Goal: Task Accomplishment & Management: Manage account settings

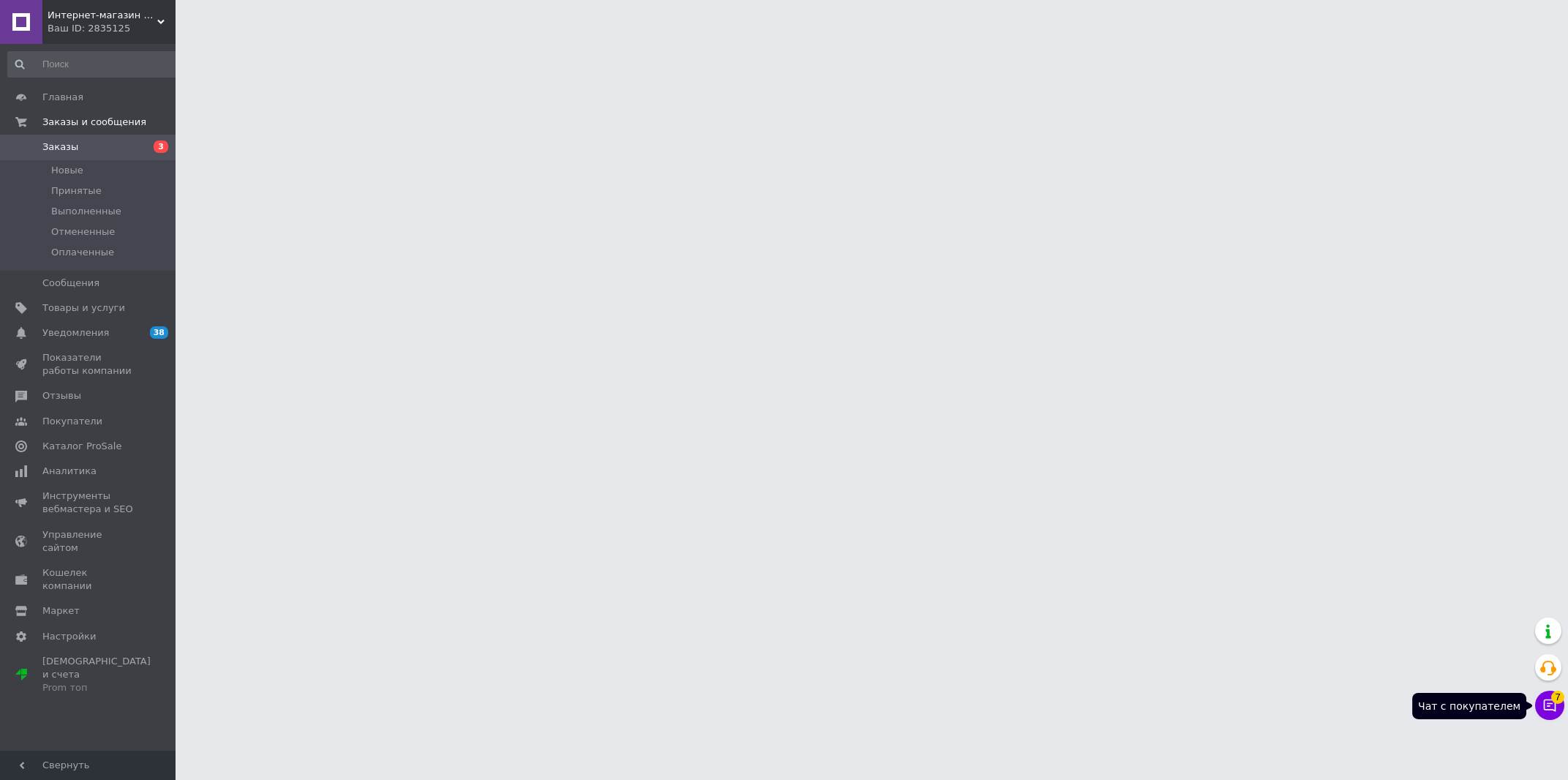
click at [1555, 699] on span "7" at bounding box center [1557, 697] width 13 height 13
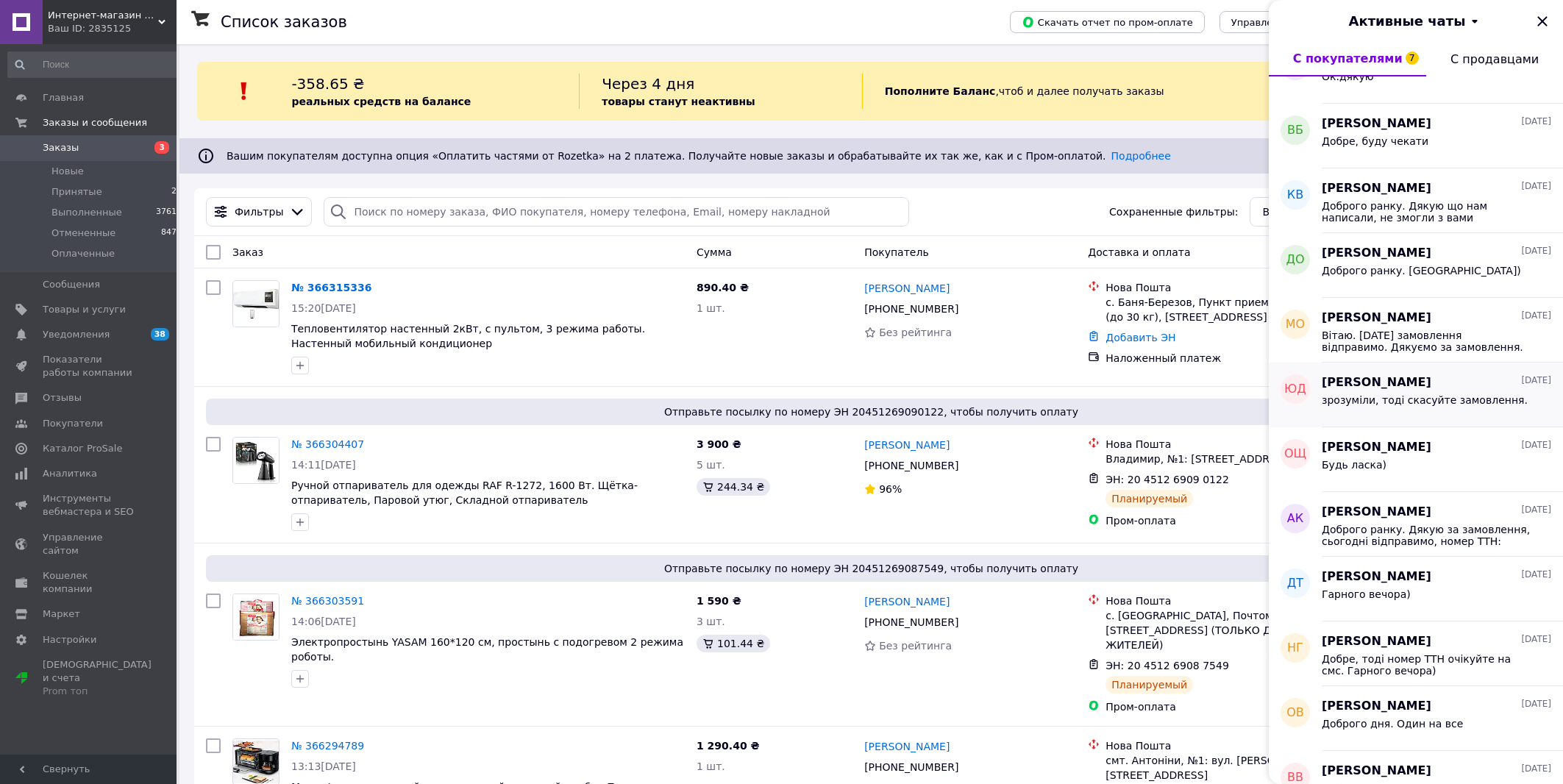
scroll to position [83, 0]
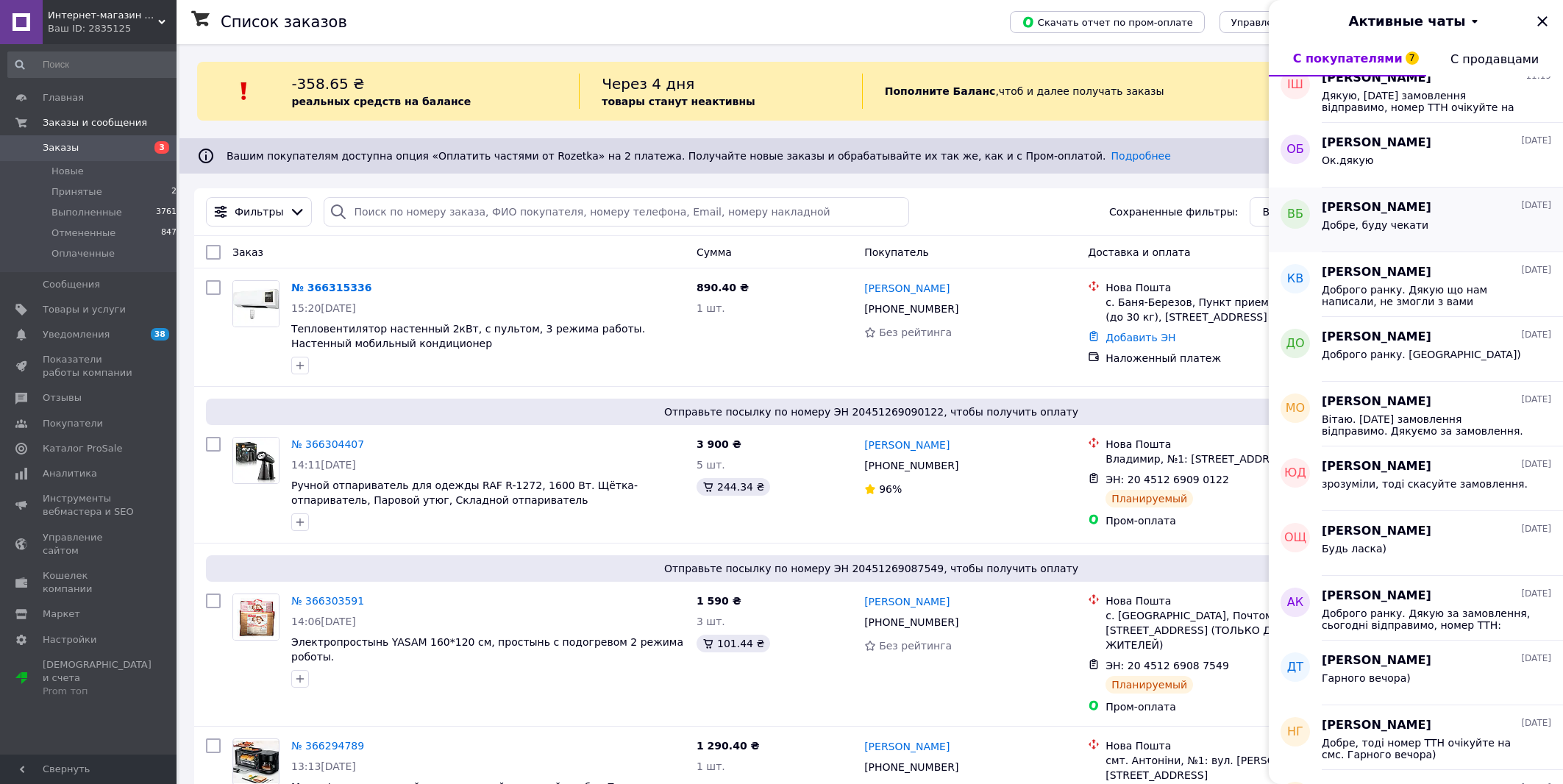
click at [1414, 228] on div "Добре, буду чекати" at bounding box center [1436, 228] width 229 height 24
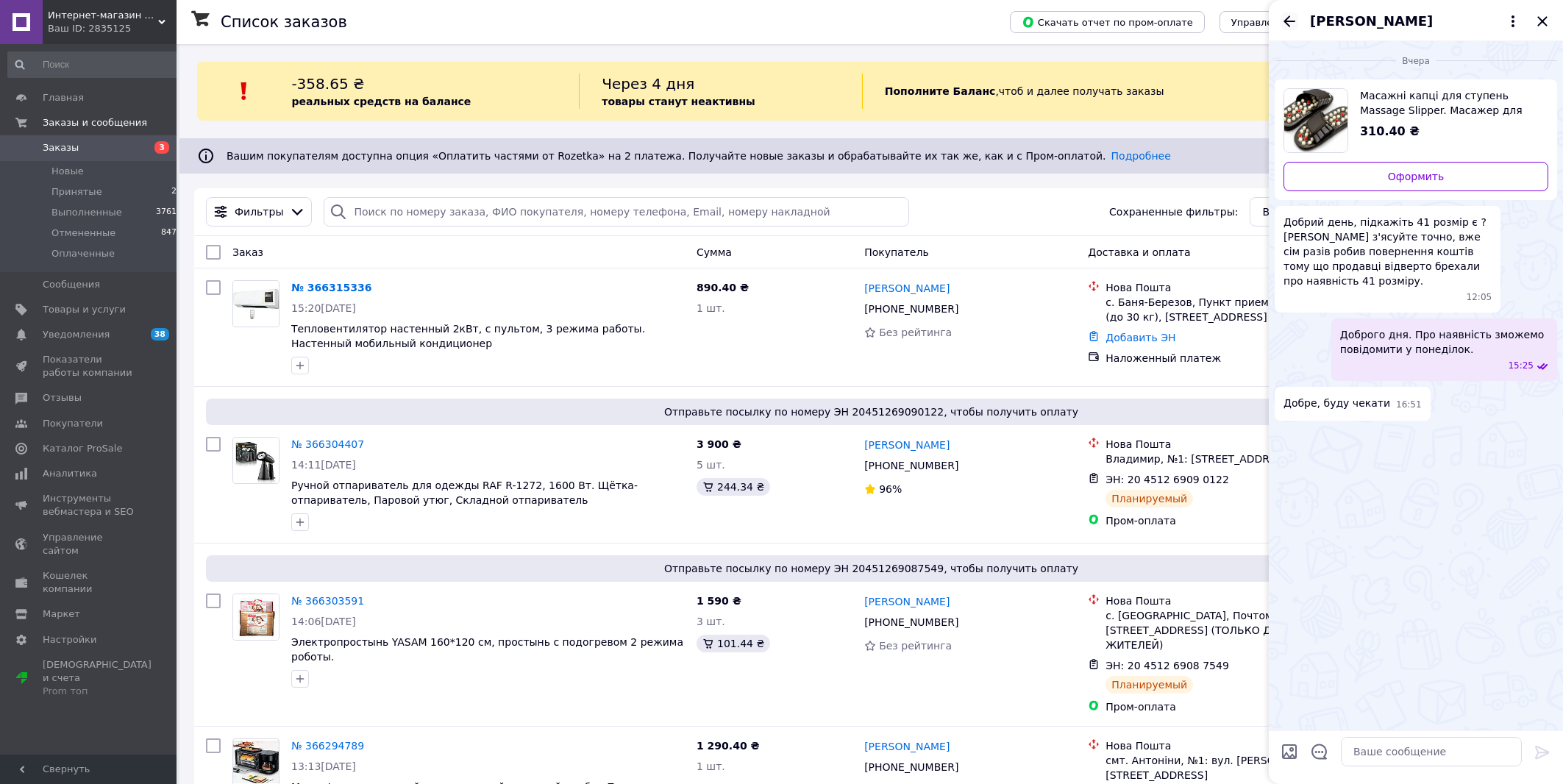
click at [1284, 17] on icon "Назад" at bounding box center [1289, 21] width 18 height 18
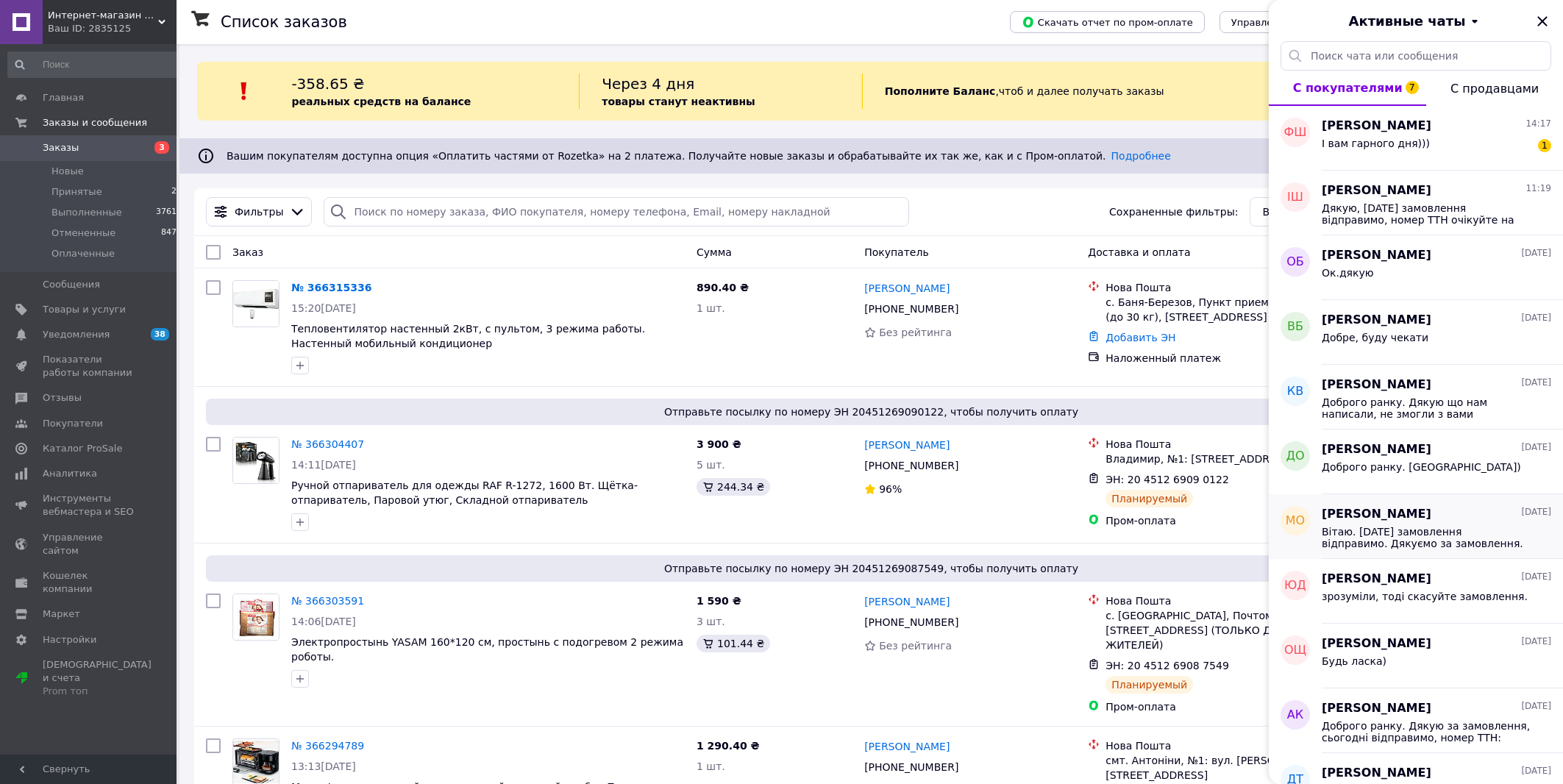
scroll to position [167, 0]
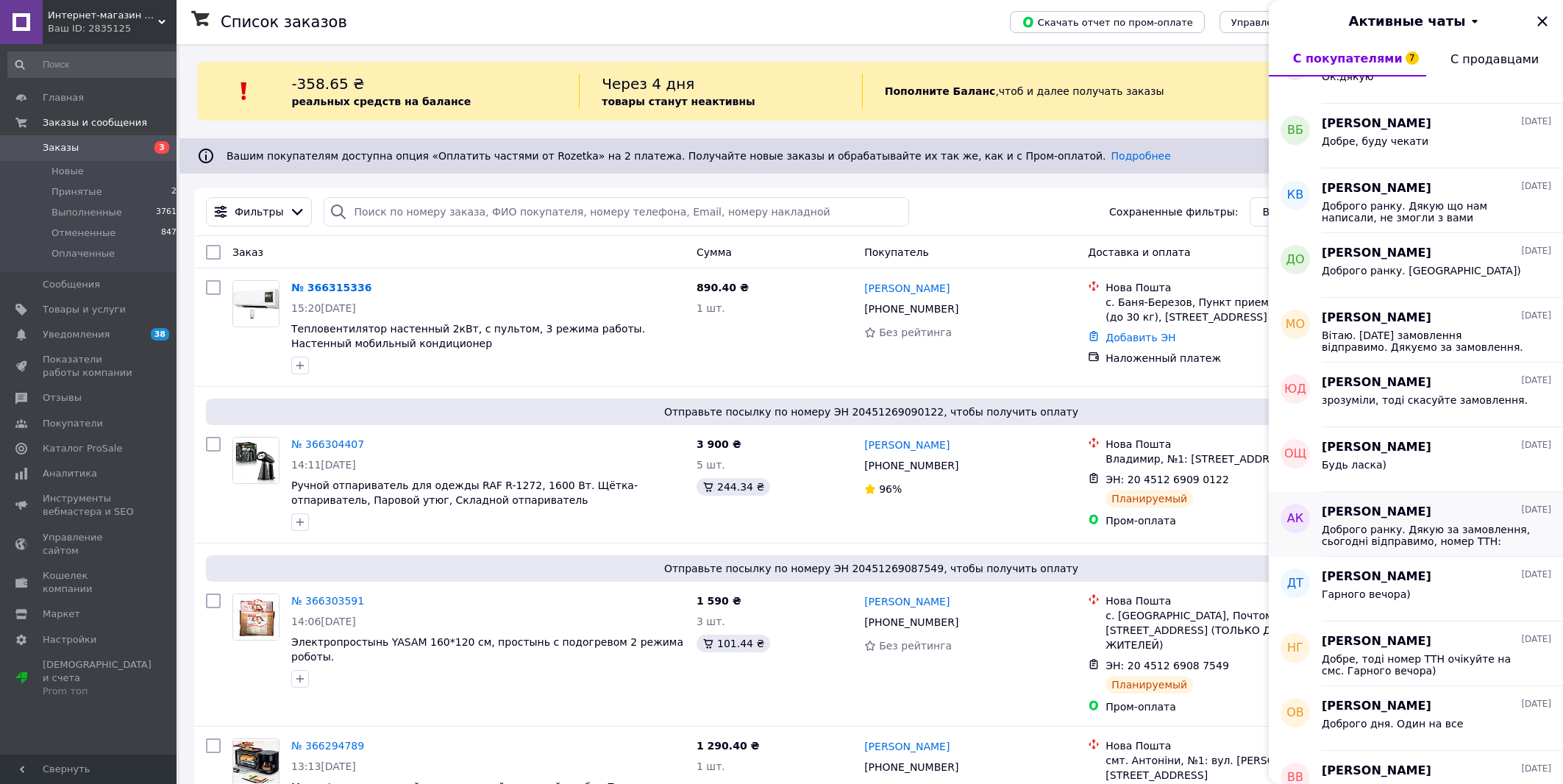
click at [1462, 537] on span "Доброго ранку. Дякую за замовлення, сьогодні відправимо, номер ТТН: 20451265876…" at bounding box center [1425, 535] width 209 height 24
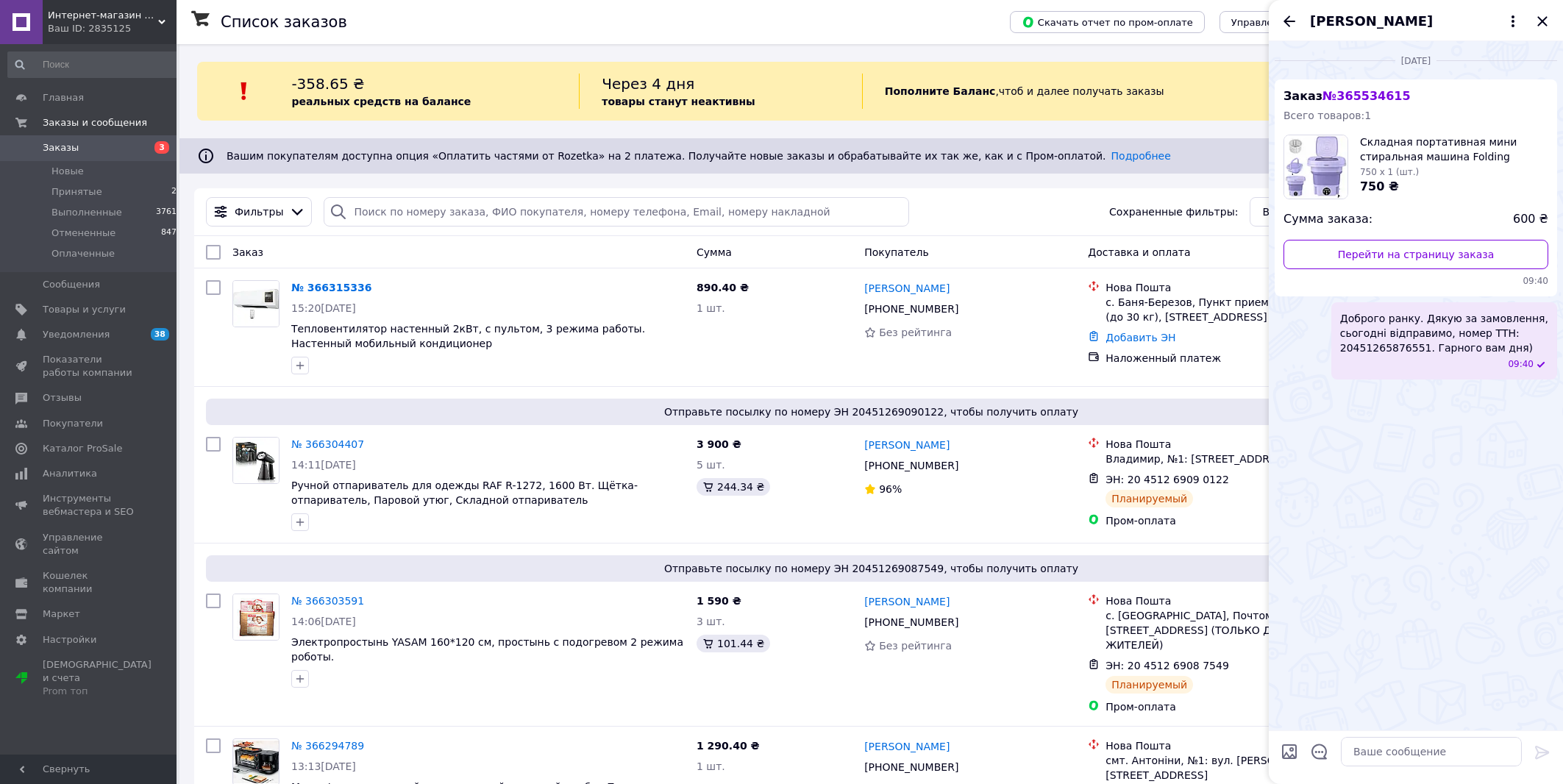
click at [1283, 20] on icon "Назад" at bounding box center [1289, 21] width 18 height 18
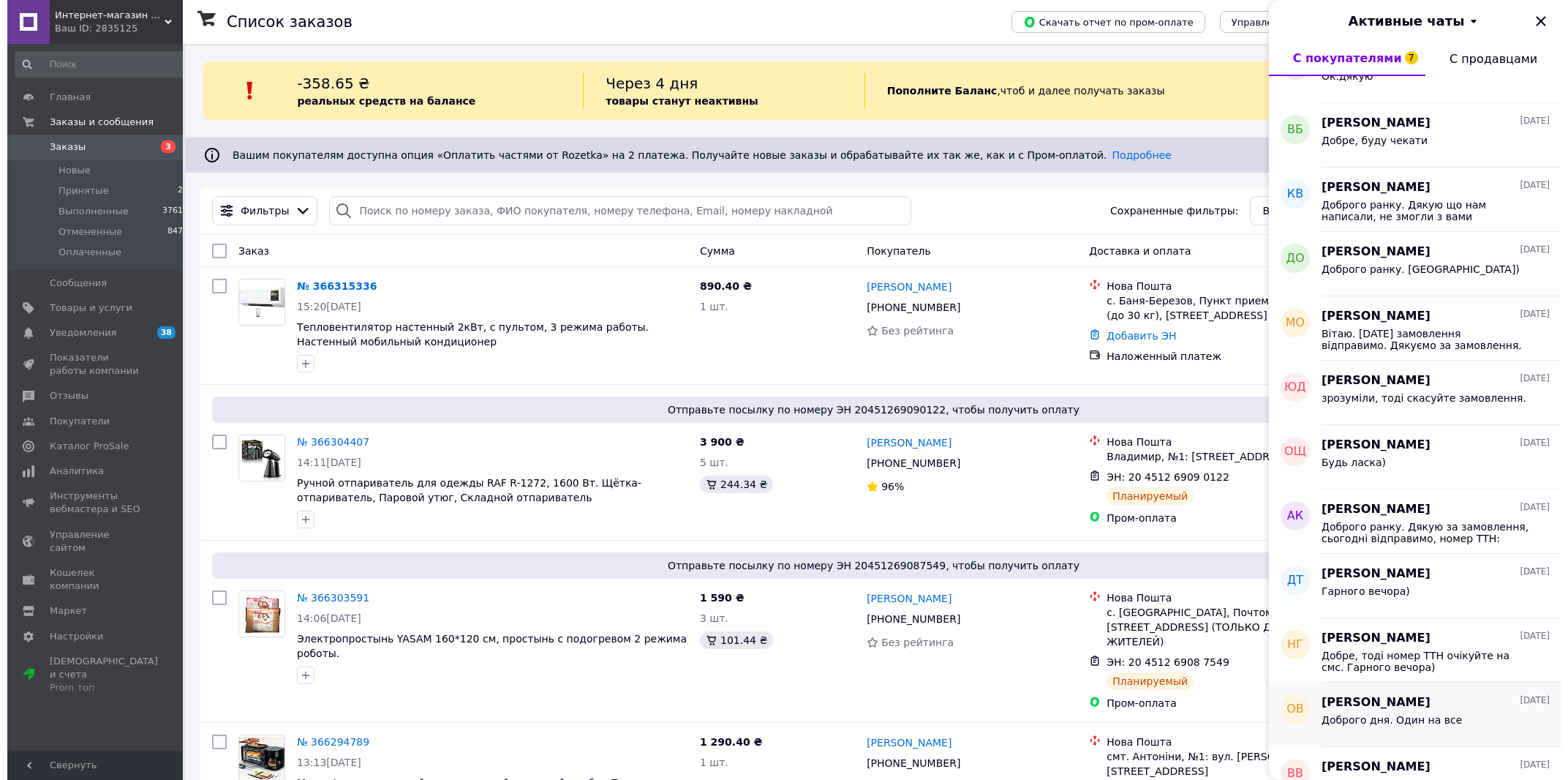
scroll to position [416, 0]
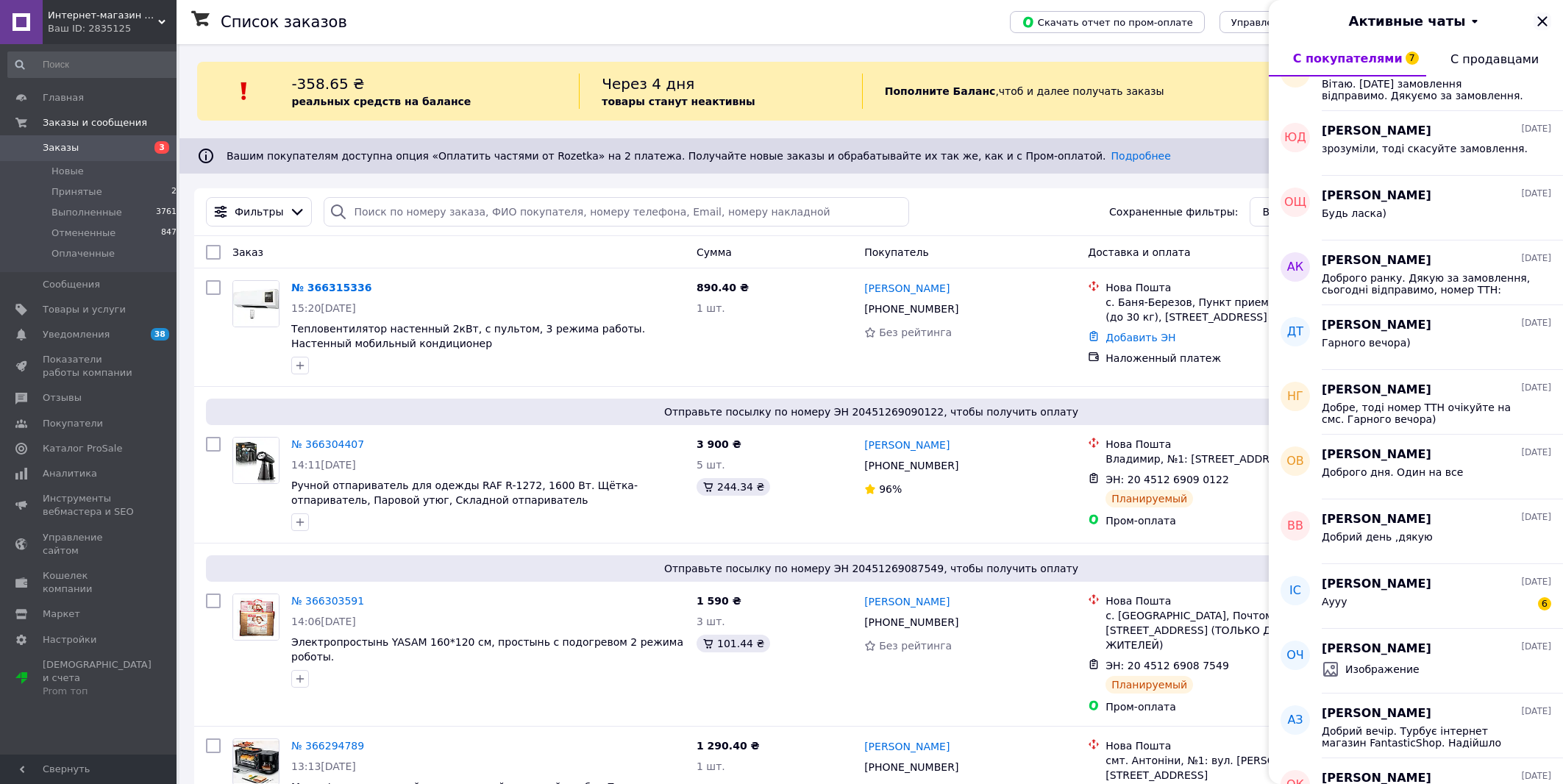
click at [1542, 26] on icon "Закрыть" at bounding box center [1542, 21] width 18 height 18
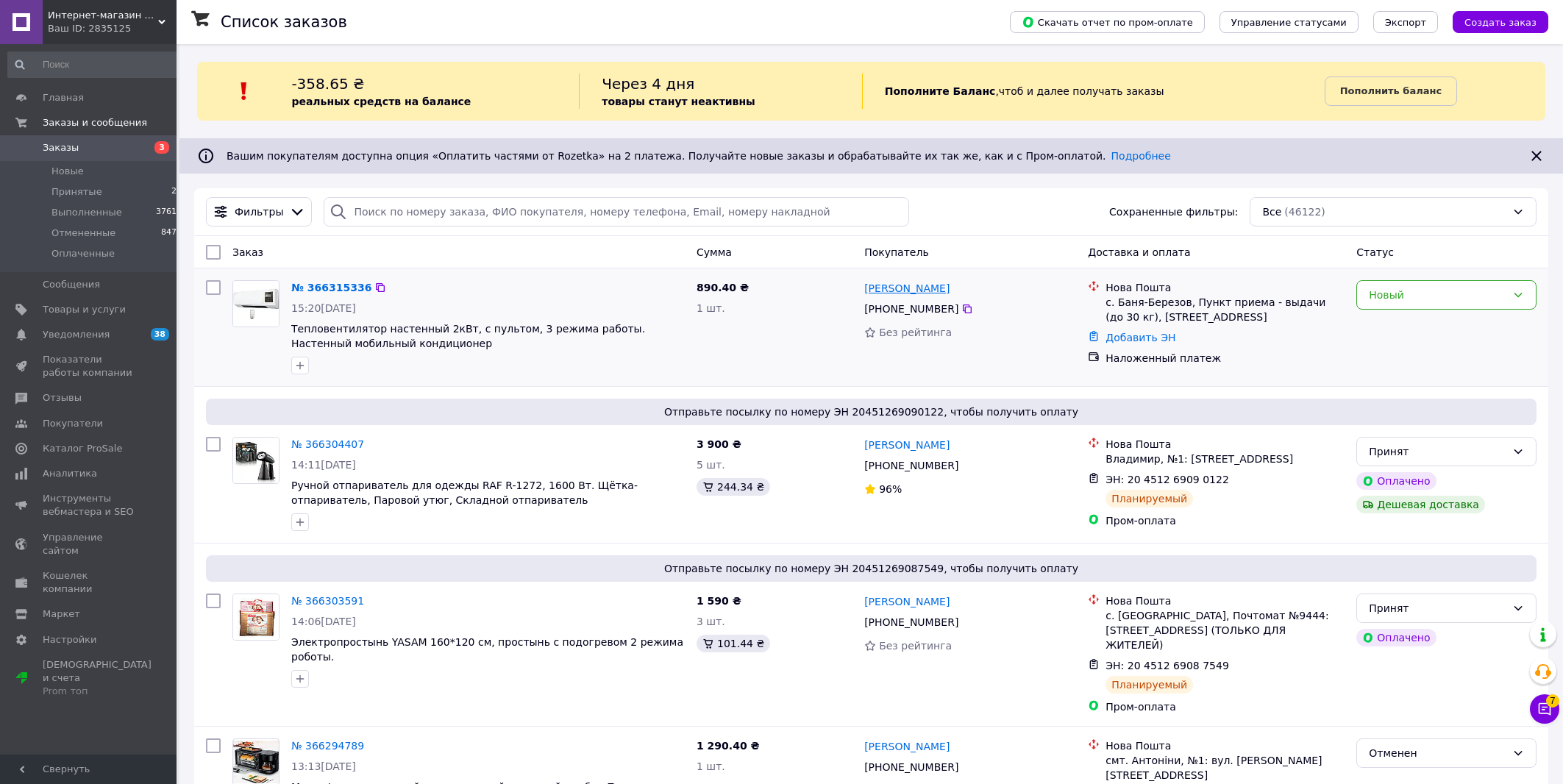
click at [919, 295] on link "[PERSON_NAME]" at bounding box center [907, 287] width 86 height 15
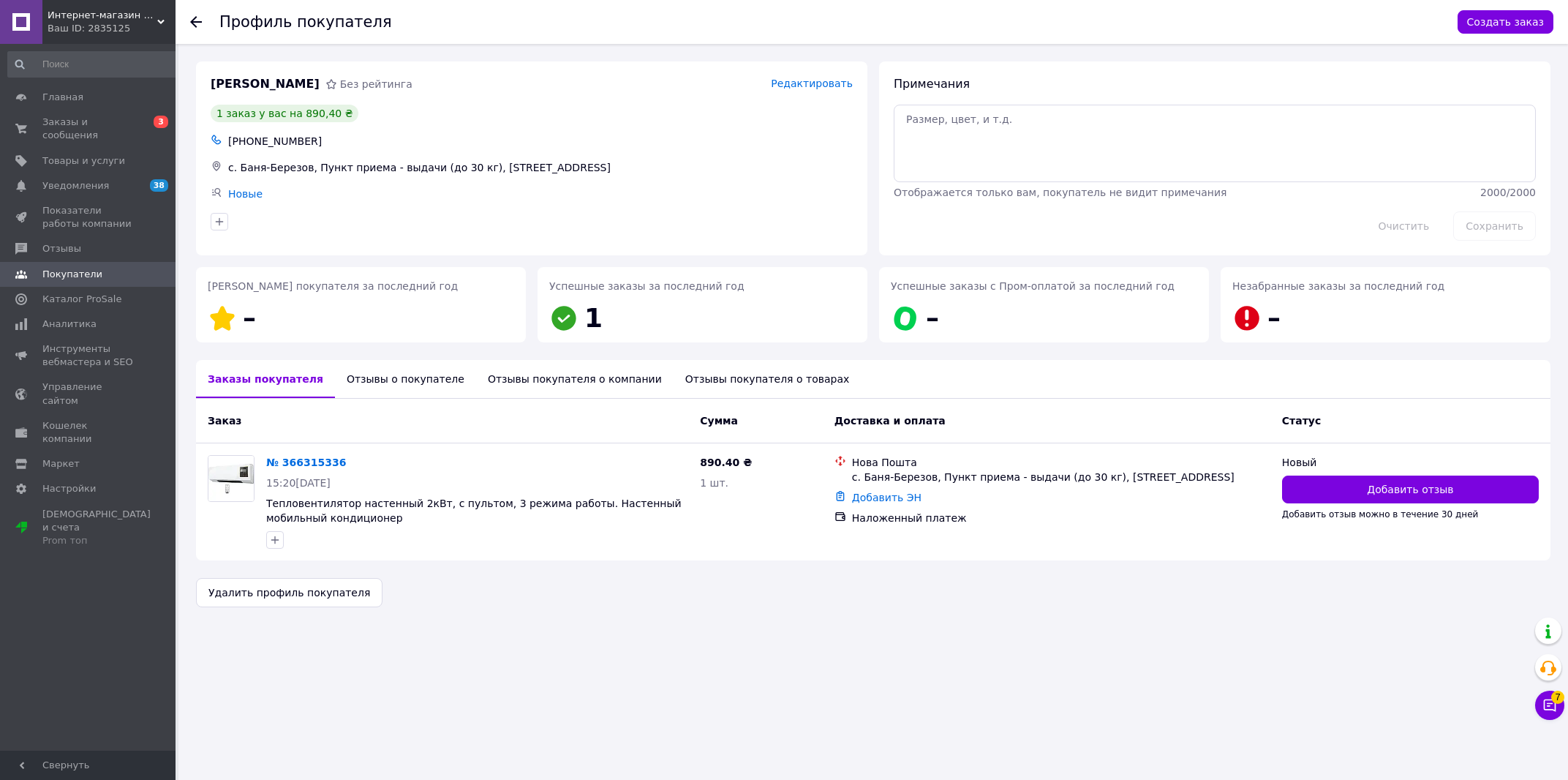
click at [397, 390] on div "Отзывы о покупателе" at bounding box center [405, 378] width 141 height 38
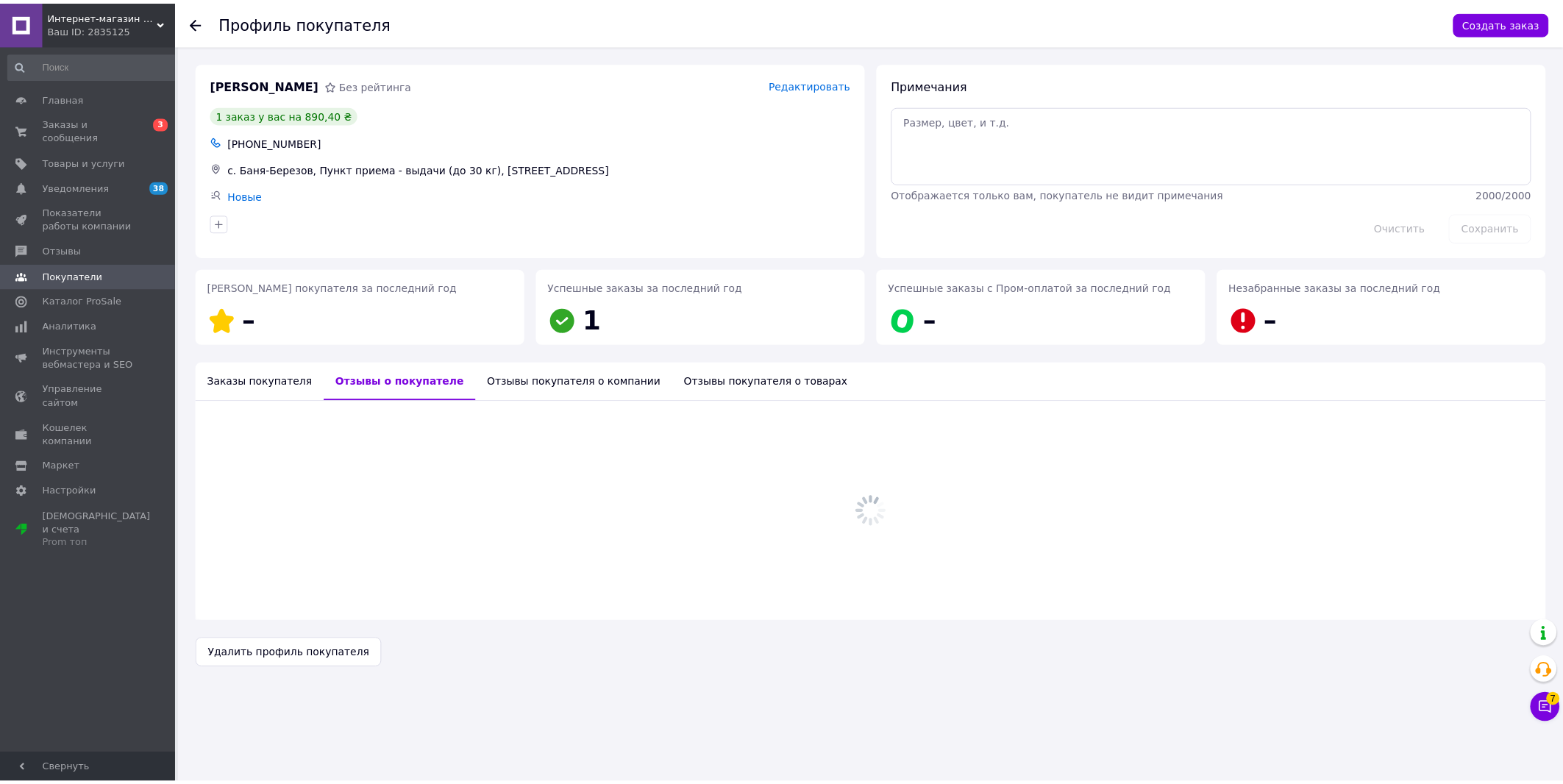
scroll to position [257, 0]
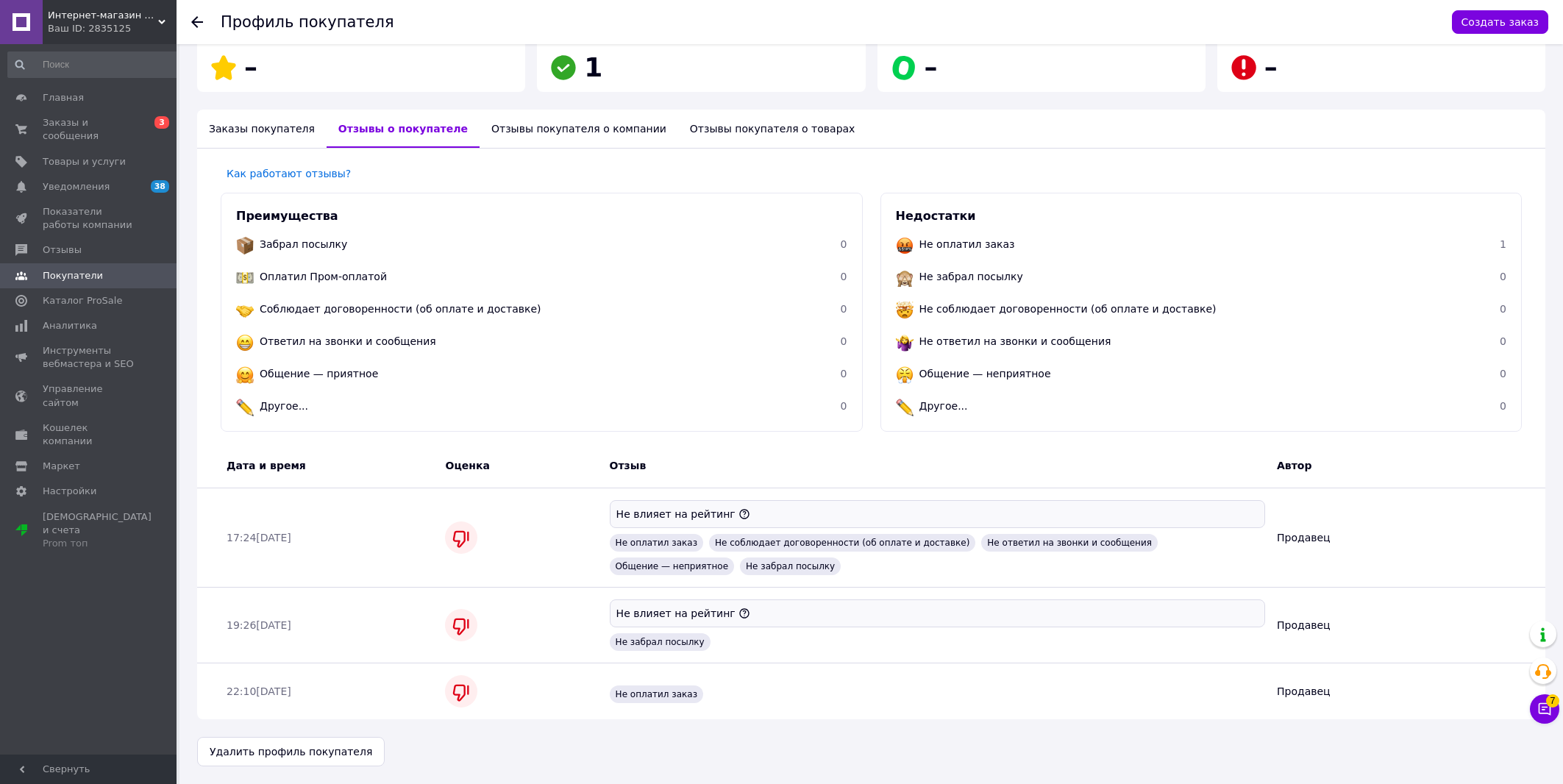
click at [253, 120] on div "Заказы покупателя" at bounding box center [261, 128] width 130 height 38
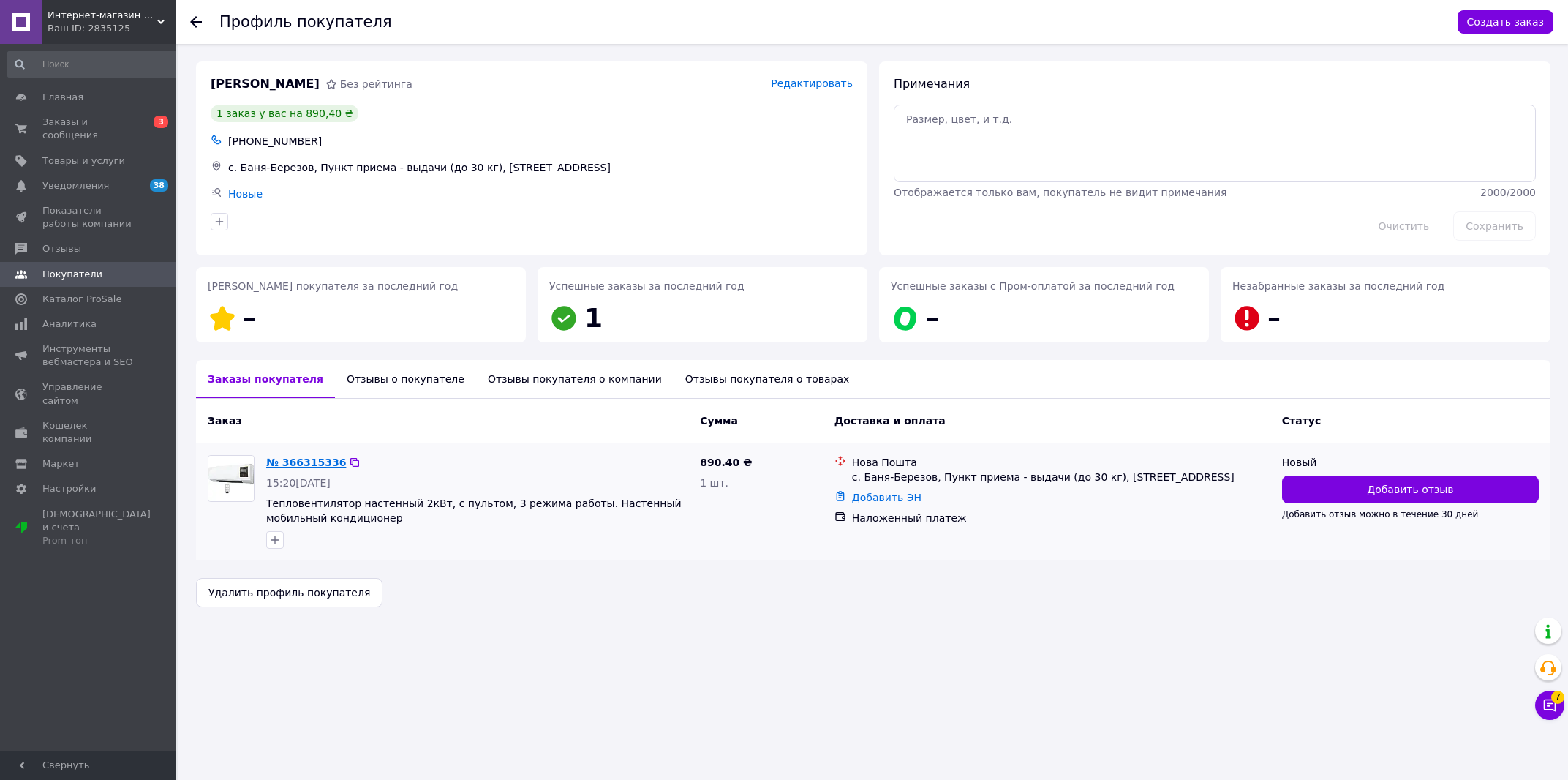
click at [312, 464] on link "№ 366315336" at bounding box center [305, 462] width 80 height 11
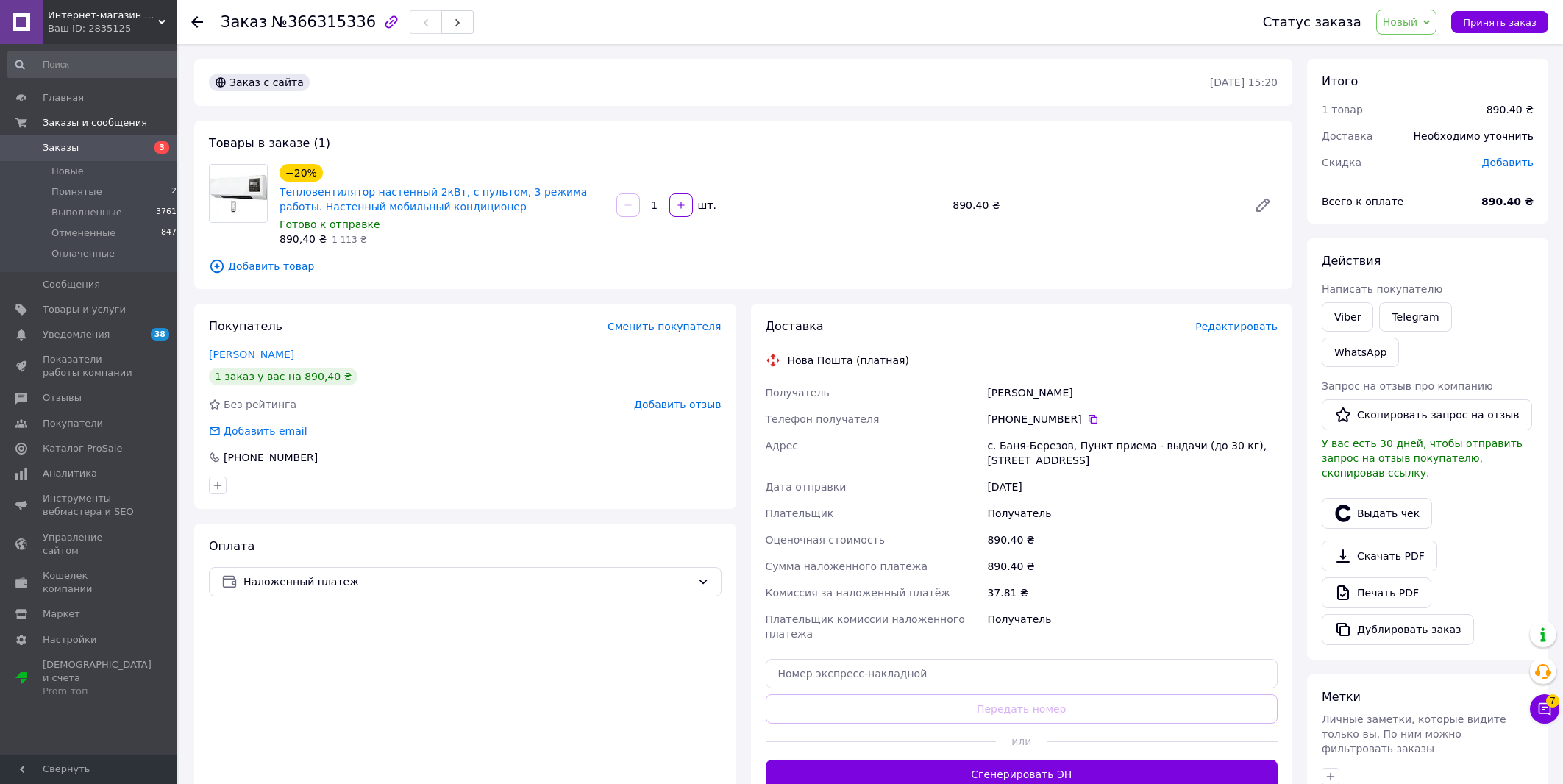
scroll to position [176, 0]
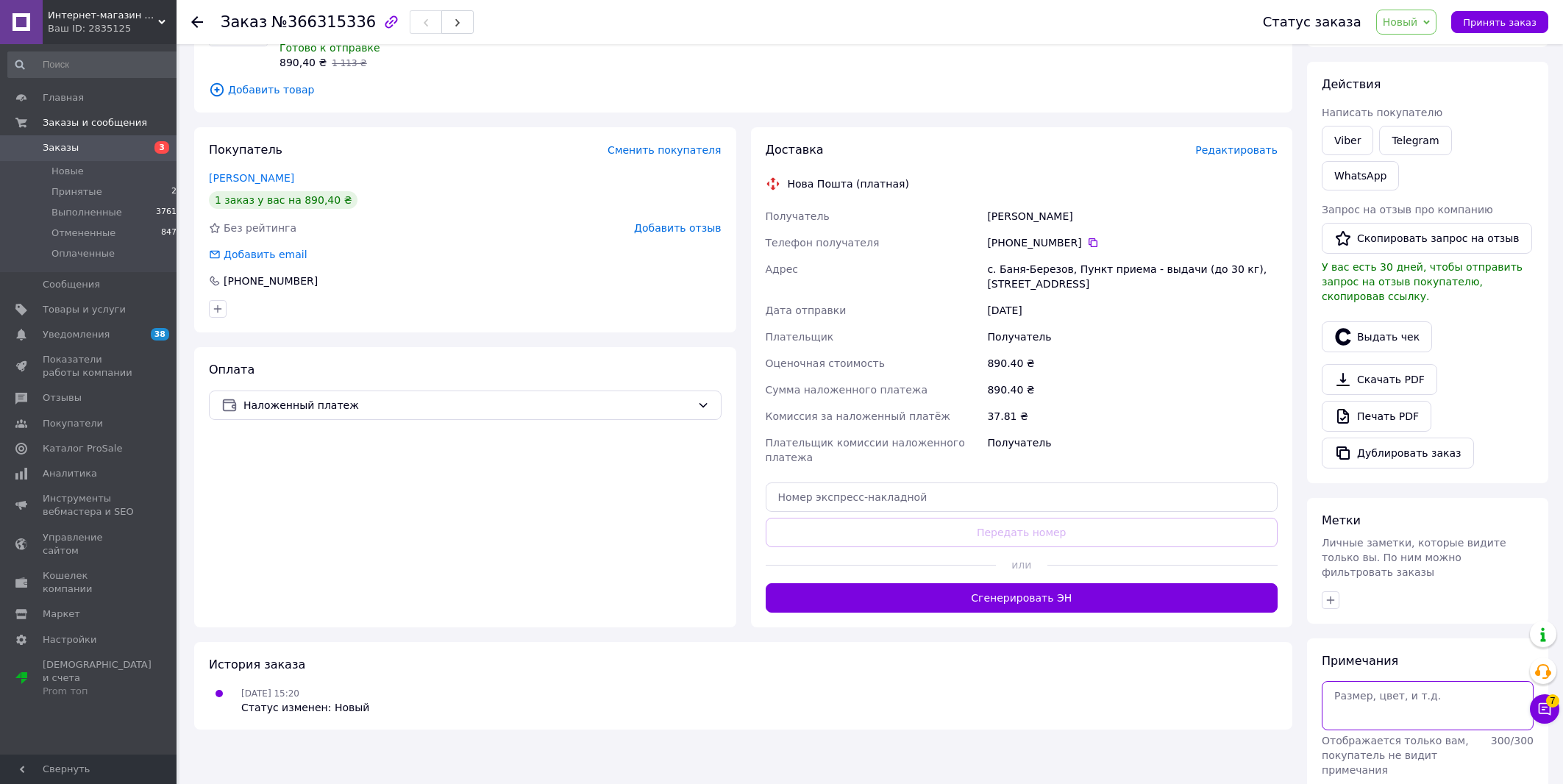
click at [1378, 681] on textarea at bounding box center [1427, 705] width 212 height 49
type textarea "150 грн пред."
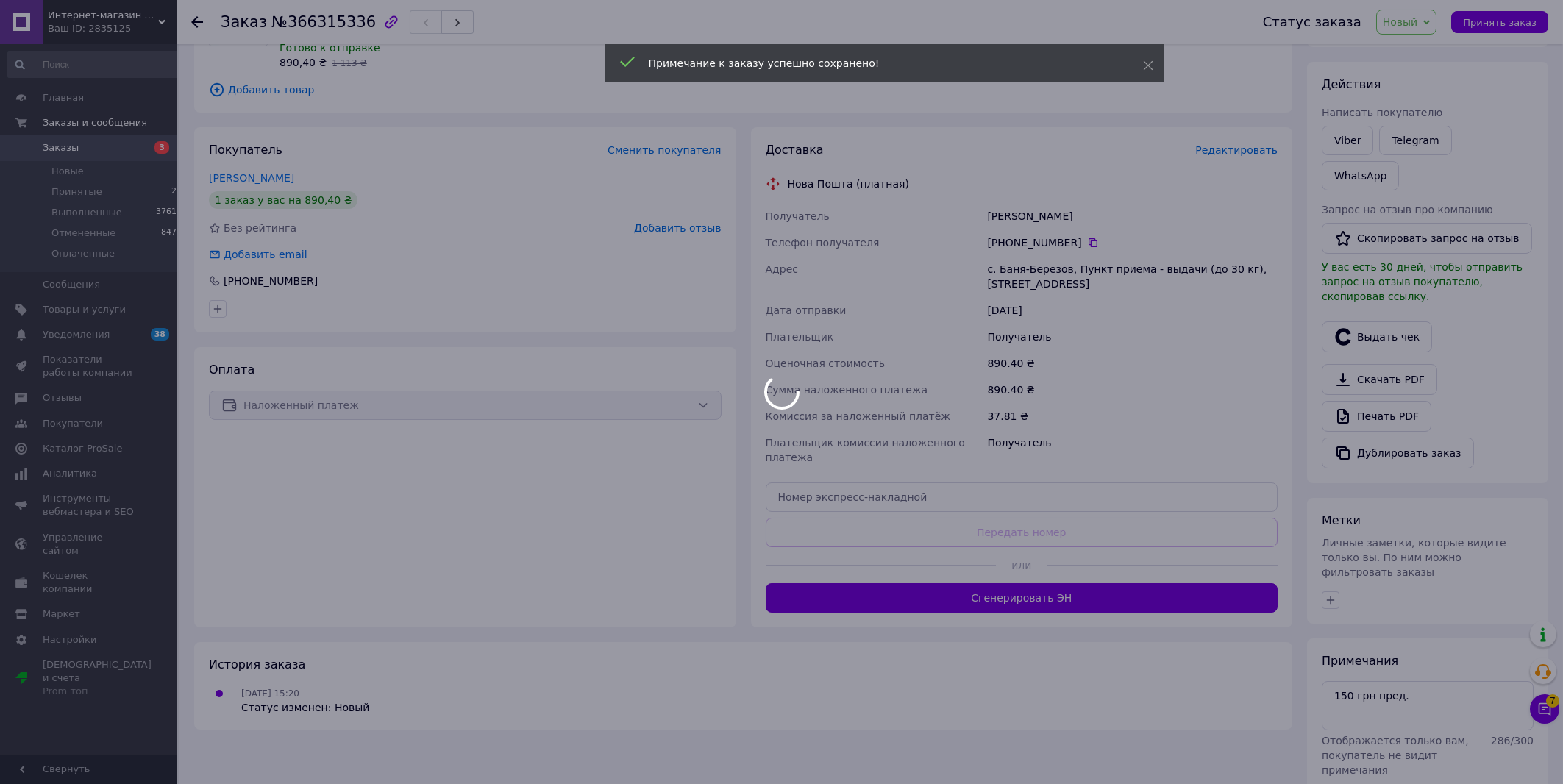
scroll to position [19, 0]
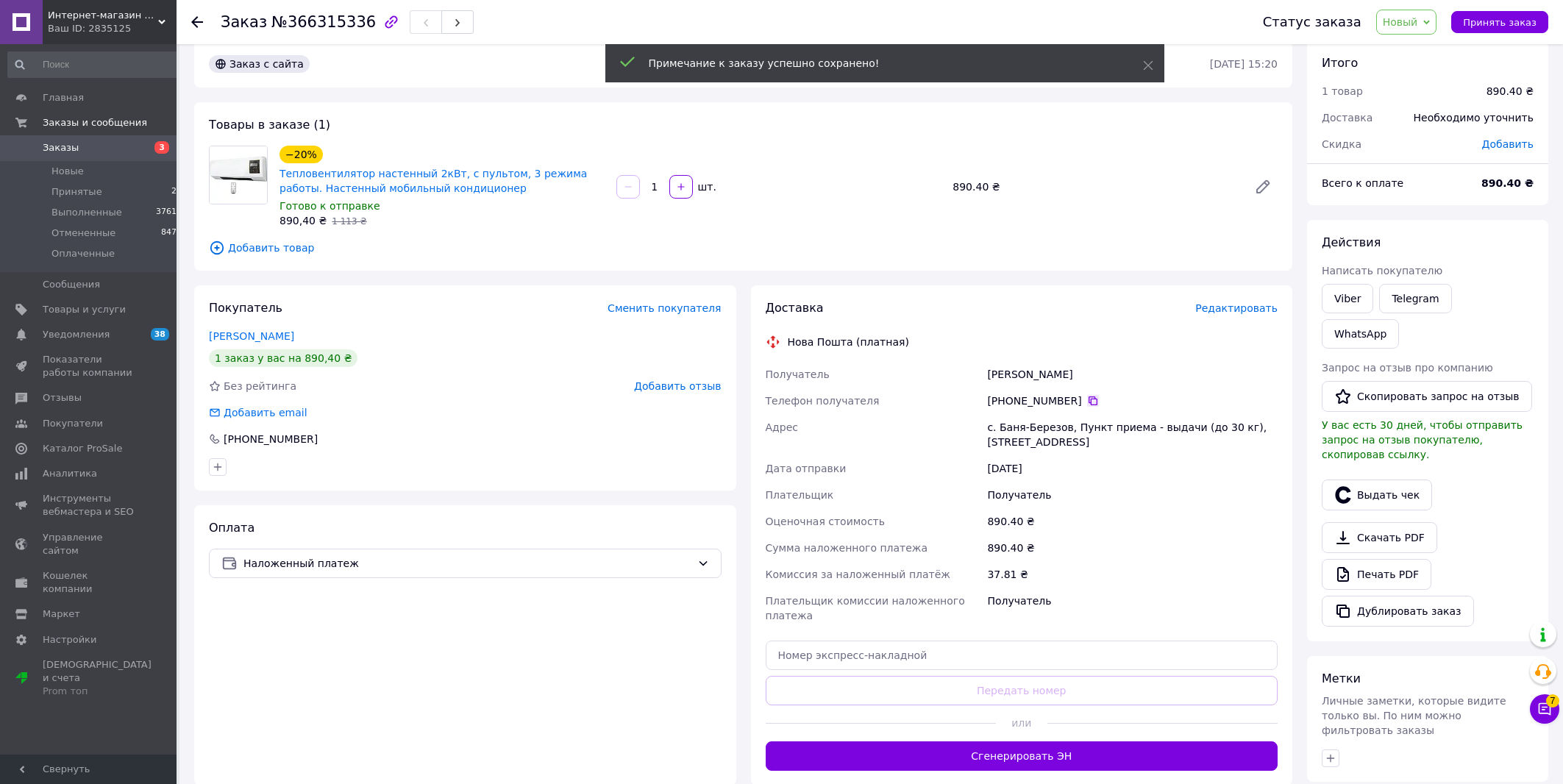
click at [1087, 402] on icon at bounding box center [1092, 400] width 11 height 11
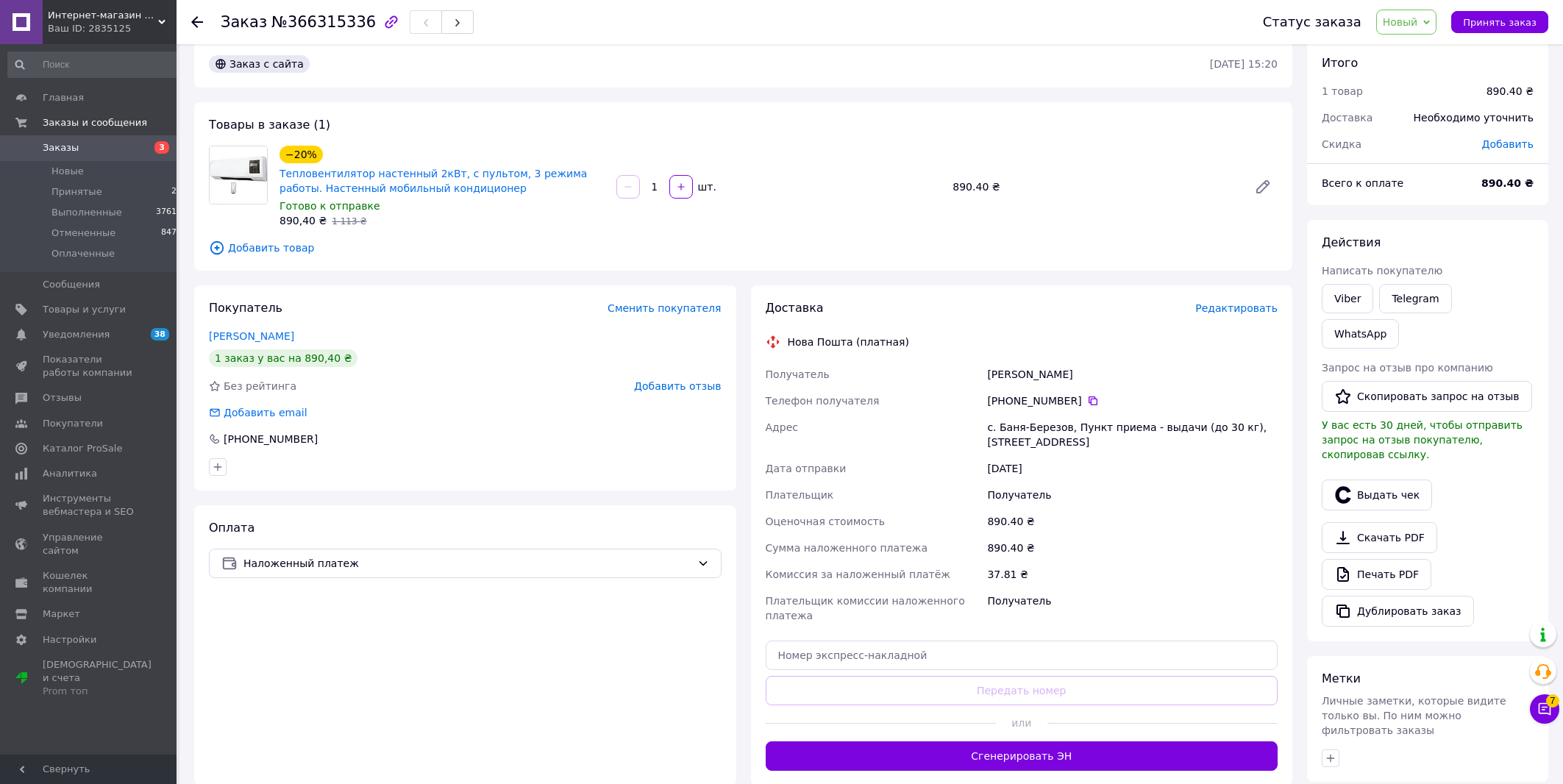
click at [1417, 24] on span "Новый" at bounding box center [1400, 21] width 35 height 11
click at [1154, 204] on div "−20% Тепловентилятор настенный 2кВт, с пультом, 3 режима работы. Настенный моби…" at bounding box center [778, 187] width 1010 height 88
click at [1410, 19] on span "Новый" at bounding box center [1400, 21] width 35 height 11
click at [1426, 96] on li "Отменен" at bounding box center [1416, 95] width 78 height 22
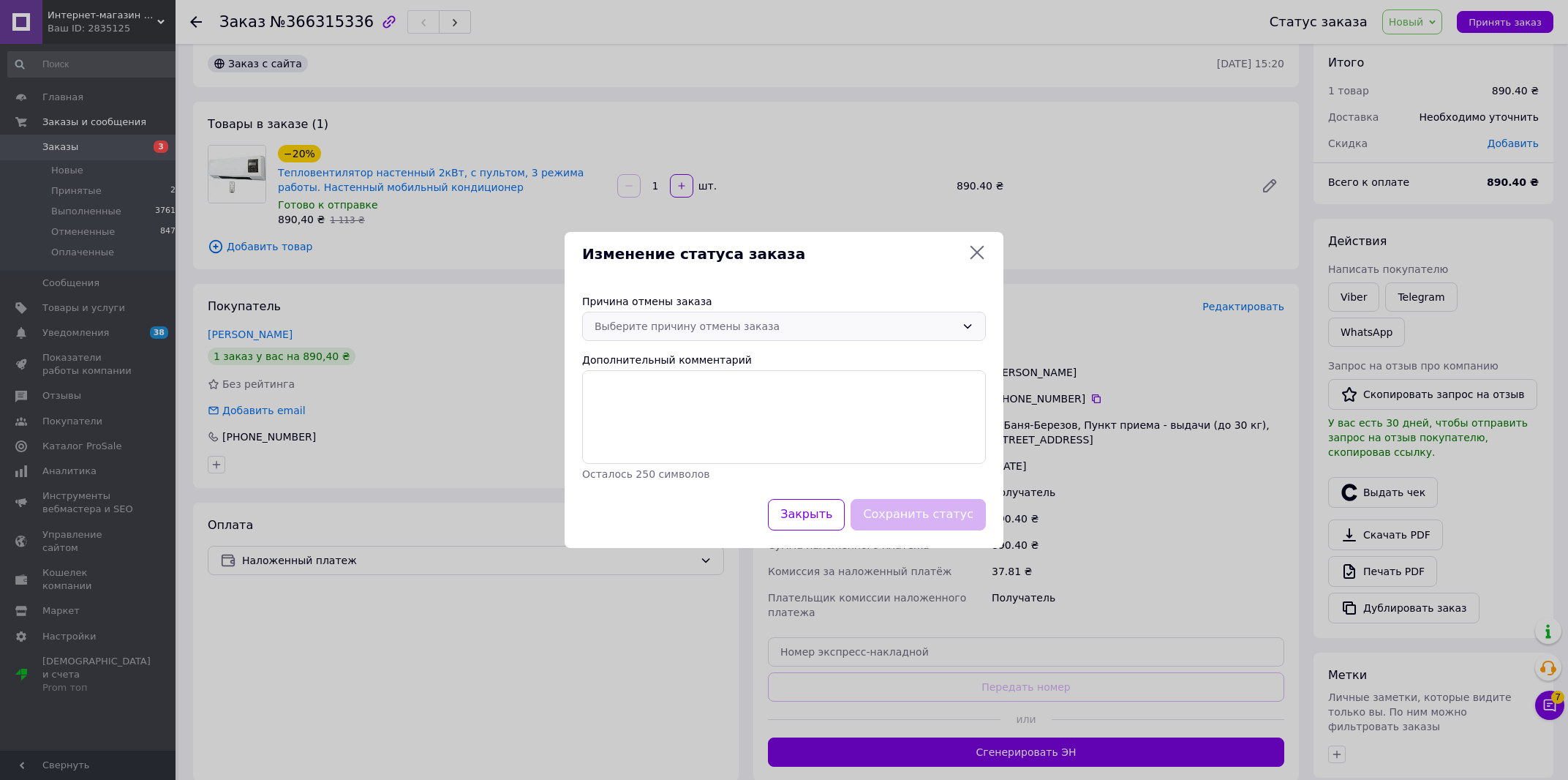
click at [784, 321] on div "Выберите причину отмены заказа" at bounding box center [776, 326] width 362 height 16
click at [692, 409] on li "Оплата не поступила" at bounding box center [784, 411] width 403 height 26
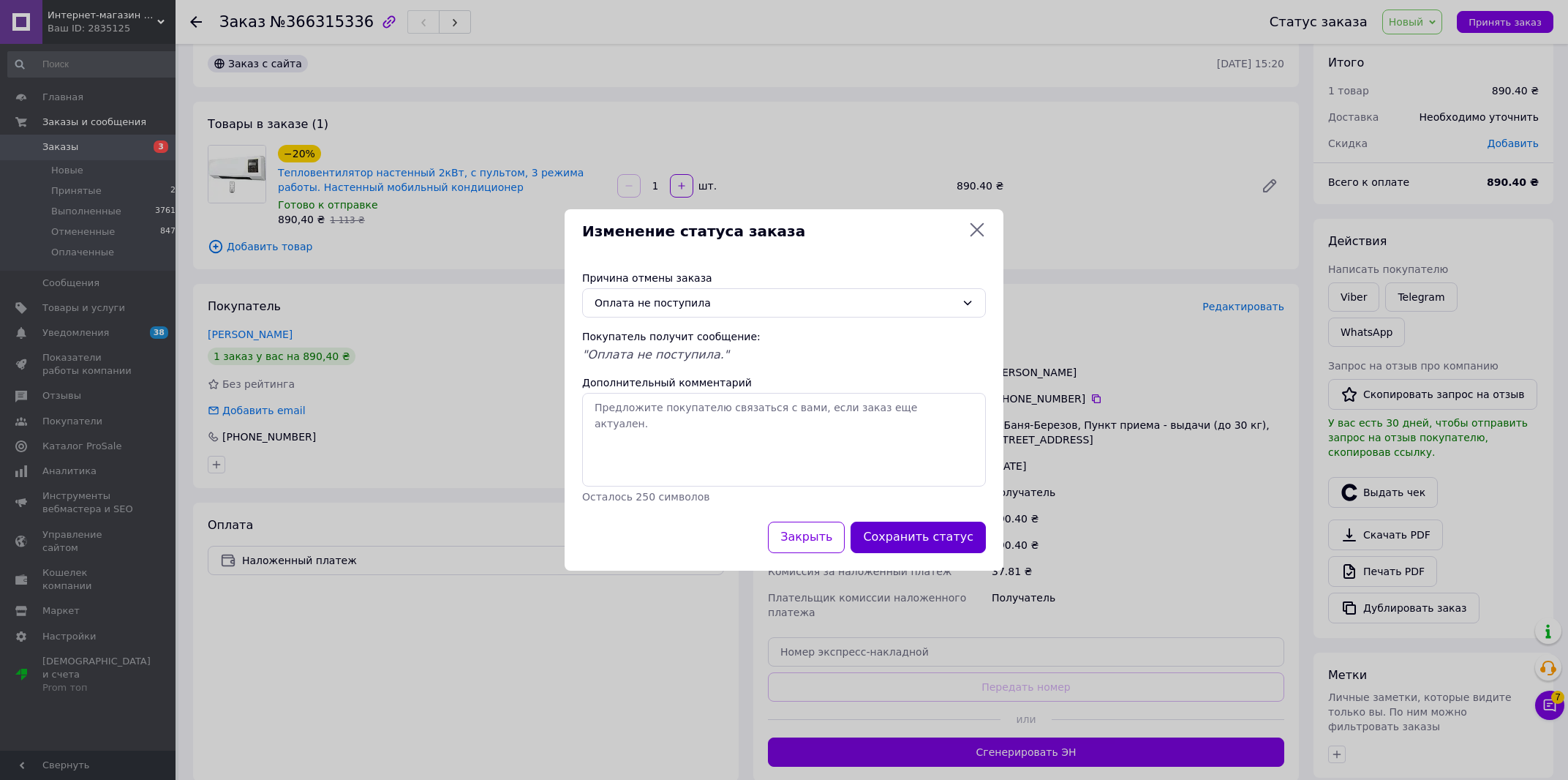
click at [939, 546] on button "Сохранить статус" at bounding box center [919, 537] width 135 height 32
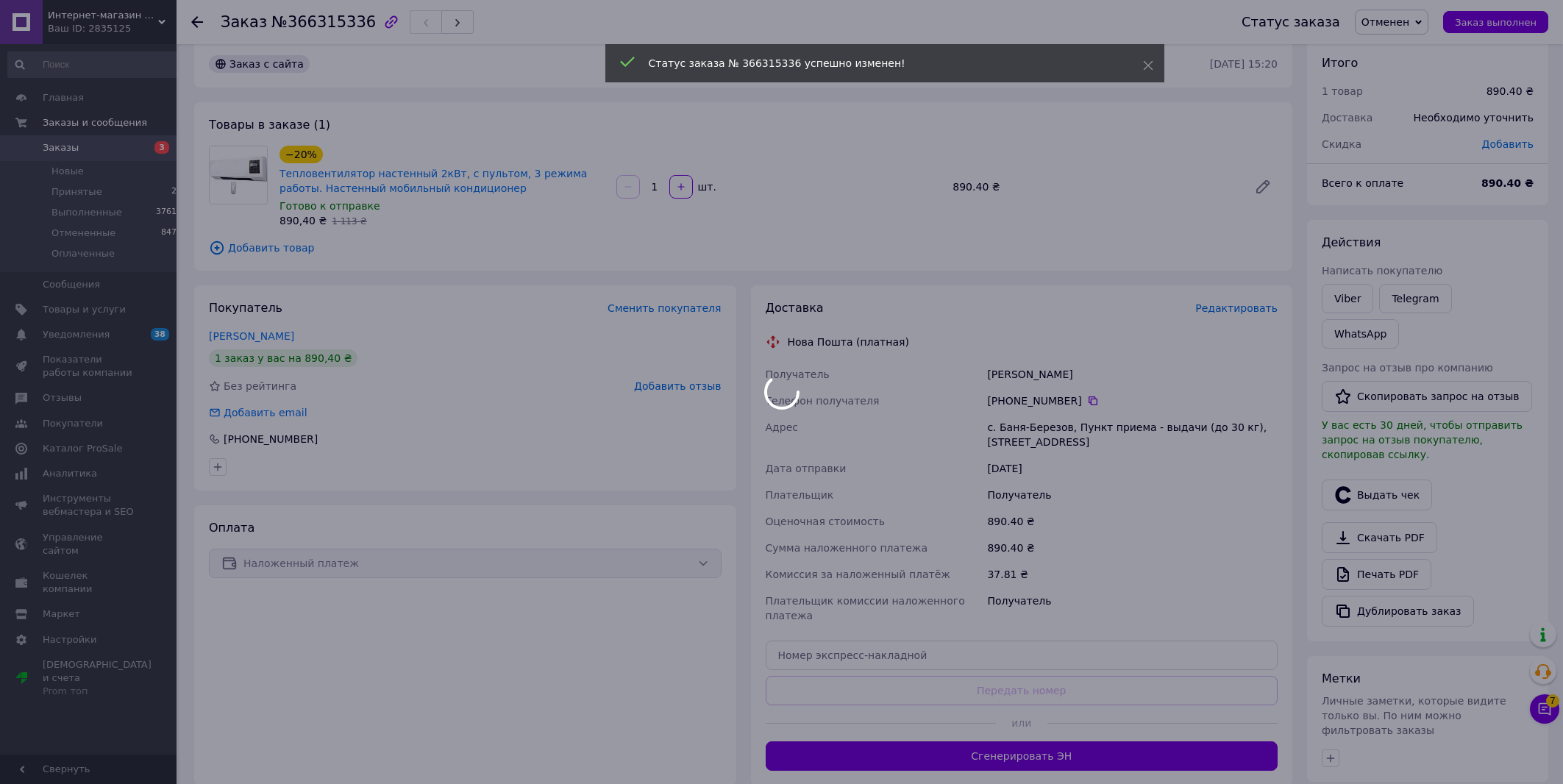
click at [689, 387] on span "Добавить отзыв" at bounding box center [677, 385] width 86 height 11
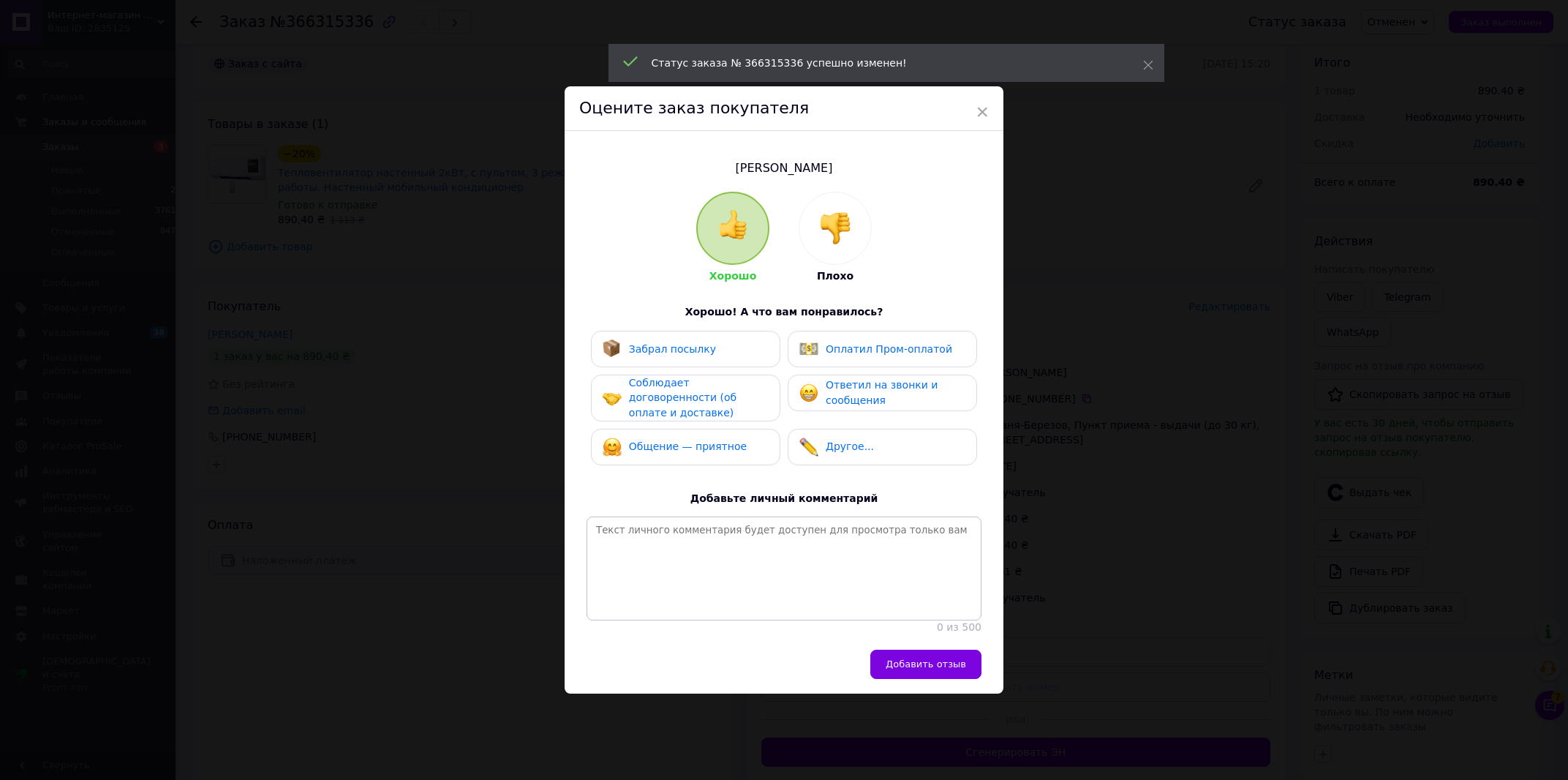
click at [856, 212] on div at bounding box center [835, 228] width 72 height 72
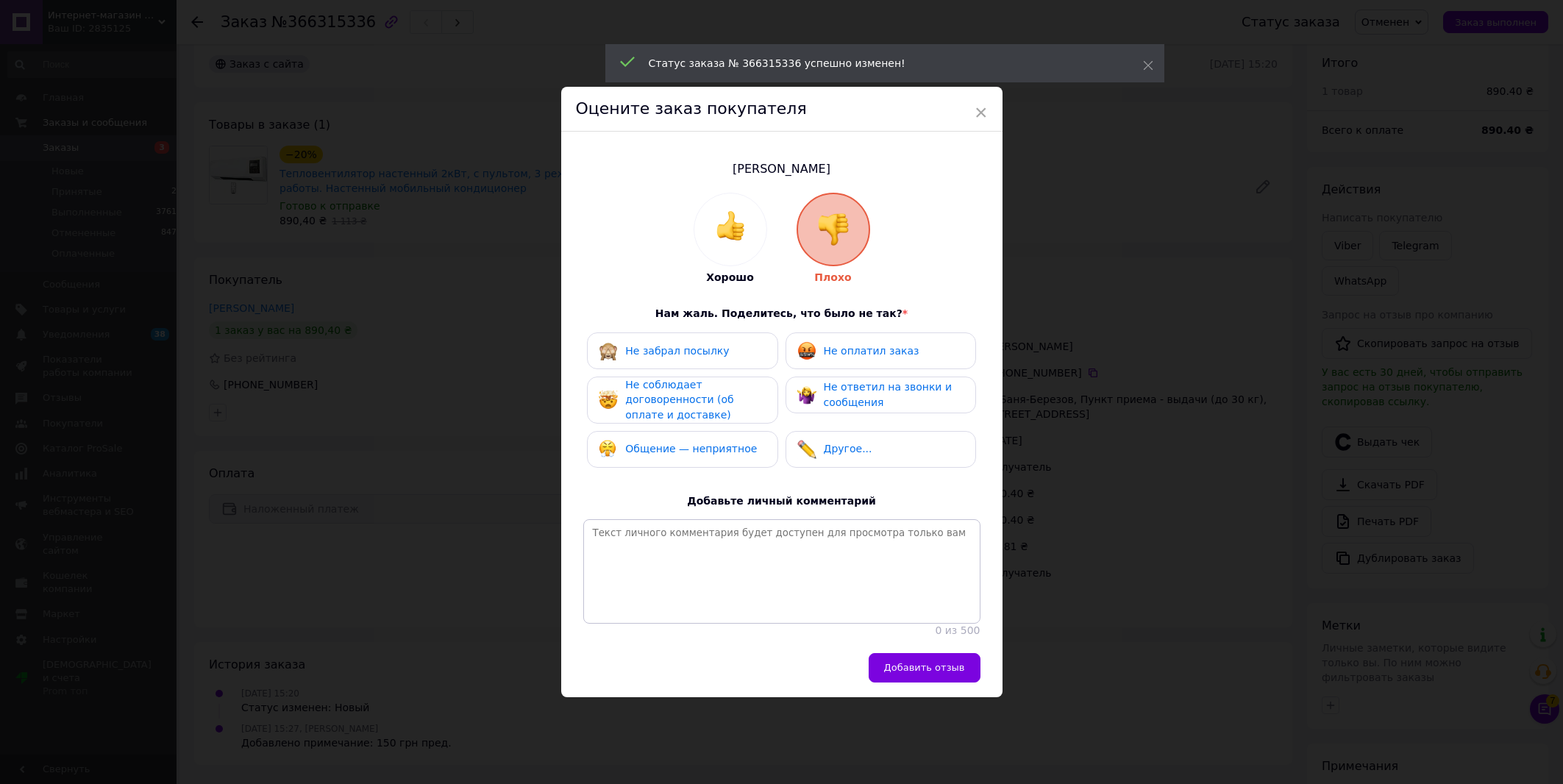
click at [854, 345] on span "Не оплатил заказ" at bounding box center [871, 350] width 95 height 11
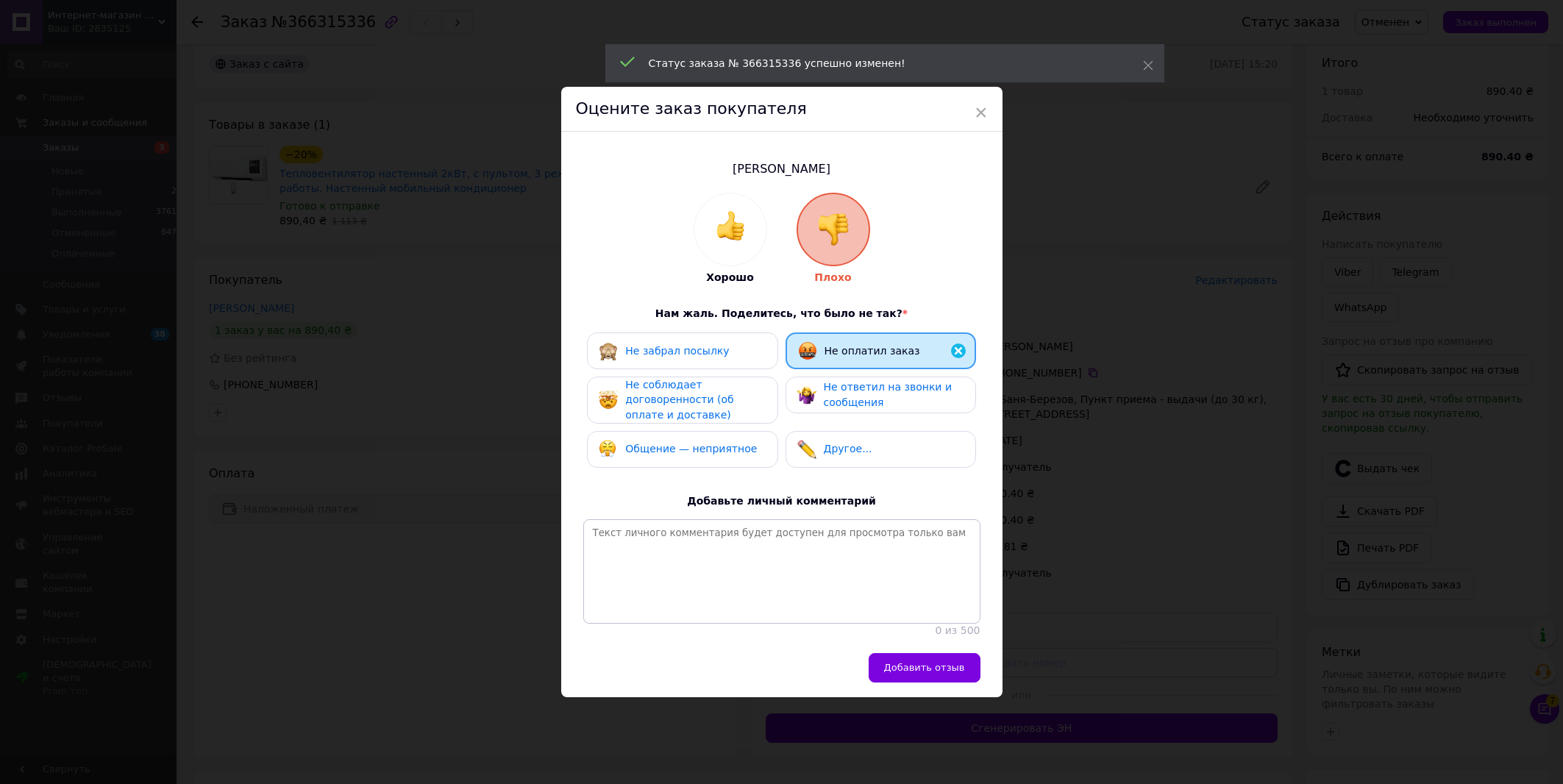
click at [750, 394] on div "Не соблюдает договоренности (об оплате и доставке)" at bounding box center [695, 400] width 139 height 46
click at [728, 445] on div "Общение — неприятное" at bounding box center [682, 450] width 191 height 37
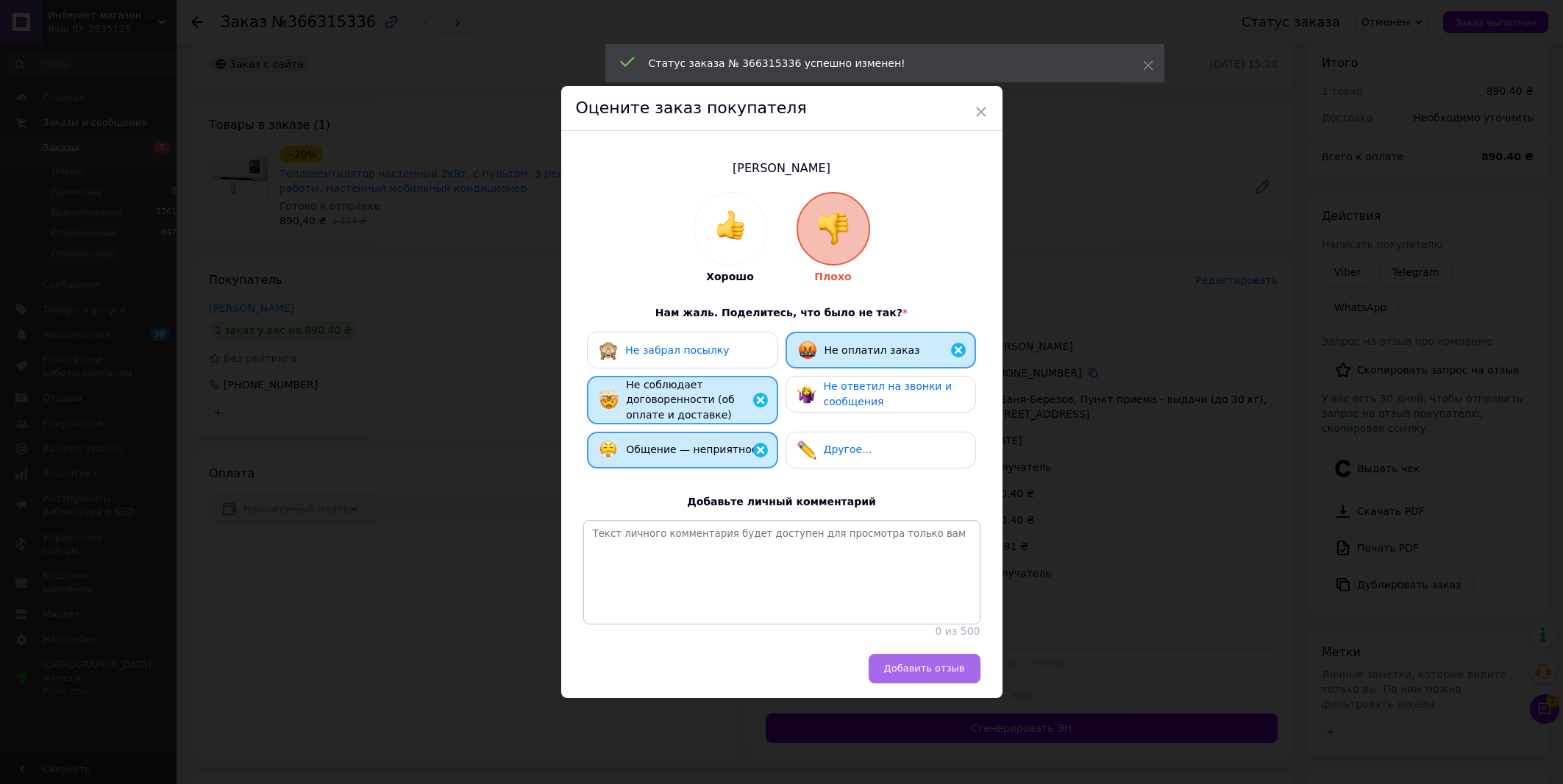
click at [930, 677] on button "Добавить отзыв" at bounding box center [924, 668] width 112 height 29
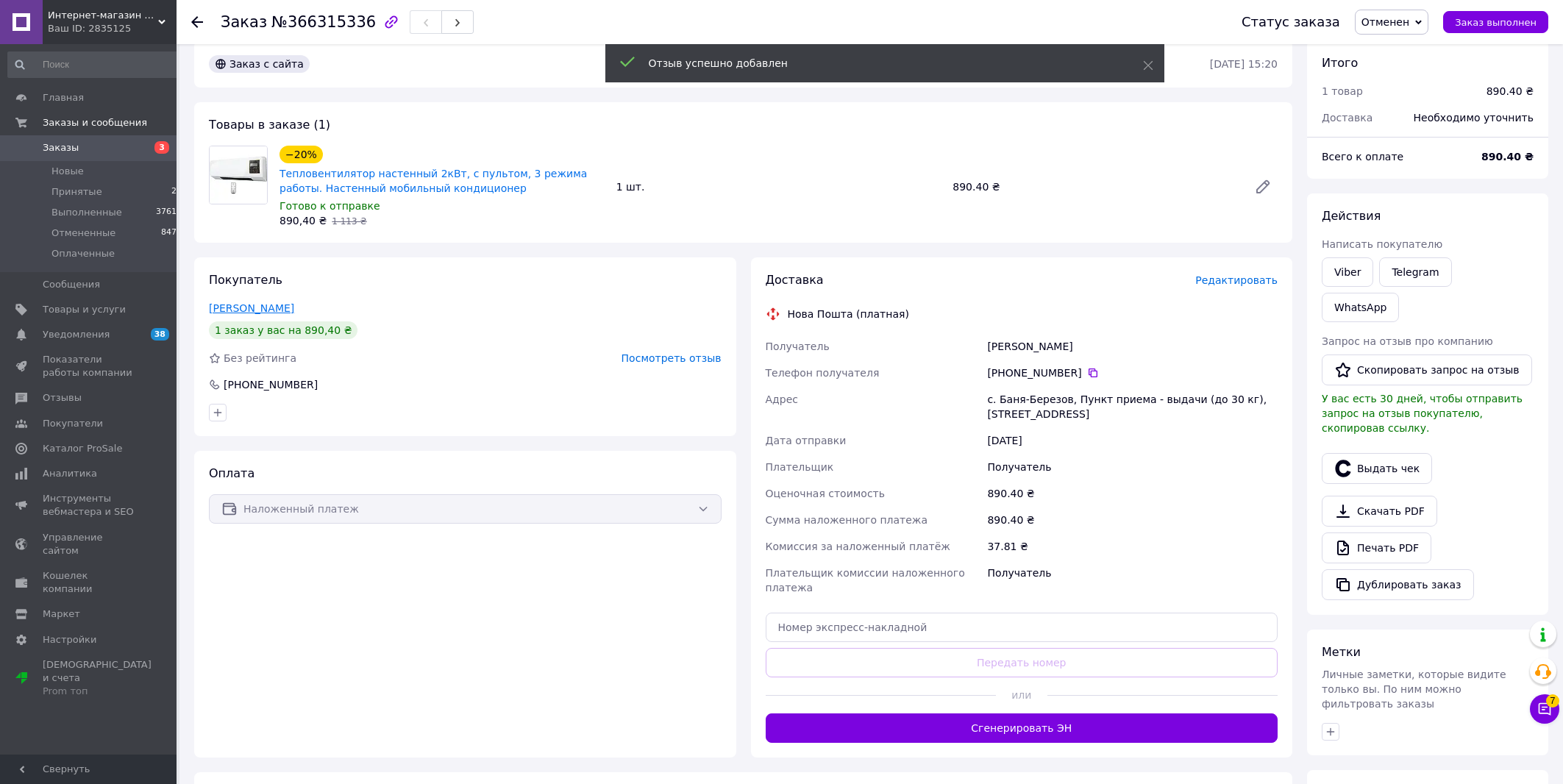
click at [261, 307] on link "[PERSON_NAME]" at bounding box center [251, 308] width 86 height 11
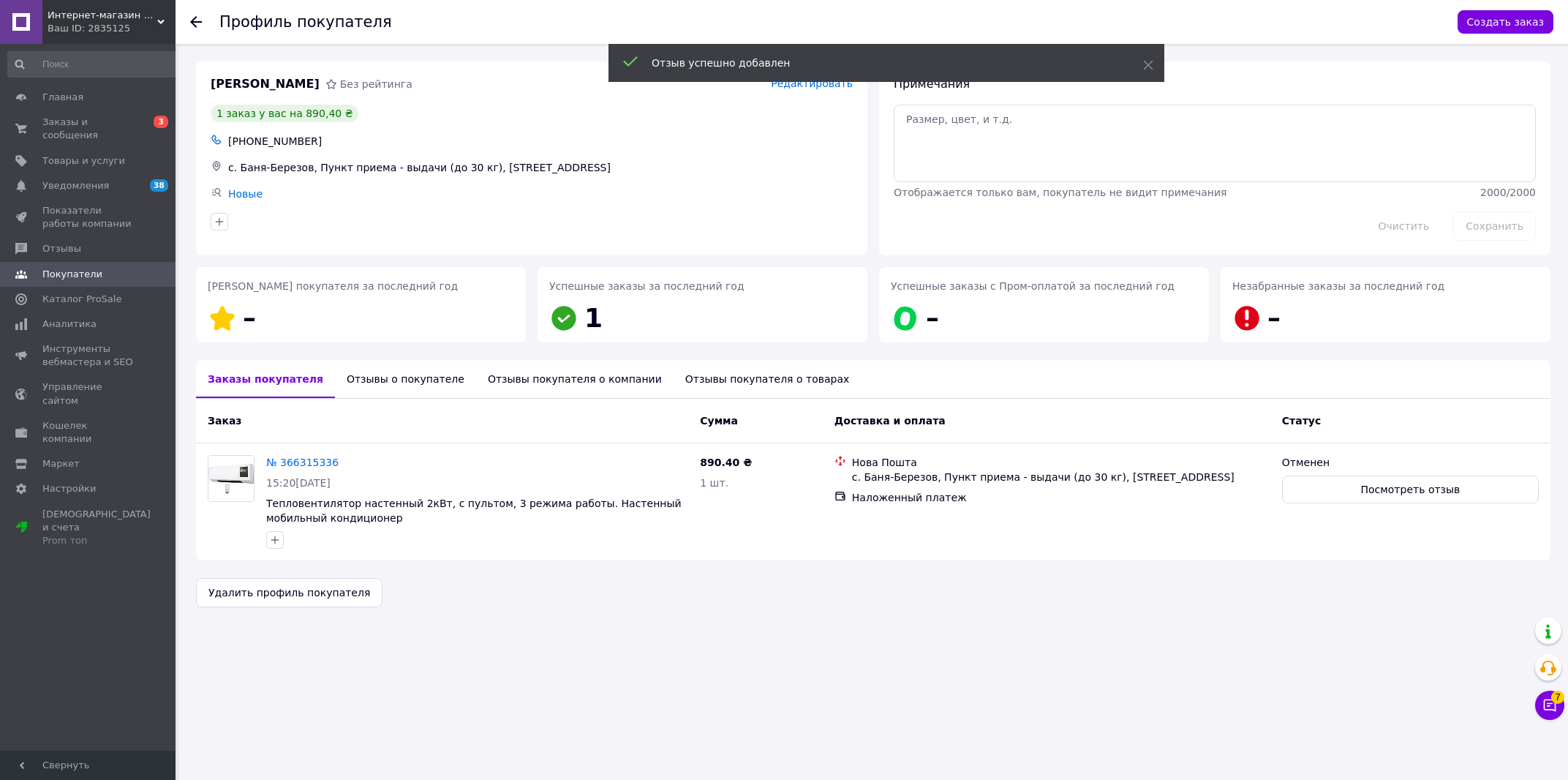
click at [352, 367] on div "Отзывы о покупателе" at bounding box center [405, 378] width 141 height 38
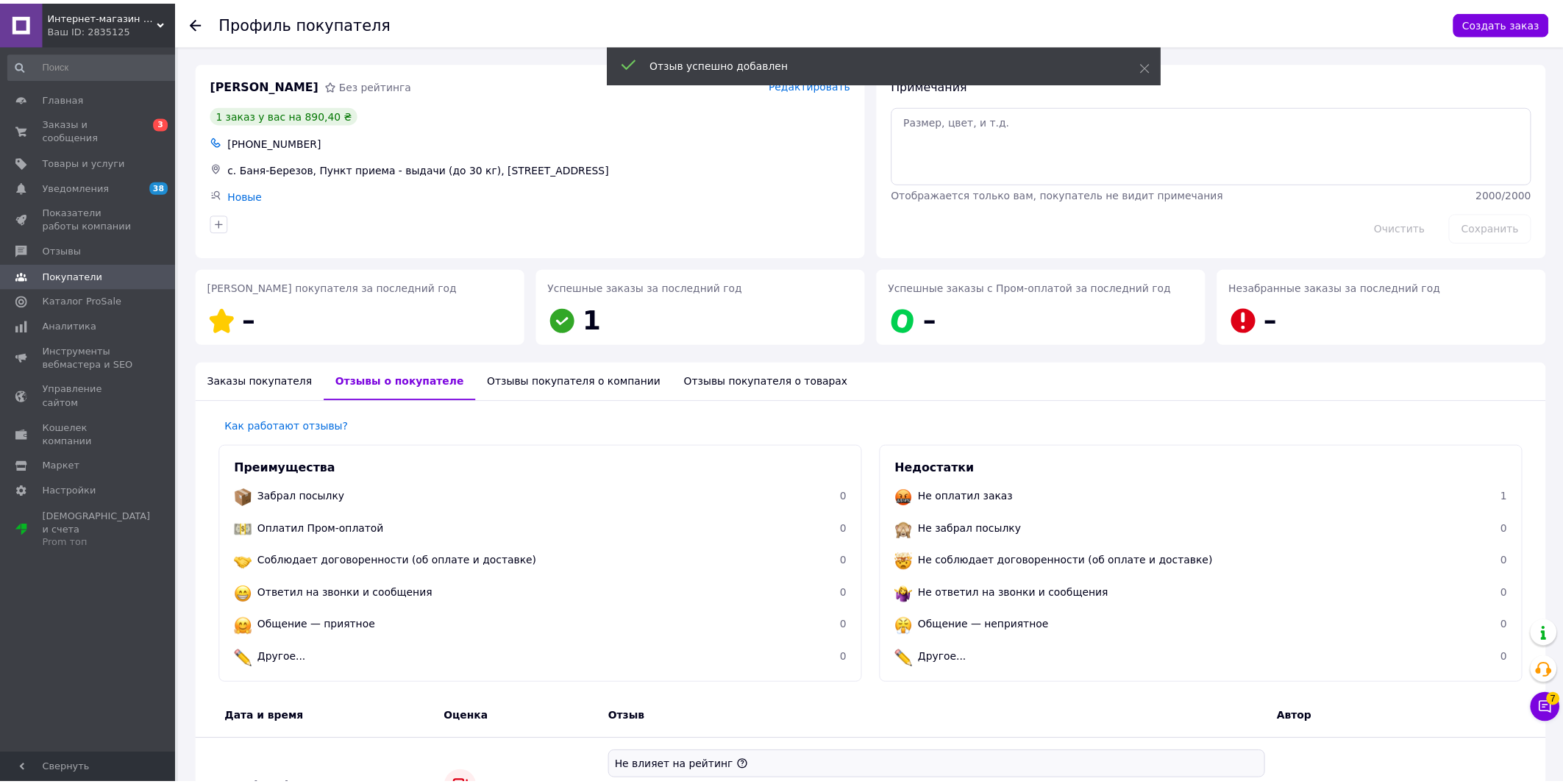
scroll to position [355, 0]
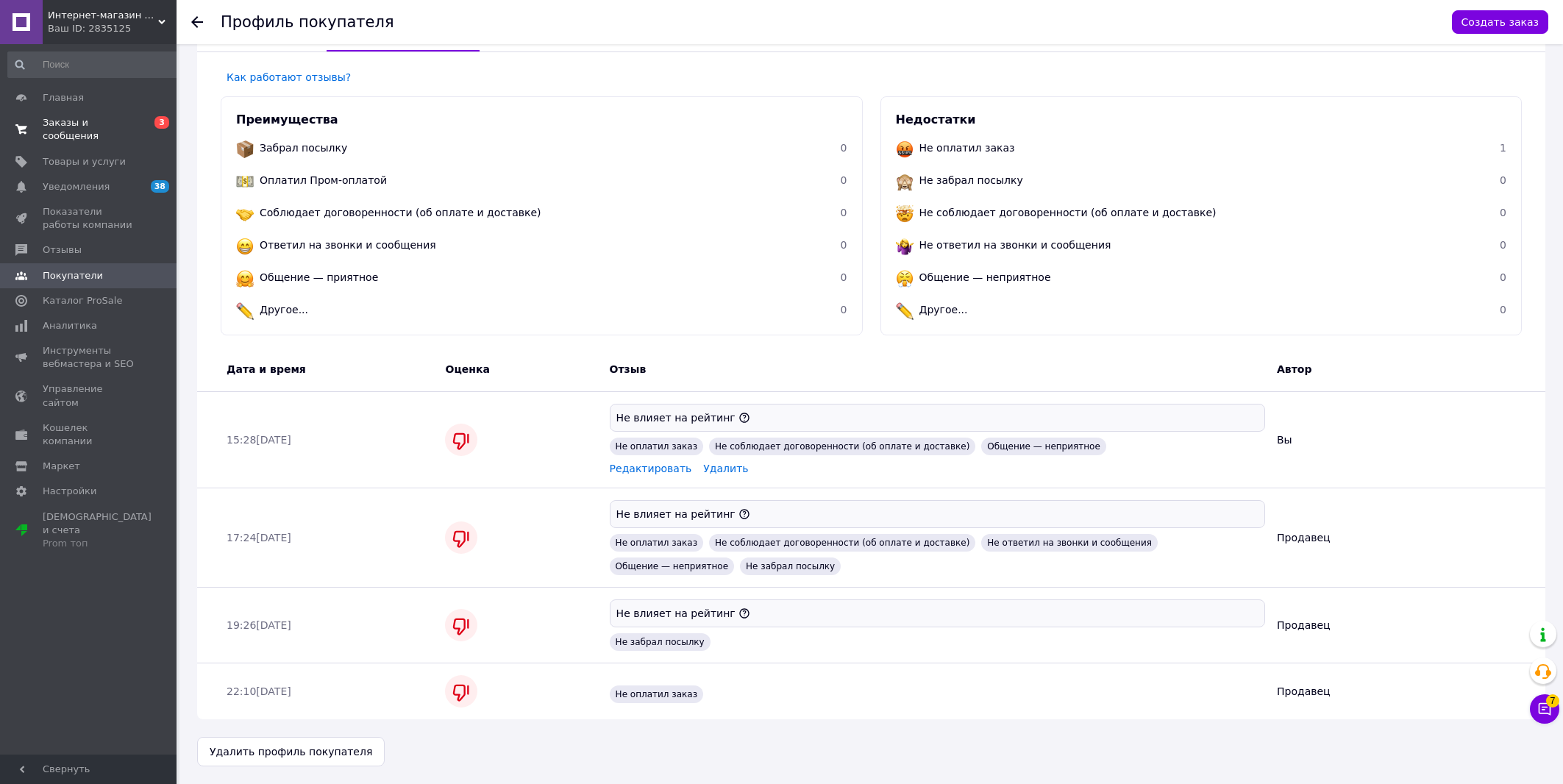
click at [108, 126] on span "Заказы и сообщения" at bounding box center [89, 130] width 93 height 26
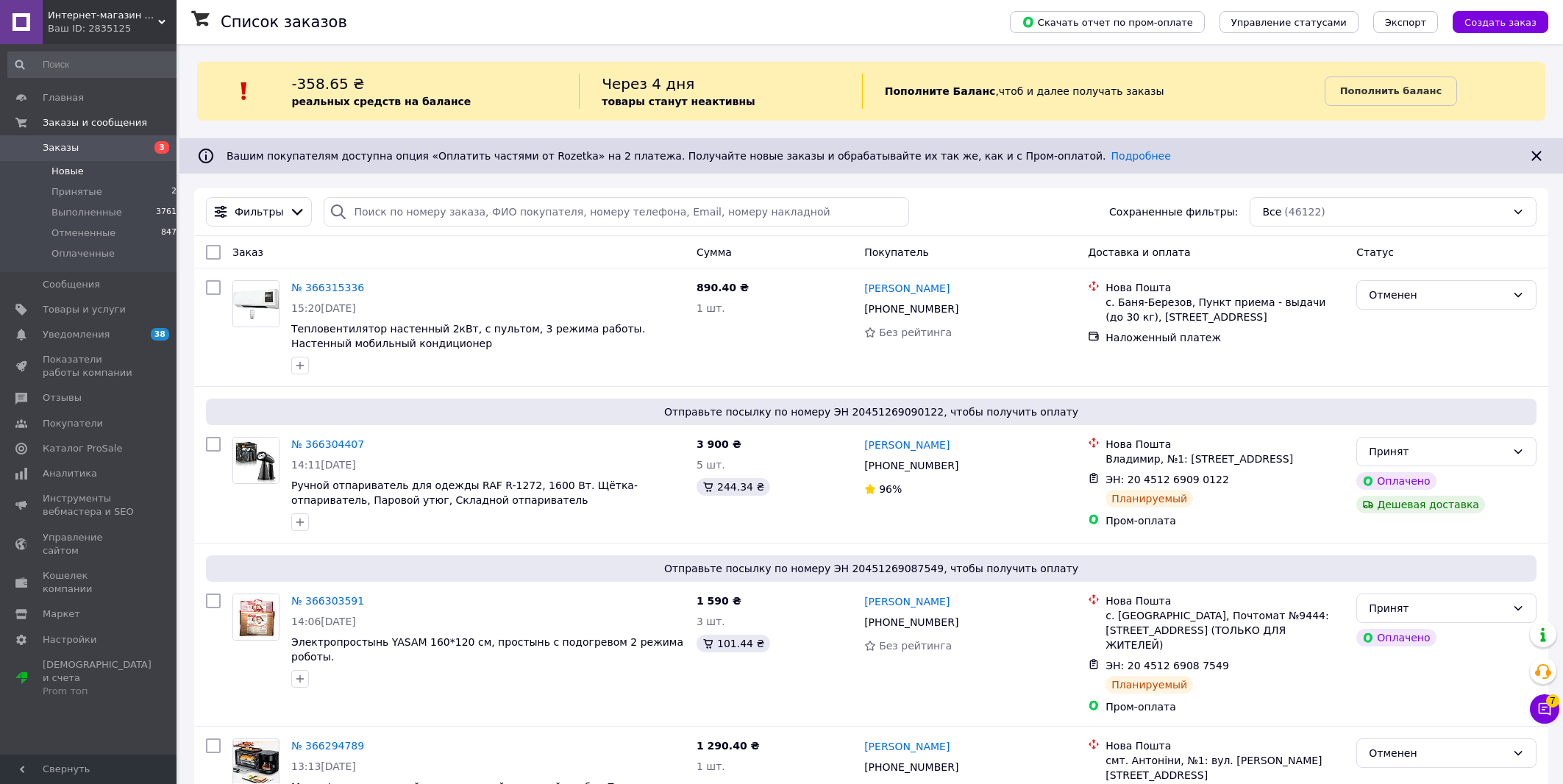
click at [101, 174] on li "Новые 3" at bounding box center [95, 171] width 191 height 20
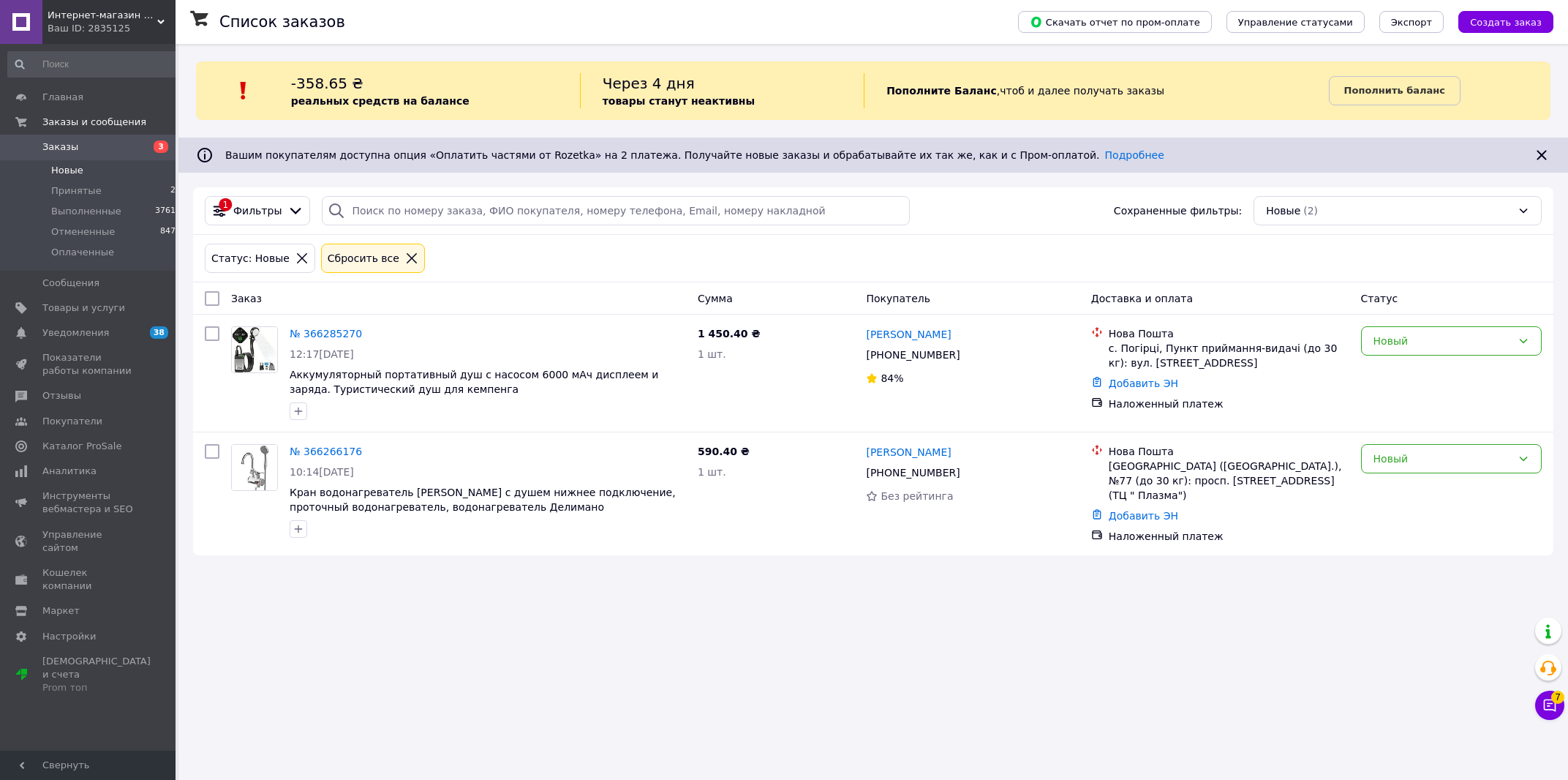
drag, startPoint x: 104, startPoint y: 147, endPoint x: 253, endPoint y: 256, distance: 184.6
click at [106, 147] on span "Заказы" at bounding box center [89, 147] width 93 height 13
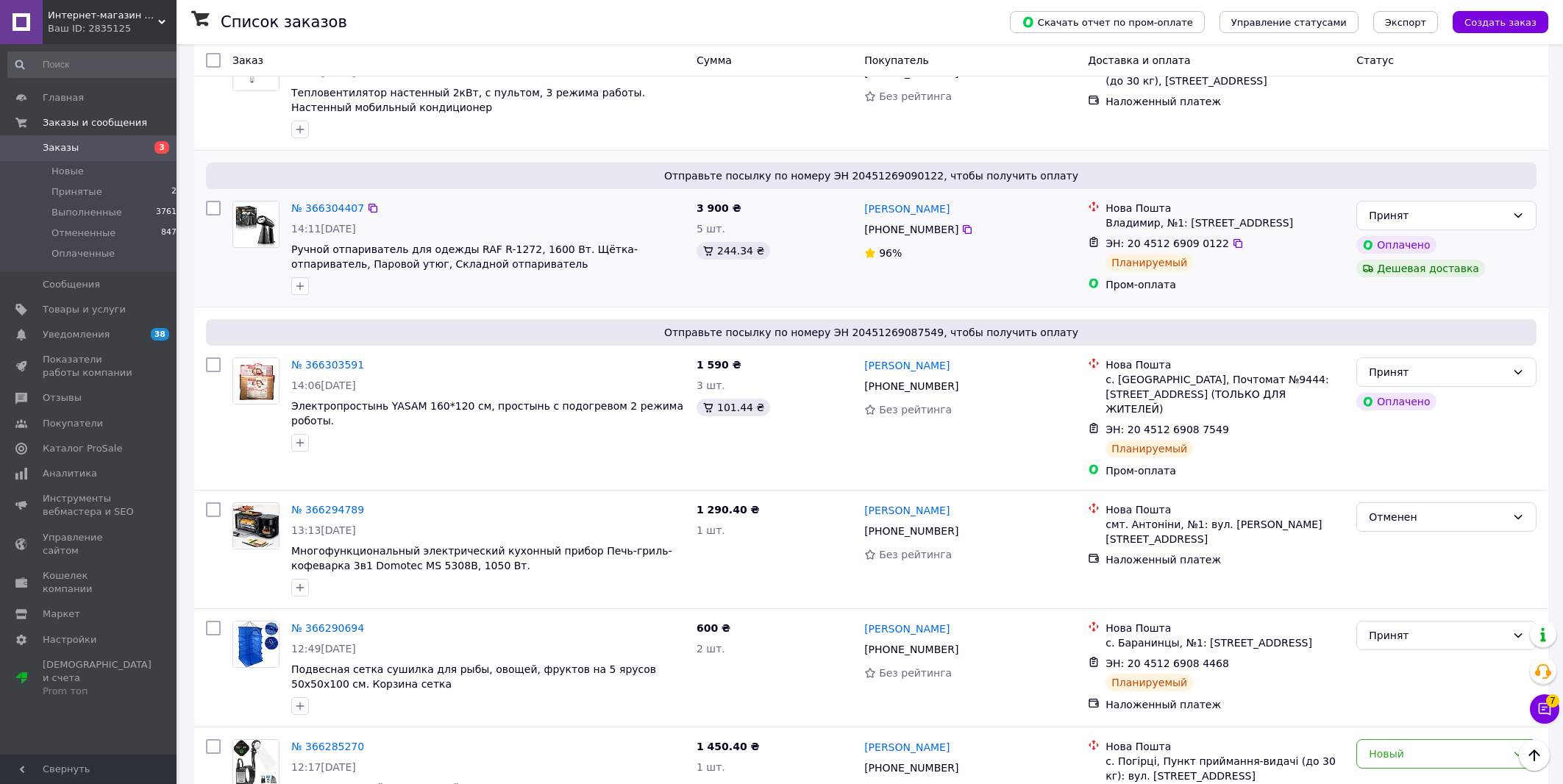
scroll to position [551, 0]
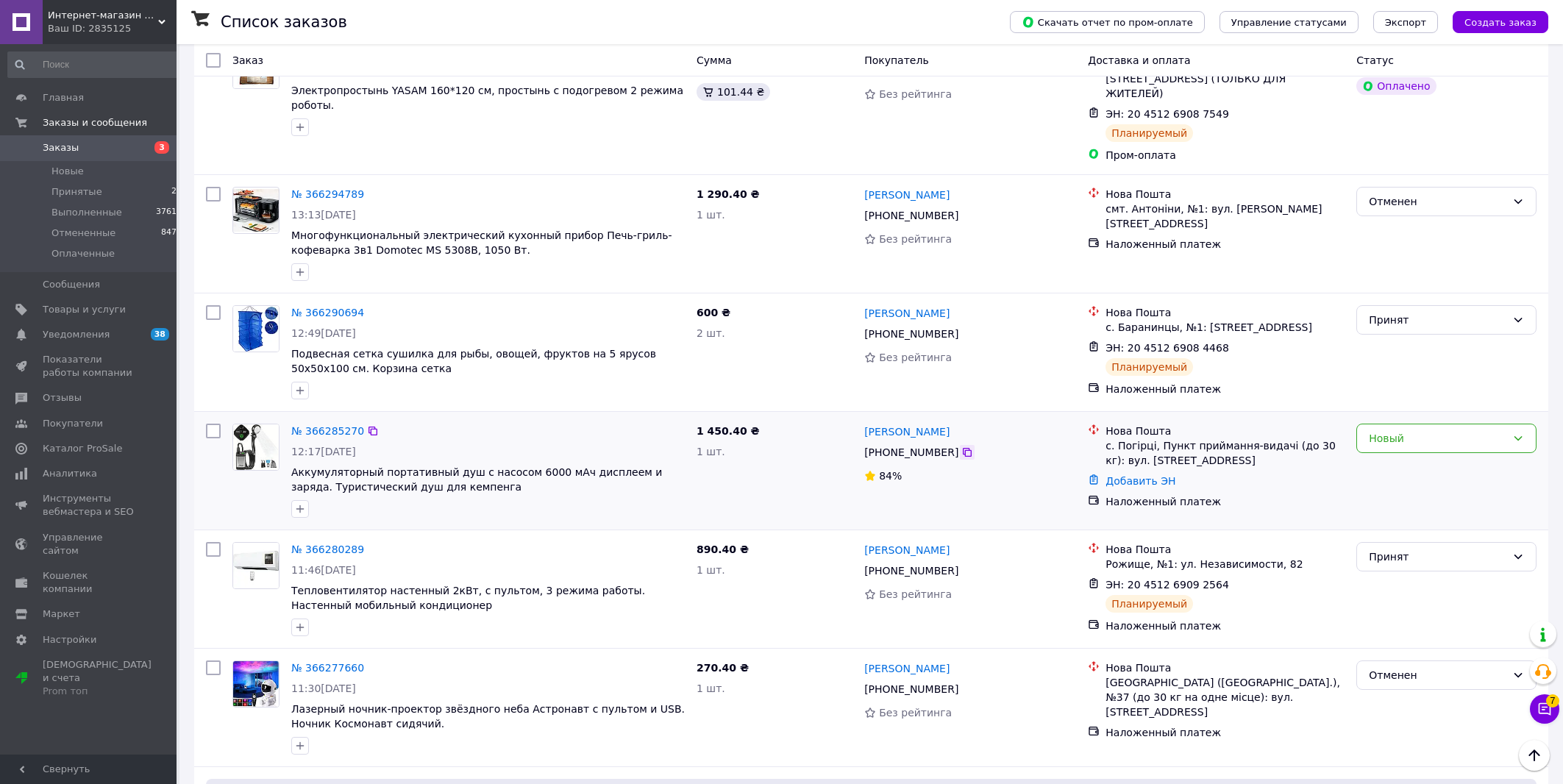
click at [962, 457] on icon at bounding box center [967, 452] width 9 height 9
click at [1295, 491] on div "Добавить ЭН" at bounding box center [1225, 481] width 245 height 20
click at [332, 436] on link "№ 366285270" at bounding box center [327, 430] width 73 height 11
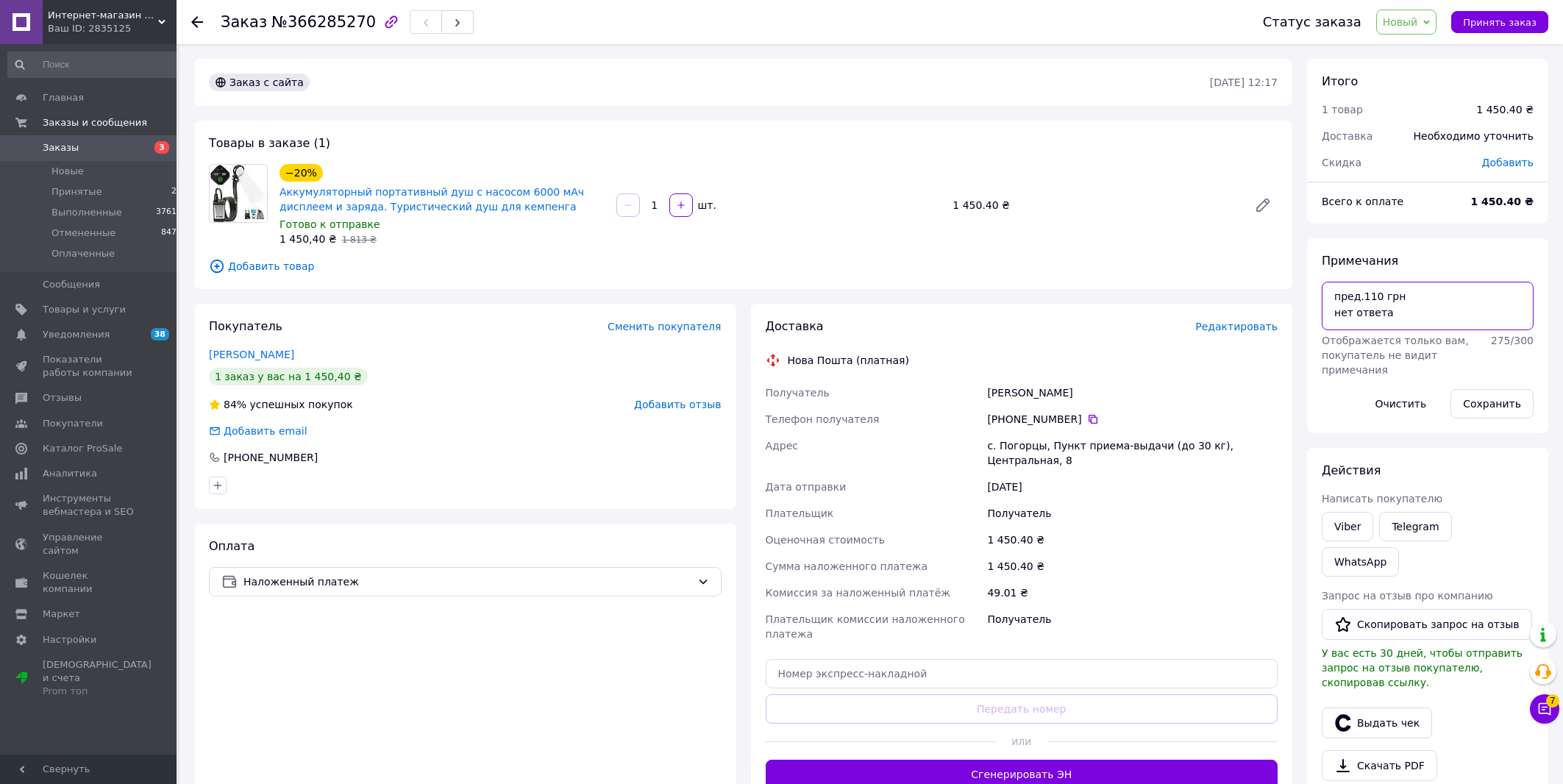
click at [1442, 316] on textarea "пред.110 грн нет ответа" at bounding box center [1427, 305] width 212 height 49
click at [1004, 451] on div "с. Погорцы, Пункт приема-выдачи (до 30 кг), Центральная, 8" at bounding box center [1132, 452] width 296 height 41
copy div "Погорцы"
click at [684, 407] on span "Добавить отзыв" at bounding box center [677, 404] width 86 height 11
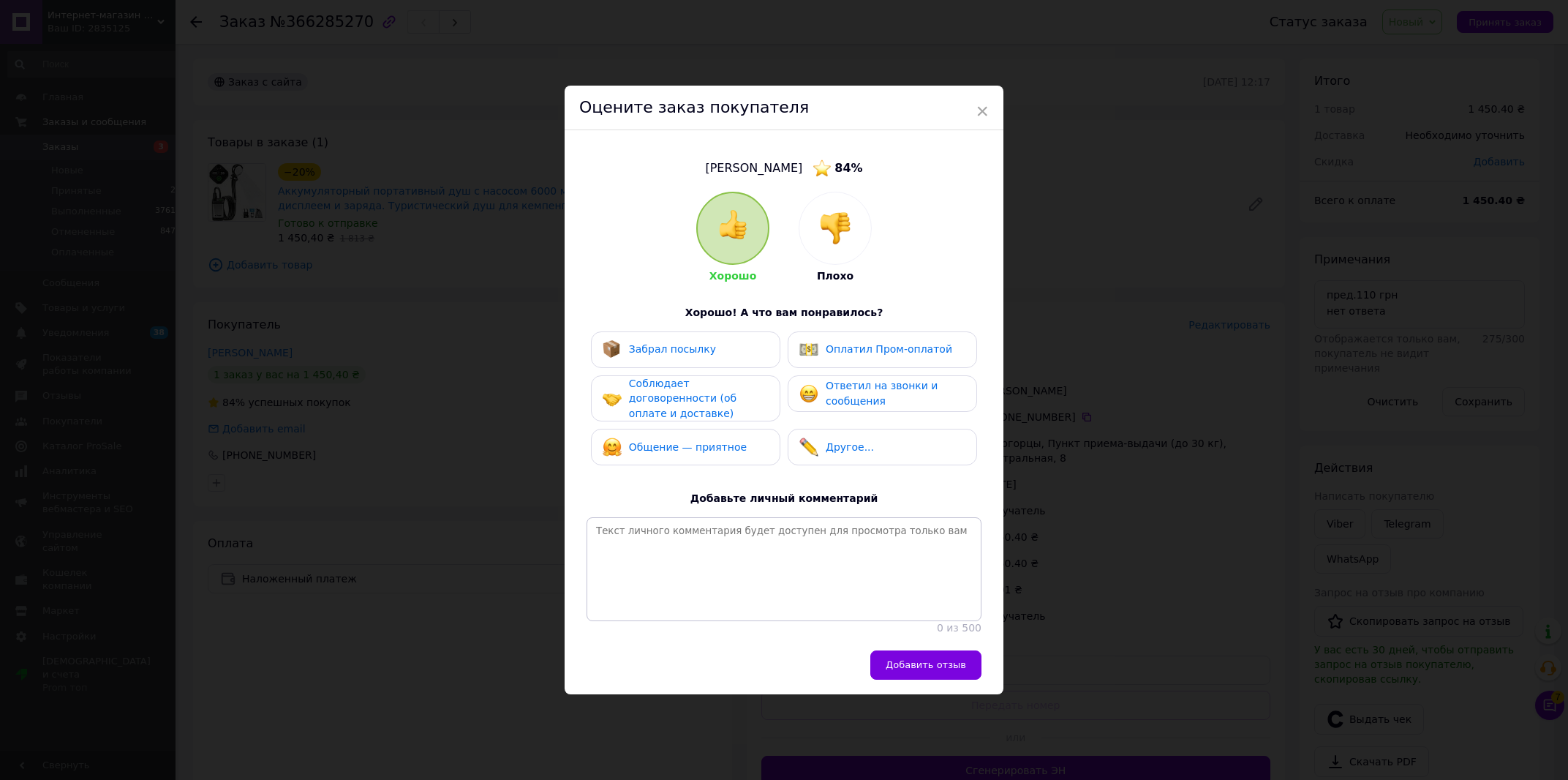
click at [829, 234] on div at bounding box center [835, 228] width 72 height 72
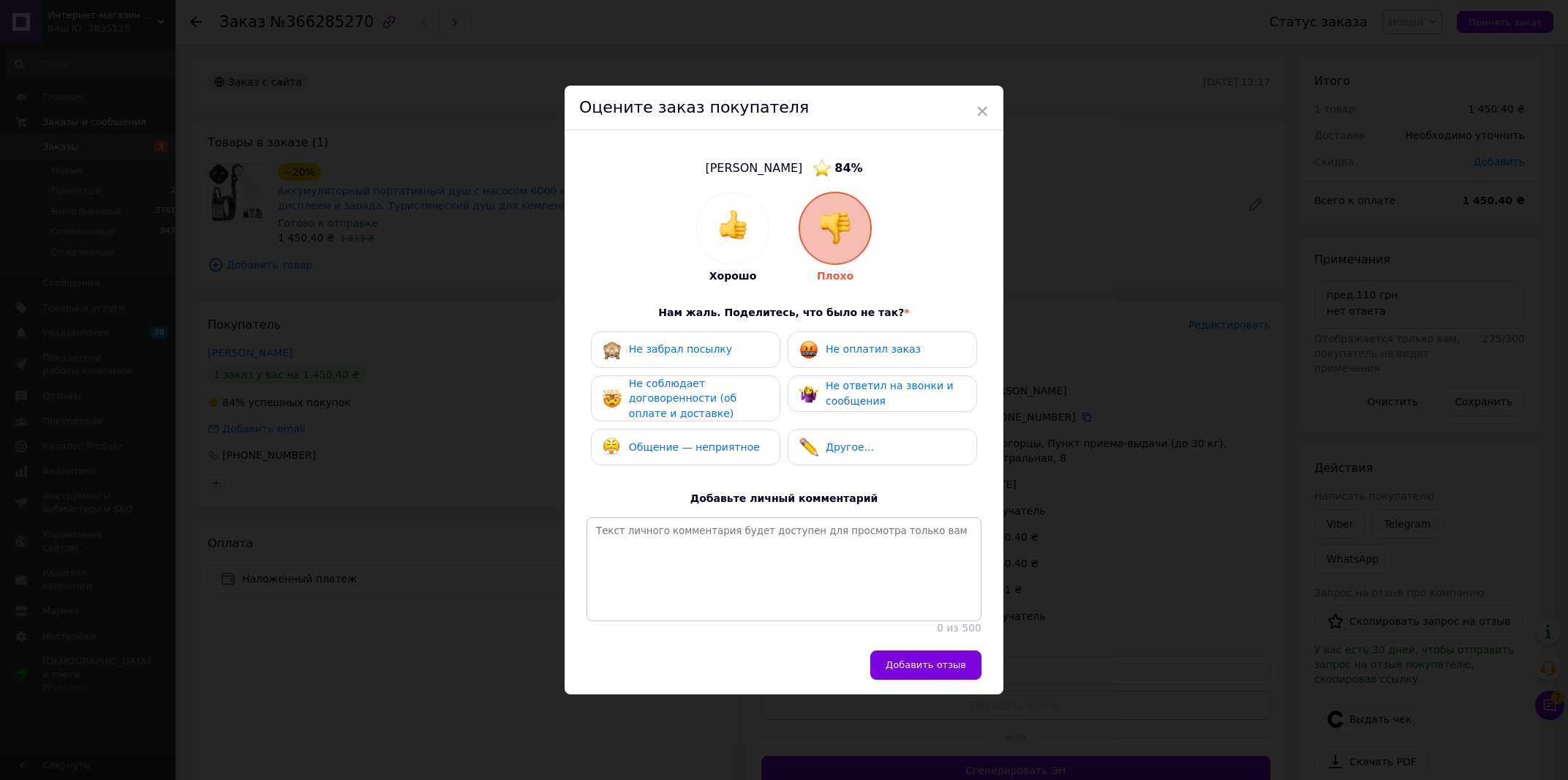
click at [858, 376] on div "Не ответил на звонки и сообщения" at bounding box center [883, 394] width 190 height 37
click at [947, 675] on button "Добавить отзыв" at bounding box center [926, 664] width 111 height 29
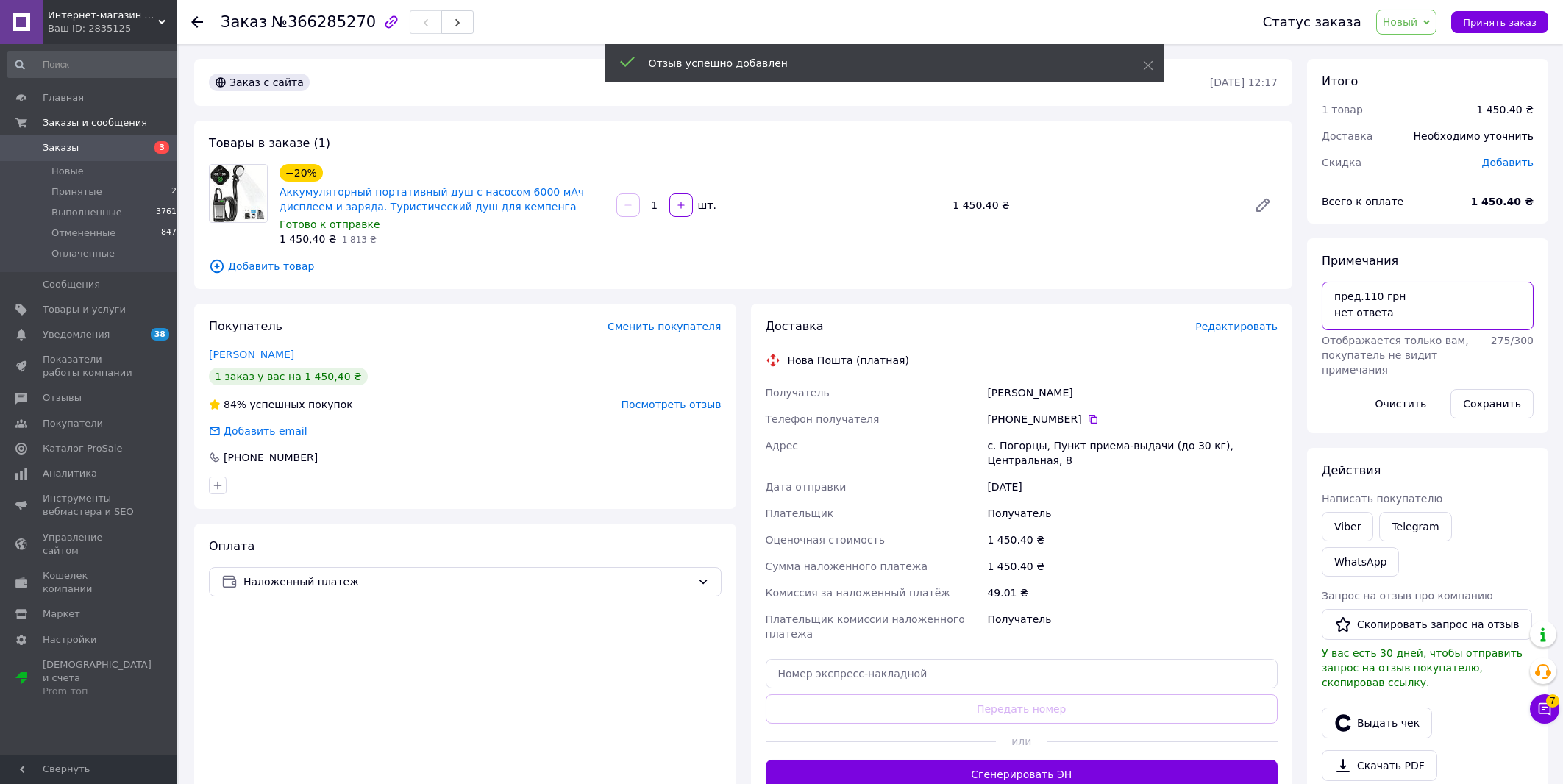
click at [1494, 302] on textarea "пред.110 грн нет ответа" at bounding box center [1427, 305] width 212 height 49
click at [1472, 326] on textarea "пред.110 грн нет ответа" at bounding box center [1427, 305] width 212 height 49
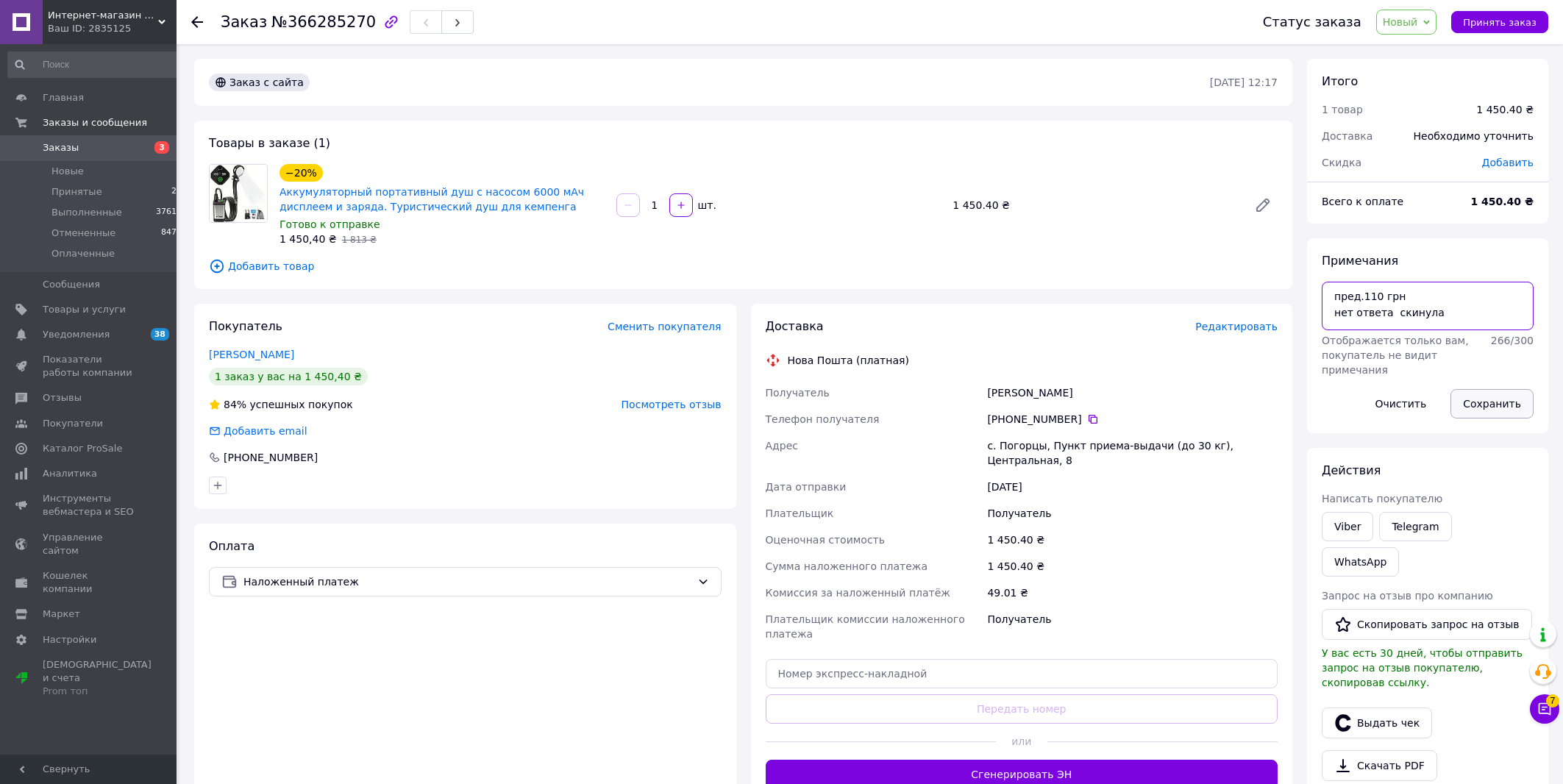
type textarea "пред.110 грн нет ответа скинула"
click at [1492, 402] on button "Сохранить" at bounding box center [1492, 403] width 83 height 29
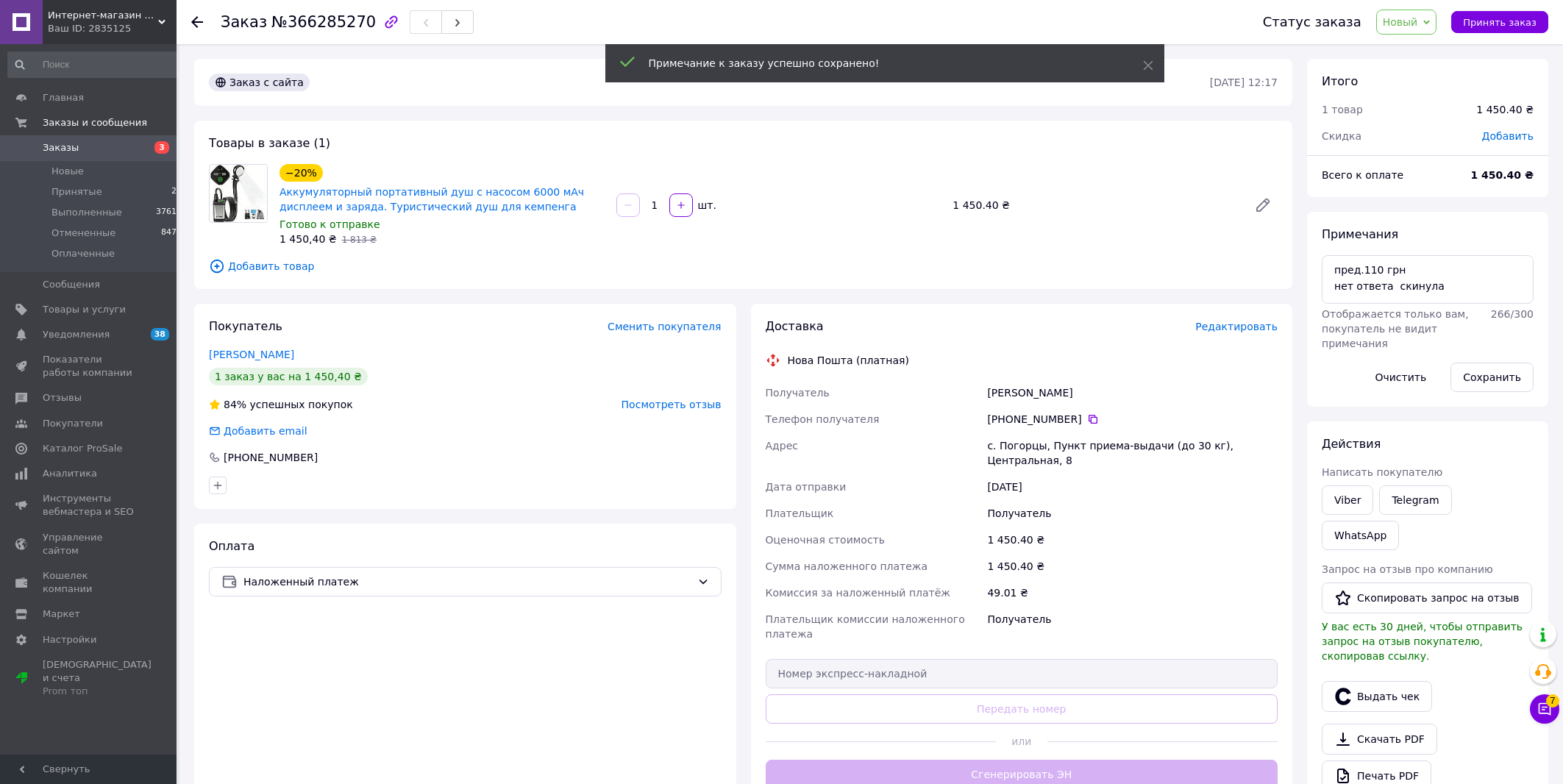
click at [1403, 26] on span "Новый" at bounding box center [1400, 21] width 35 height 11
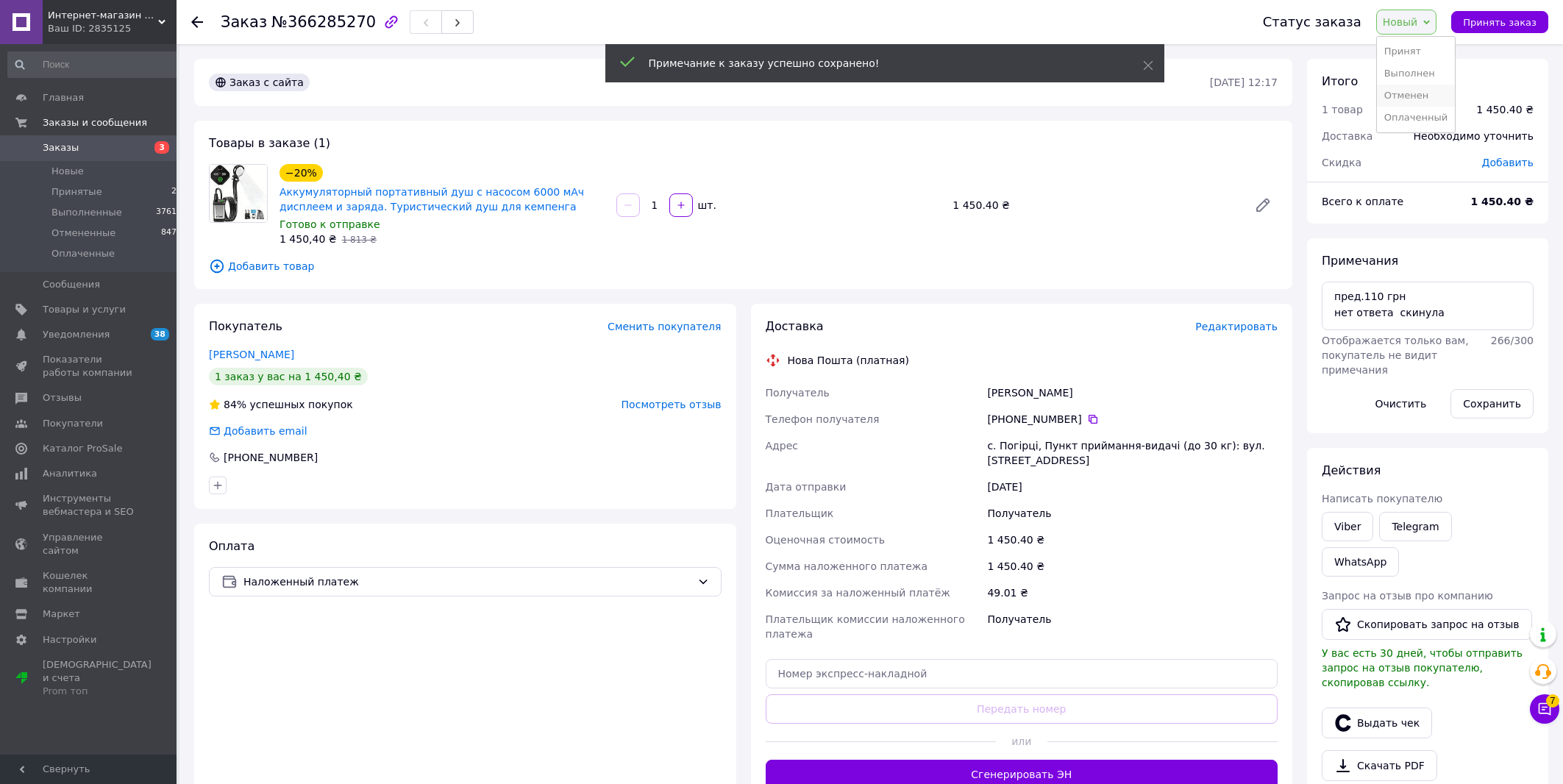
click at [1438, 93] on li "Отменен" at bounding box center [1416, 95] width 78 height 22
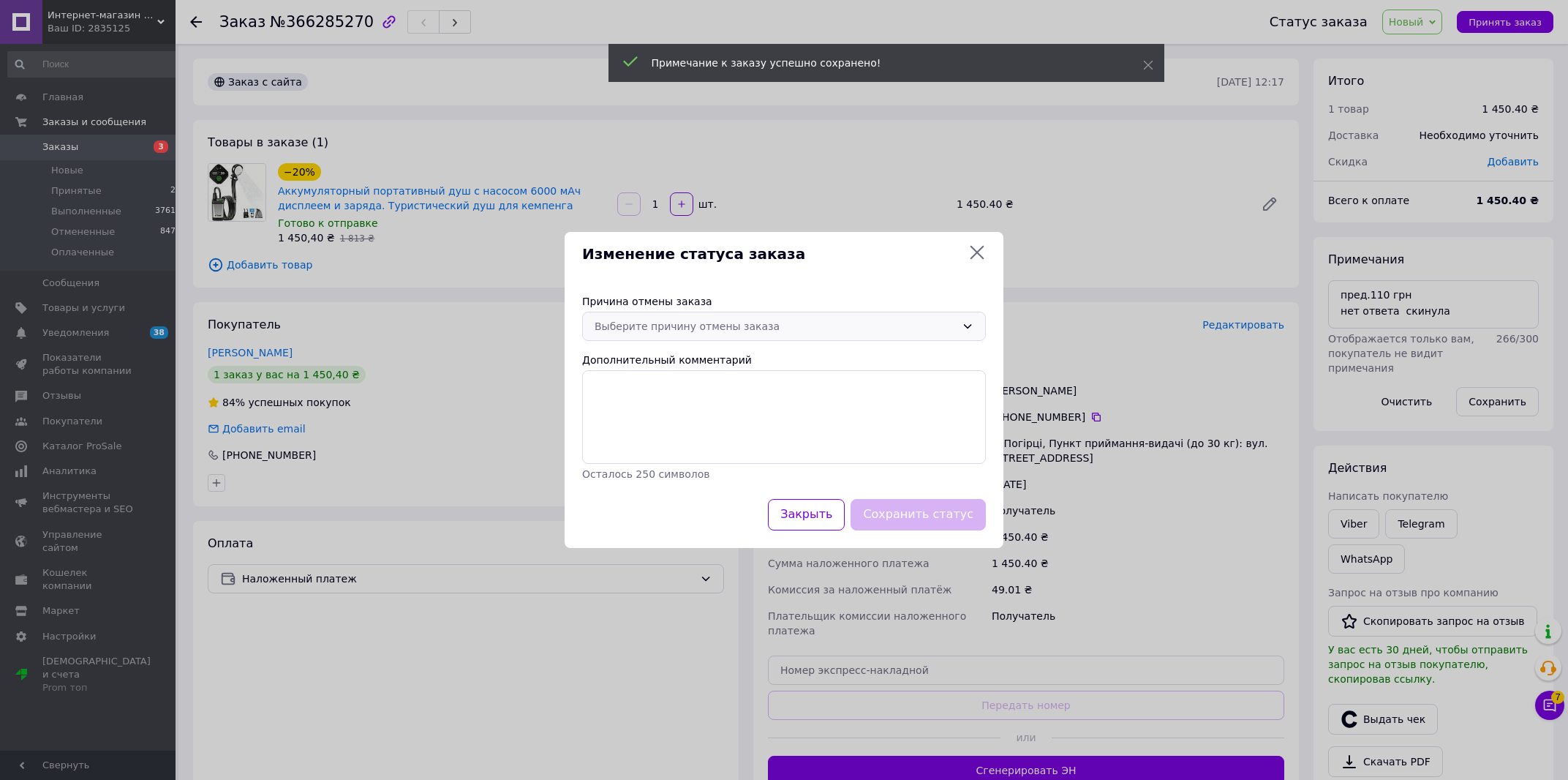
click at [746, 321] on div "Выберите причину отмены заказа" at bounding box center [776, 326] width 362 height 16
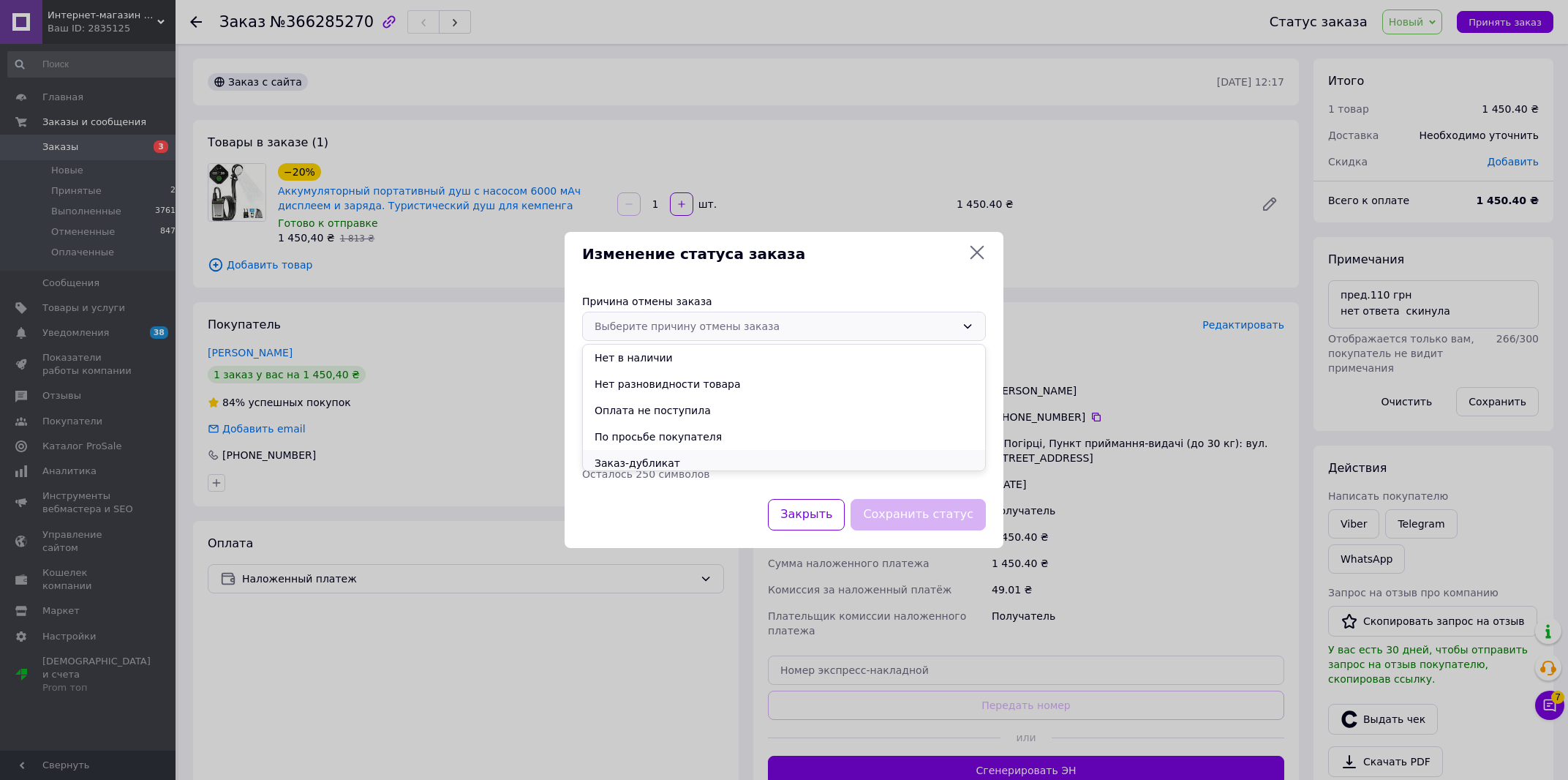
scroll to position [59, 0]
click at [698, 430] on li "Не получается дозвониться" at bounding box center [784, 431] width 403 height 26
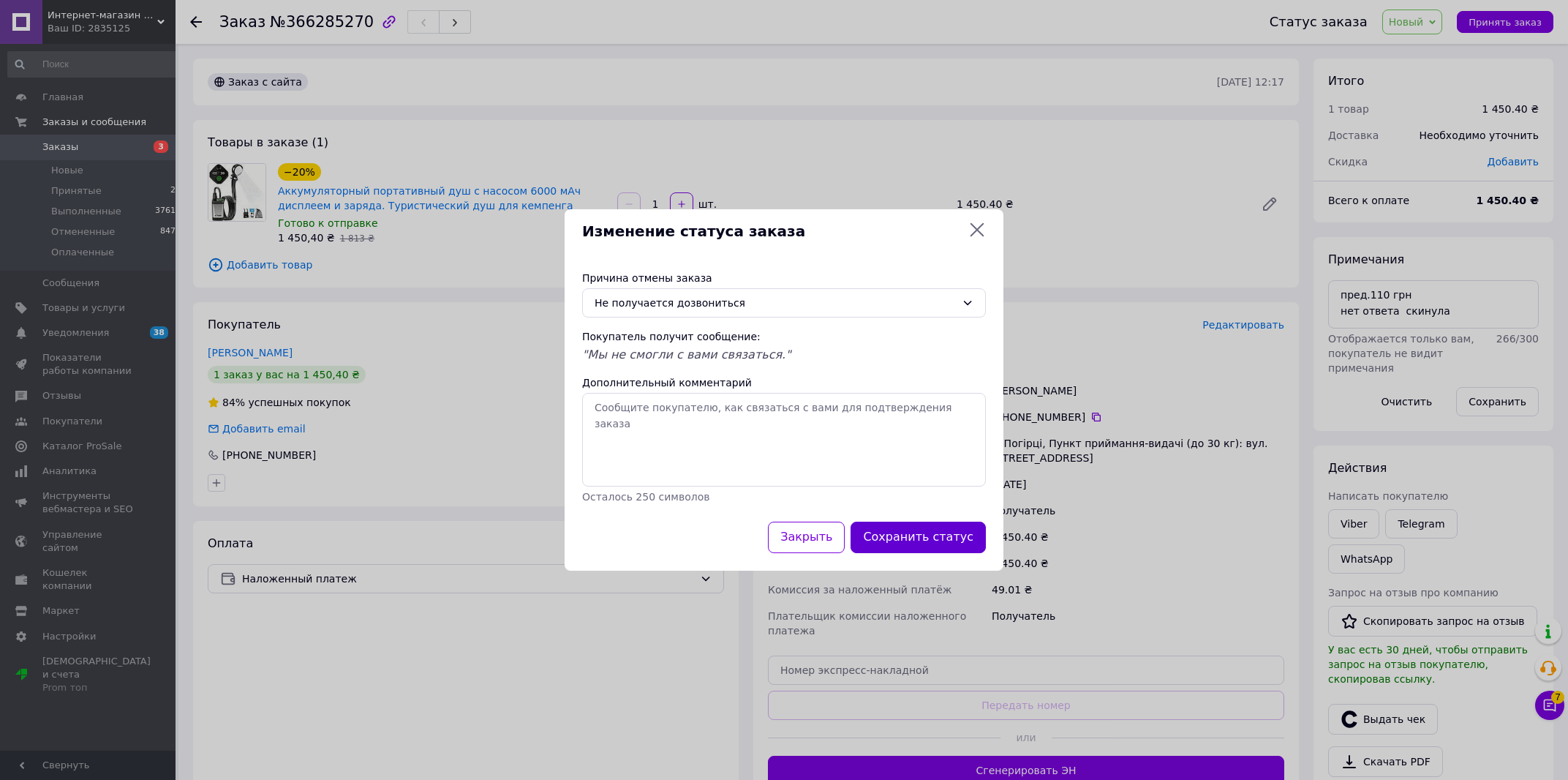
click at [917, 547] on button "Сохранить статус" at bounding box center [919, 537] width 135 height 32
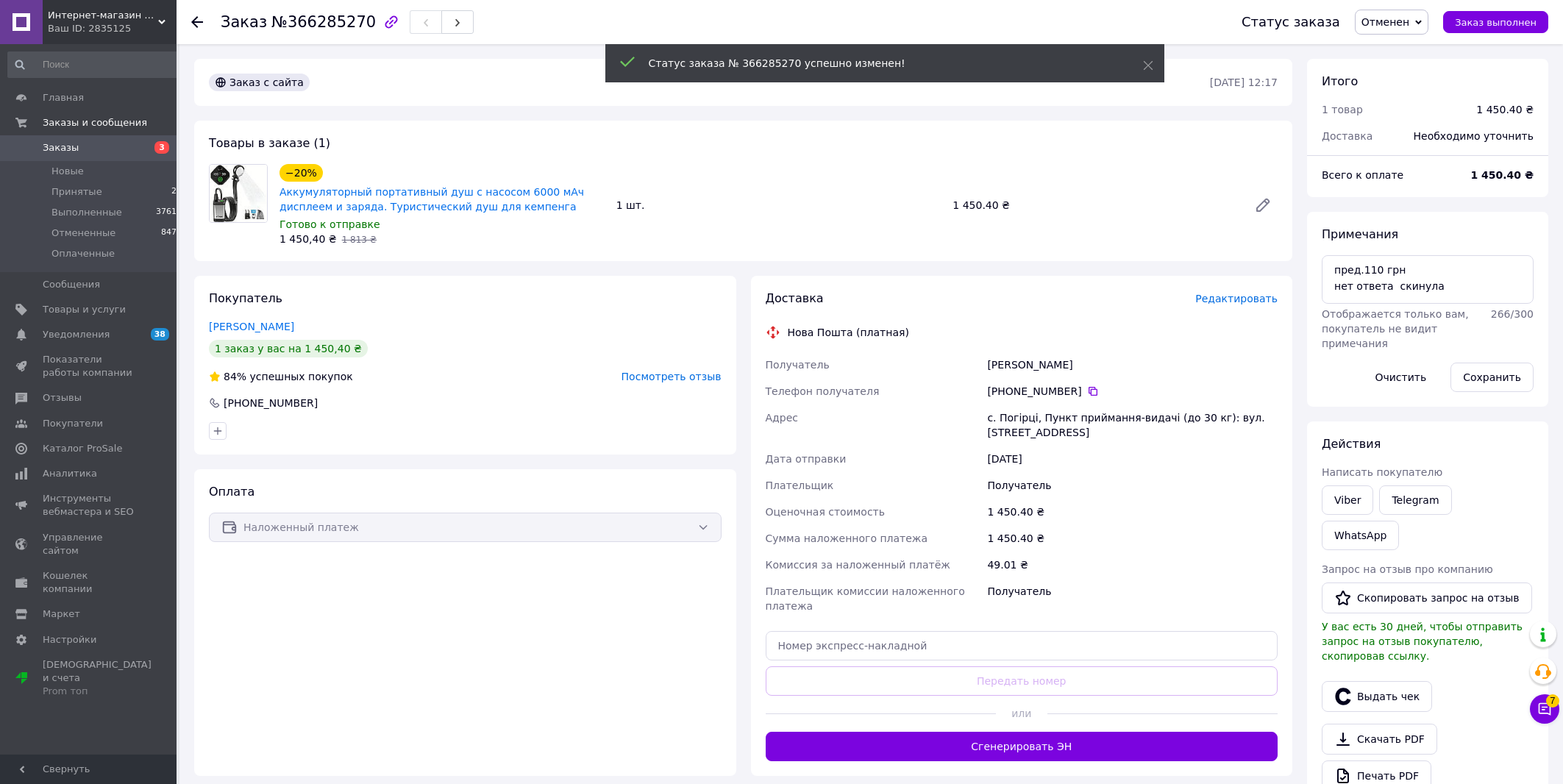
click at [135, 153] on span "Заказы" at bounding box center [89, 147] width 93 height 13
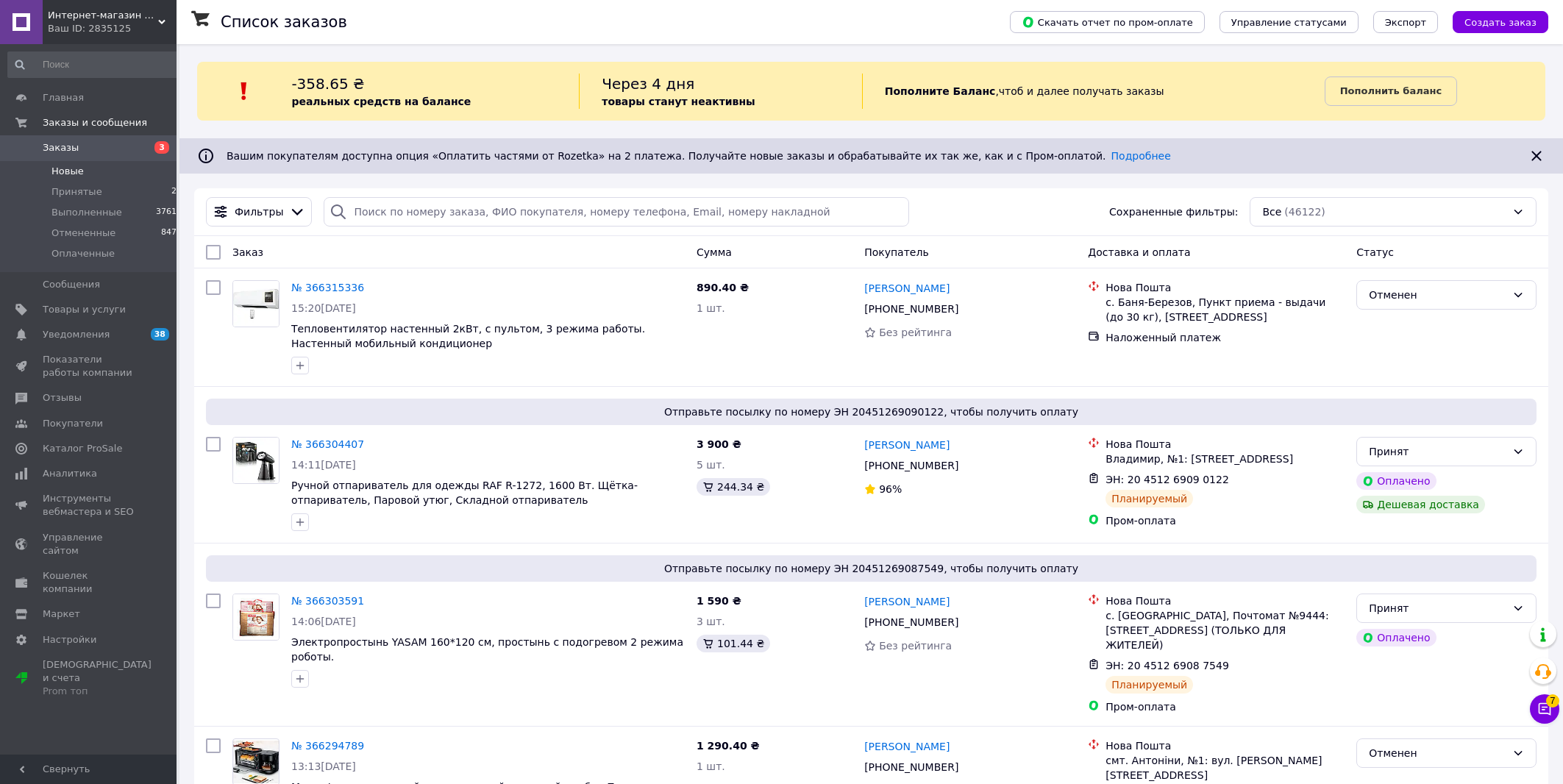
click at [78, 167] on span "Новые" at bounding box center [67, 171] width 33 height 13
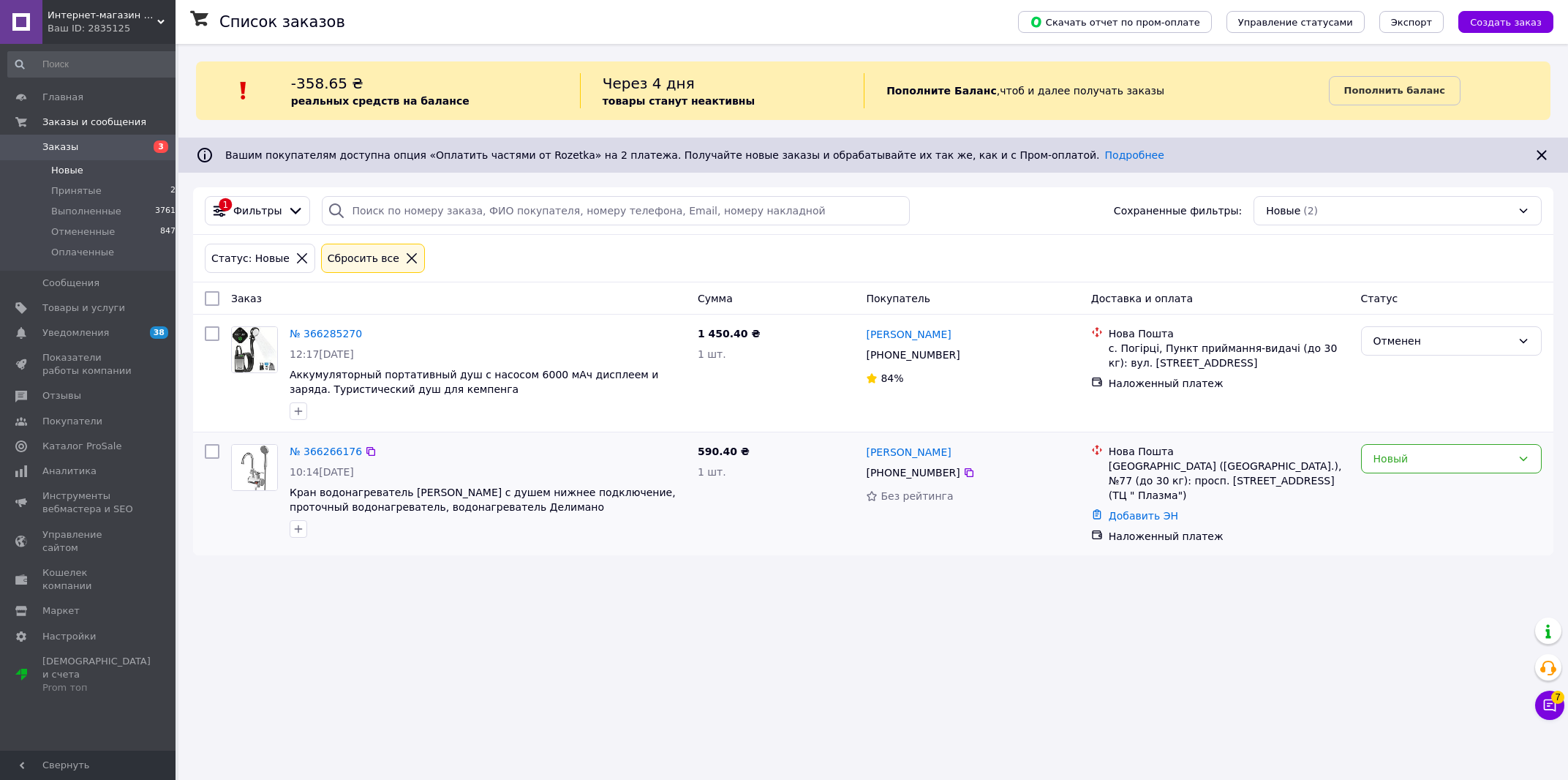
click at [910, 447] on div "[PERSON_NAME]" at bounding box center [908, 451] width 88 height 18
click at [930, 458] on link "[PERSON_NAME]" at bounding box center [908, 452] width 85 height 15
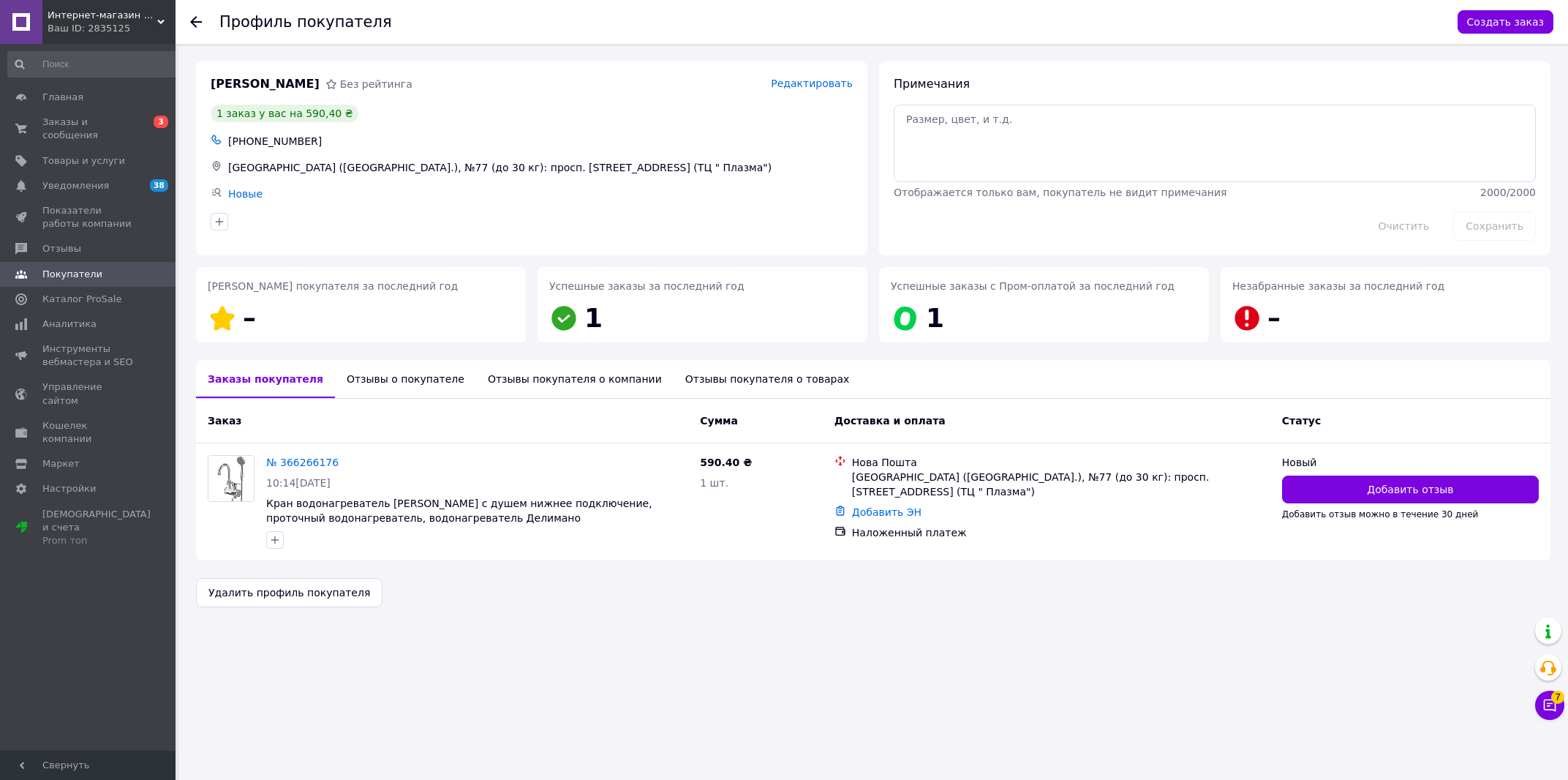
click at [401, 381] on div "Отзывы о покупателе" at bounding box center [405, 378] width 141 height 38
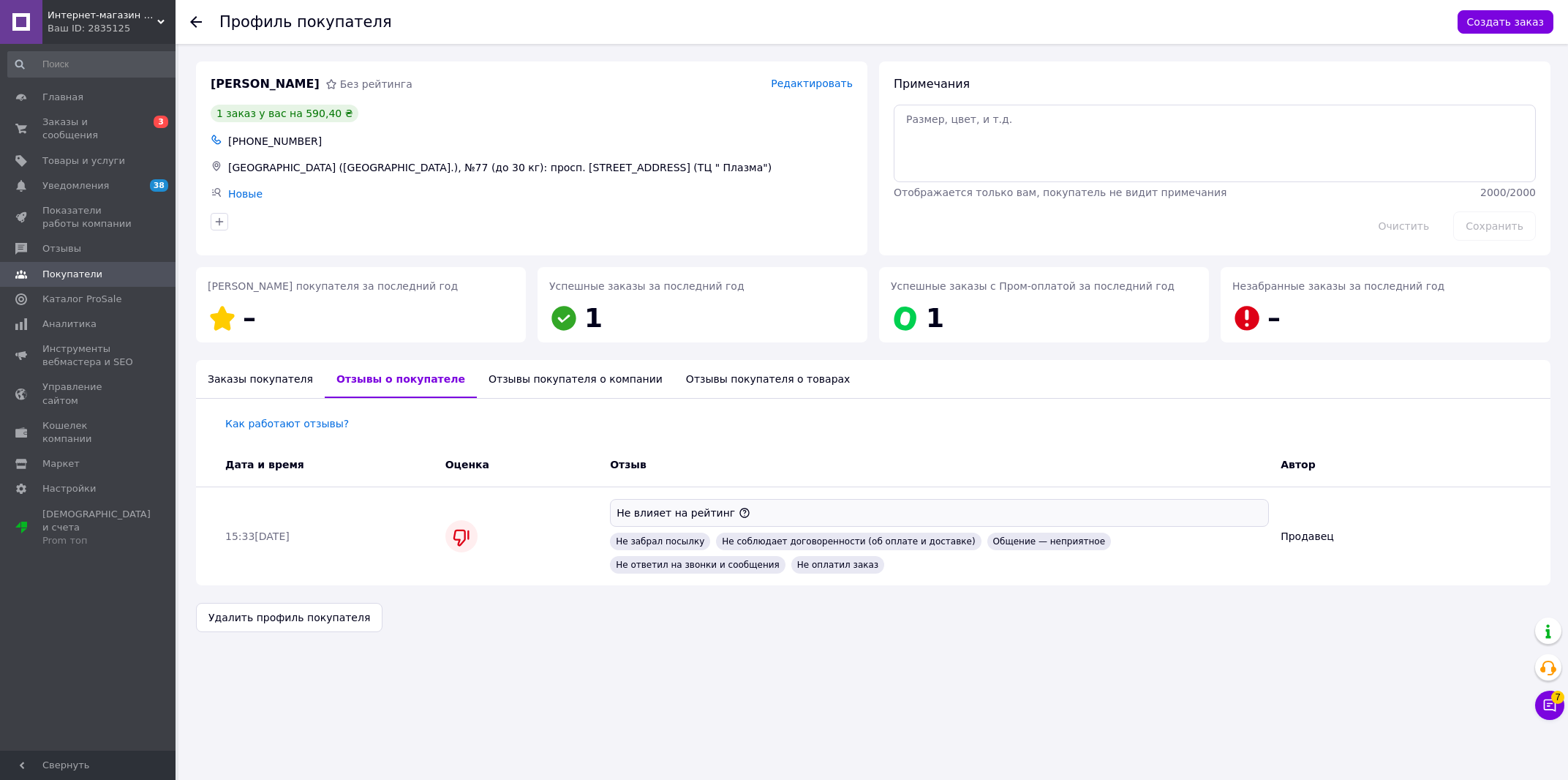
click at [264, 380] on div "Заказы покупателя" at bounding box center [260, 378] width 129 height 38
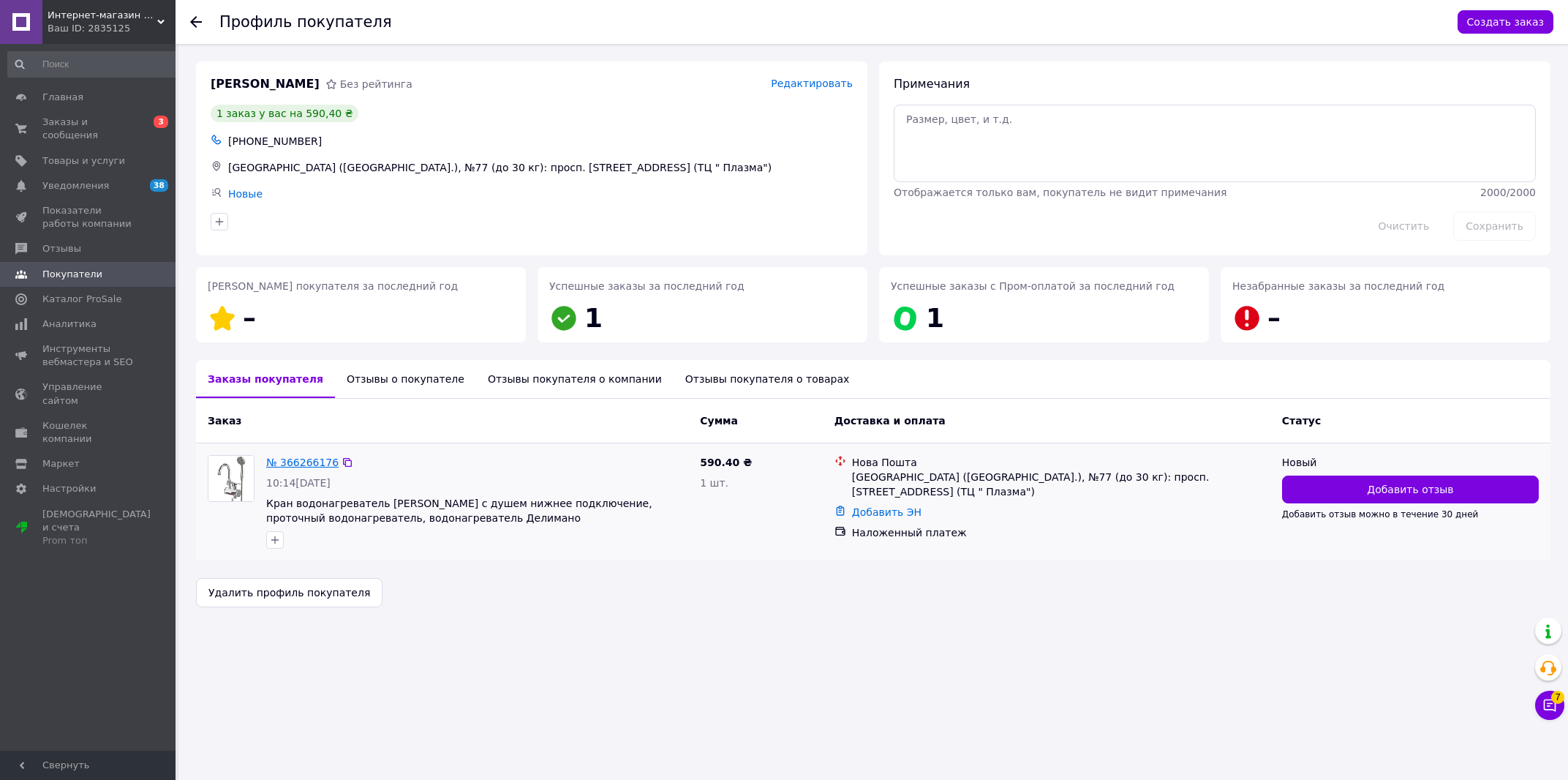
click at [296, 469] on link "№ 366266176" at bounding box center [302, 462] width 73 height 11
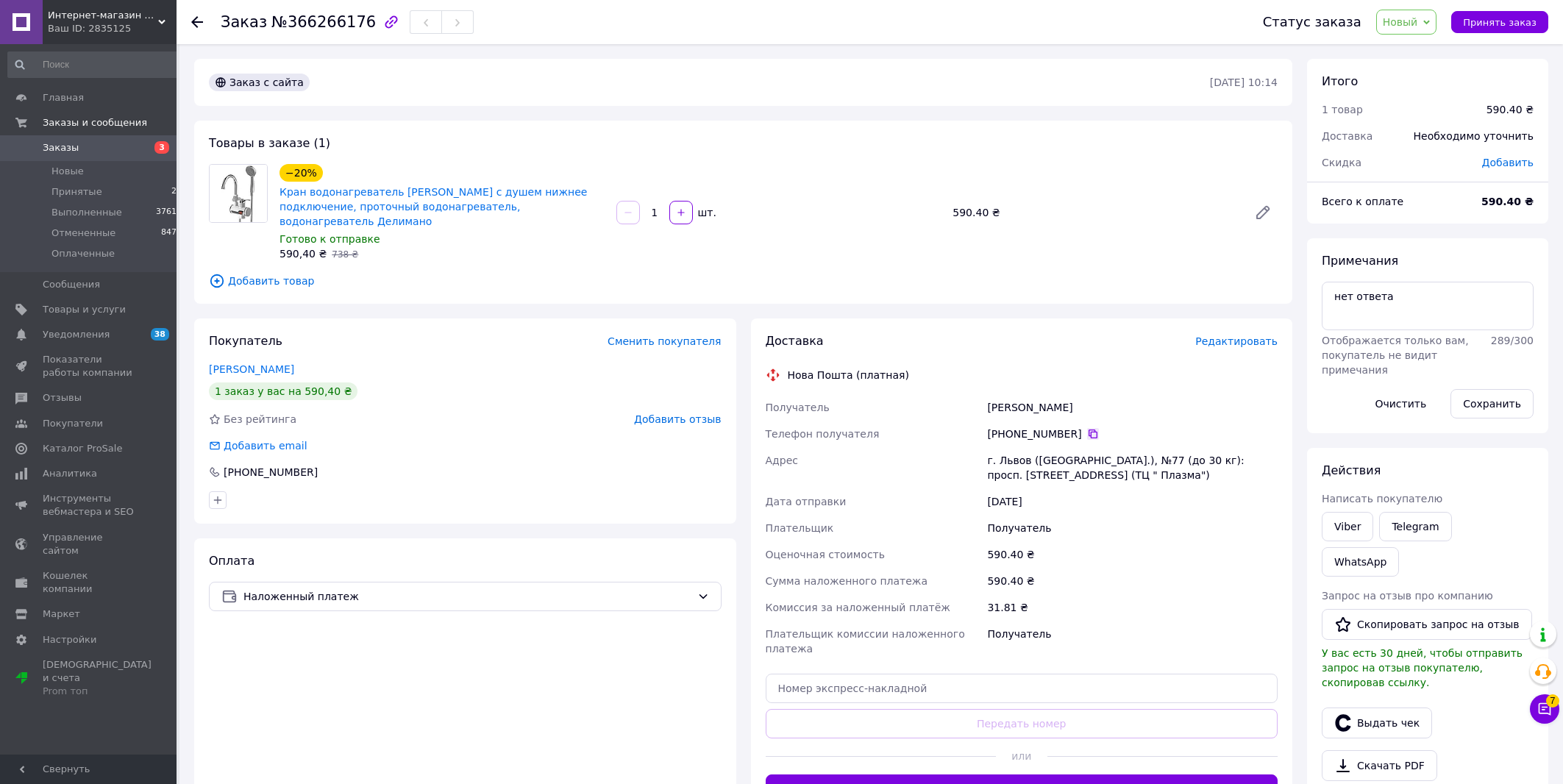
click at [1087, 428] on icon at bounding box center [1092, 433] width 11 height 11
click at [1410, 26] on span "Новый" at bounding box center [1400, 21] width 35 height 11
click at [1436, 51] on li "Принят" at bounding box center [1416, 51] width 78 height 22
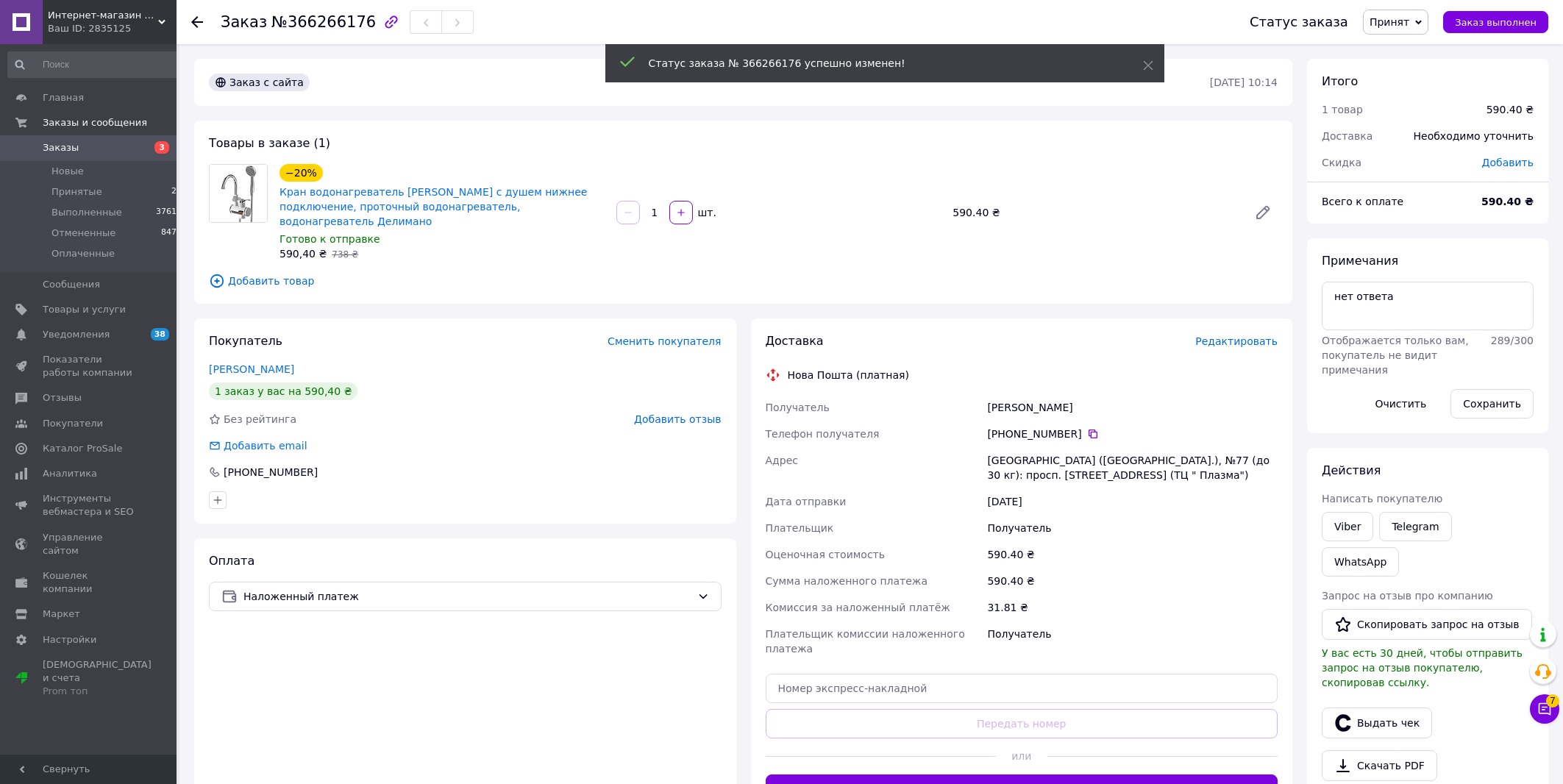
click at [1238, 335] on span "Редактировать" at bounding box center [1236, 340] width 82 height 11
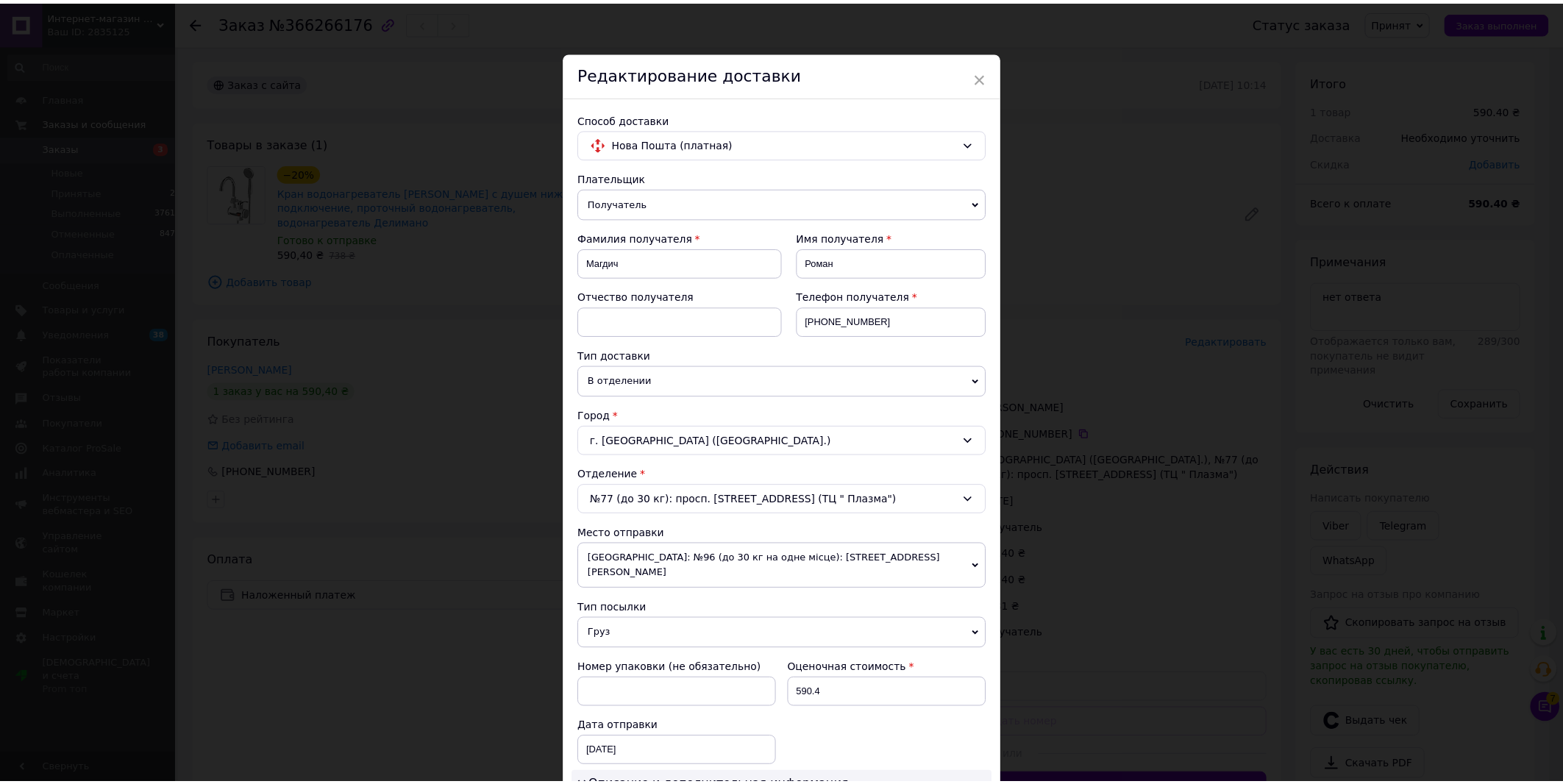
scroll to position [502, 0]
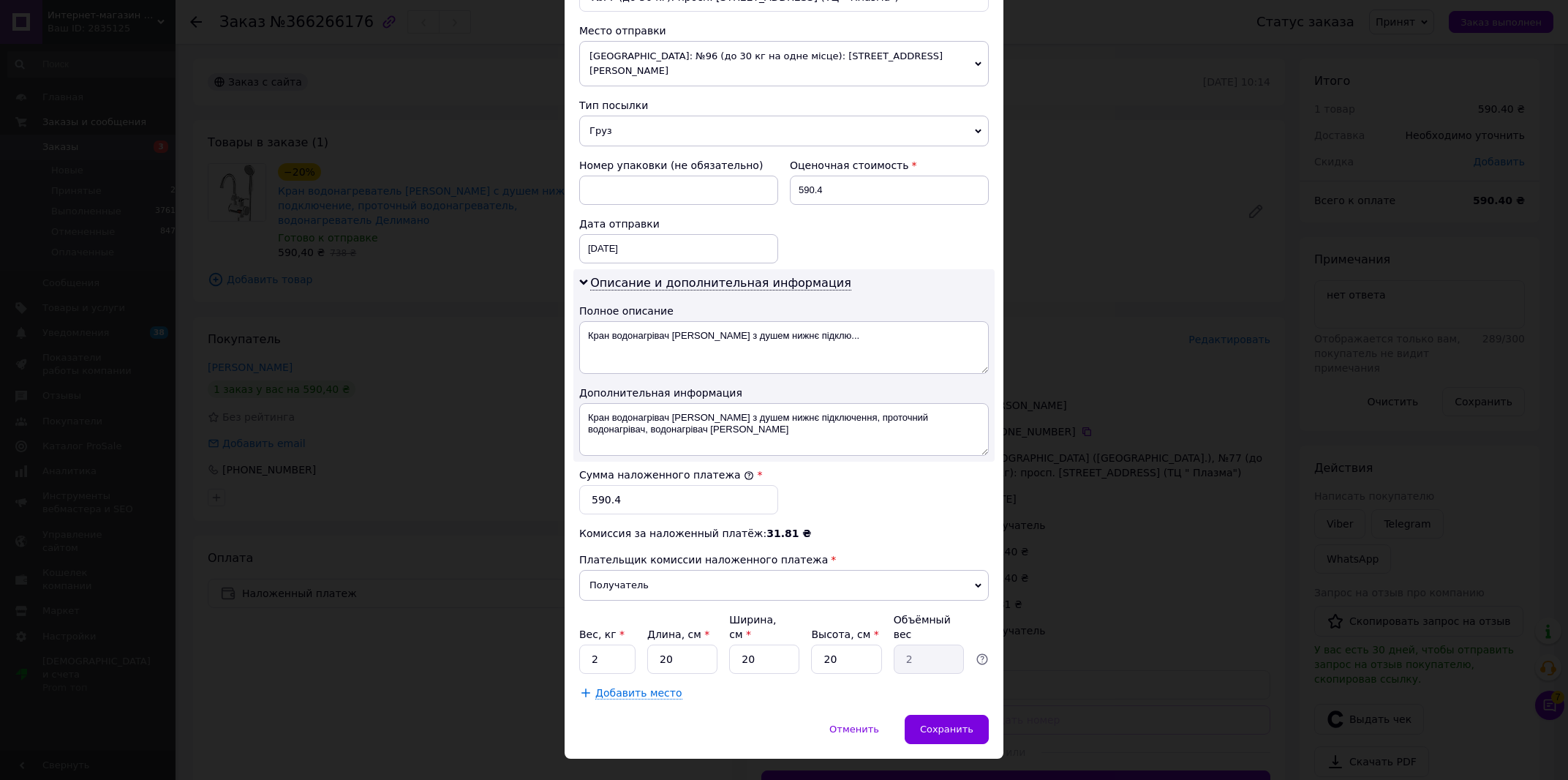
click at [1193, 366] on div "× Редактирование доставки Способ доставки Нова Пошта (платная) Плательщик Получ…" at bounding box center [784, 390] width 1568 height 780
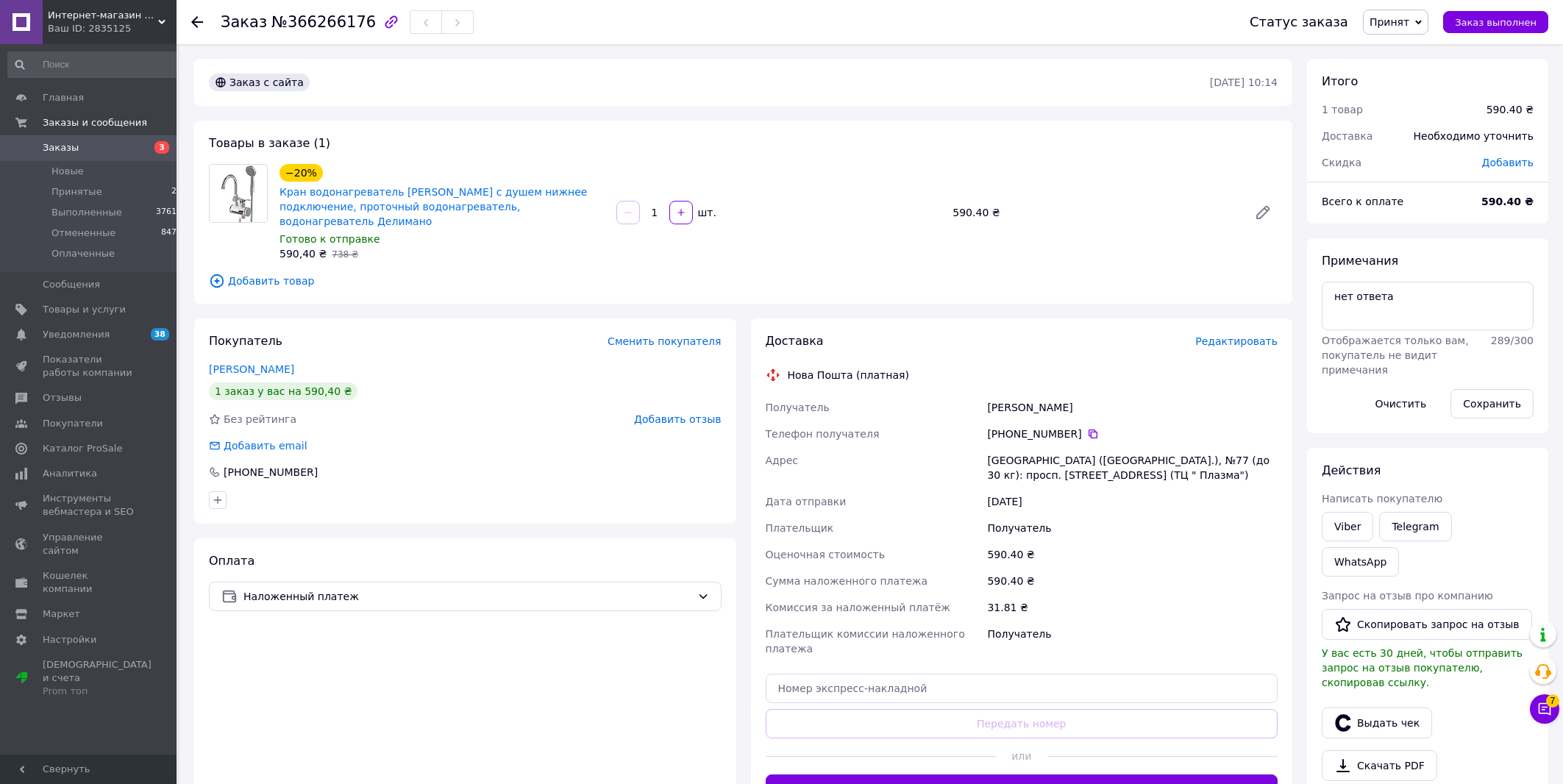
scroll to position [193, 0]
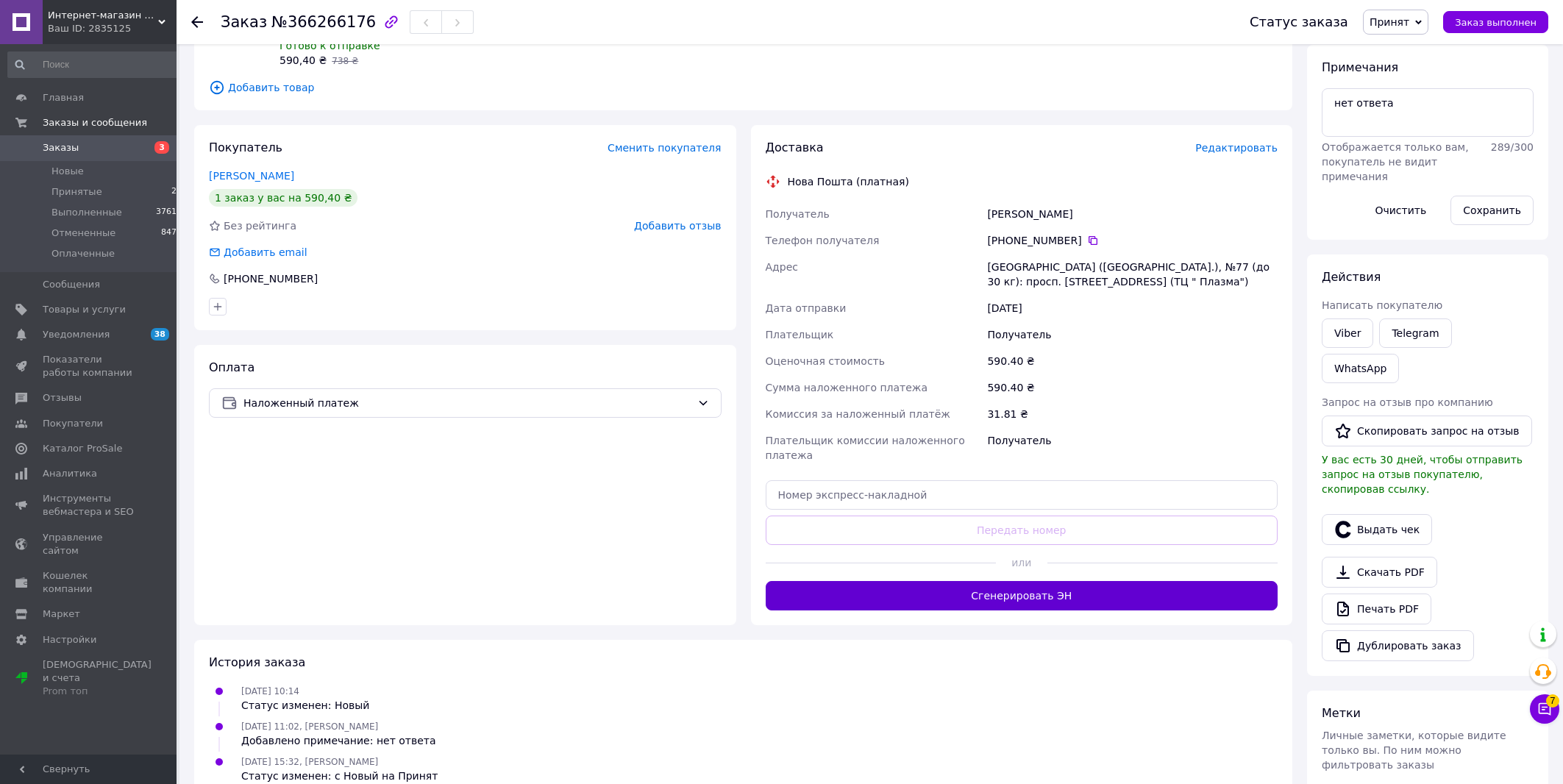
click at [1170, 581] on button "Сгенерировать ЭН" at bounding box center [1021, 595] width 512 height 29
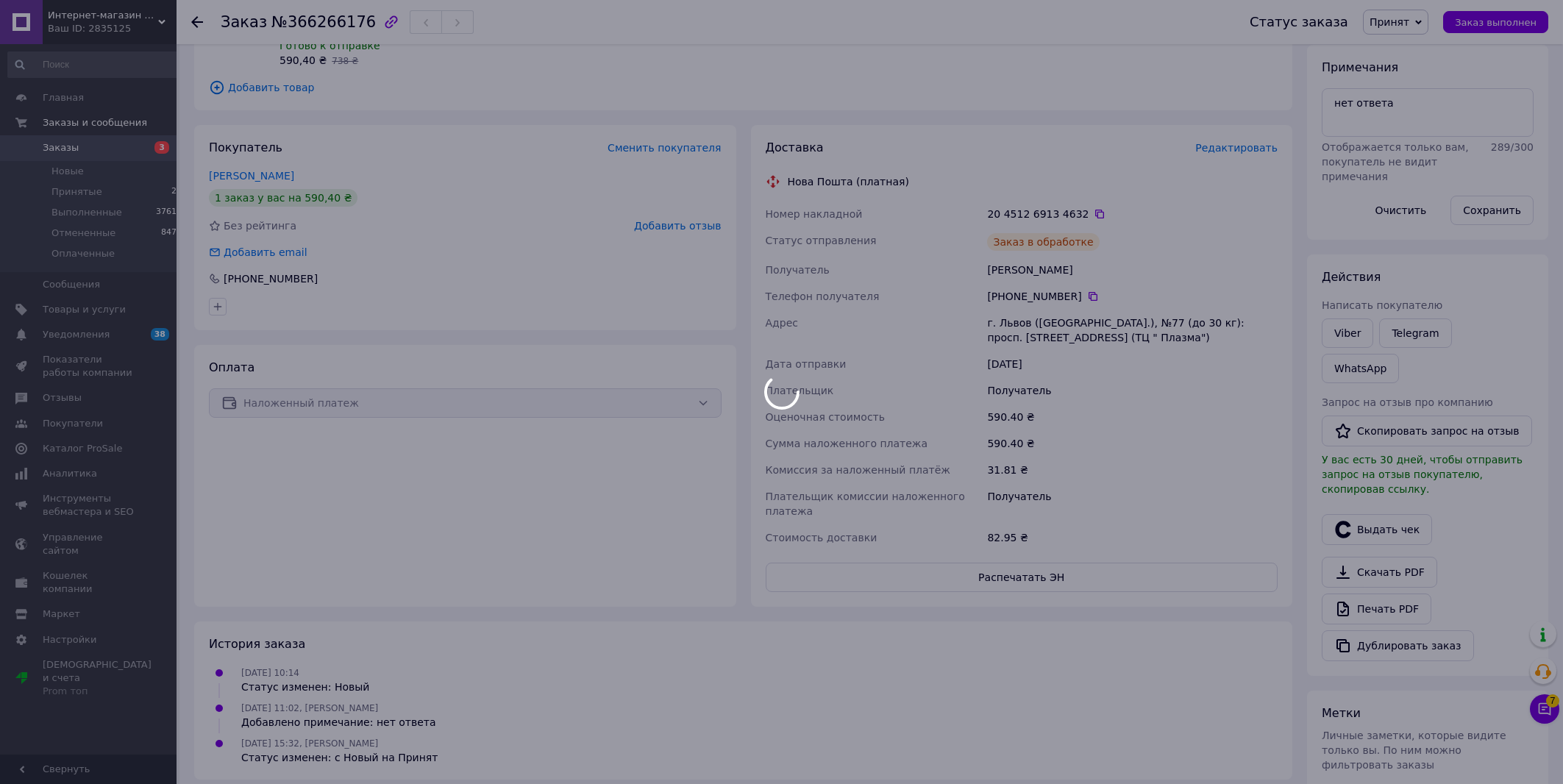
scroll to position [176, 0]
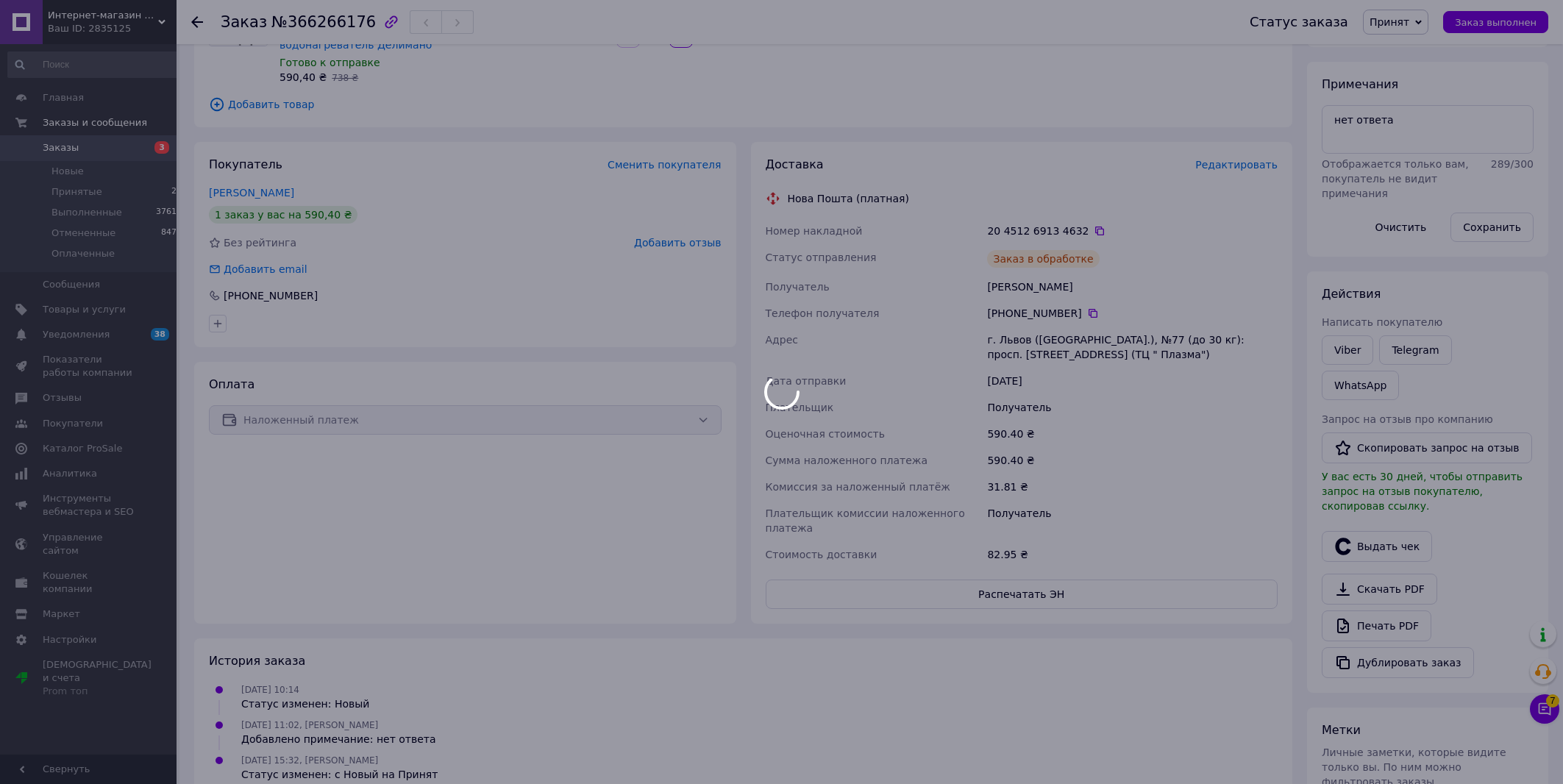
click at [325, 15] on span "№366266176" at bounding box center [324, 22] width 104 height 18
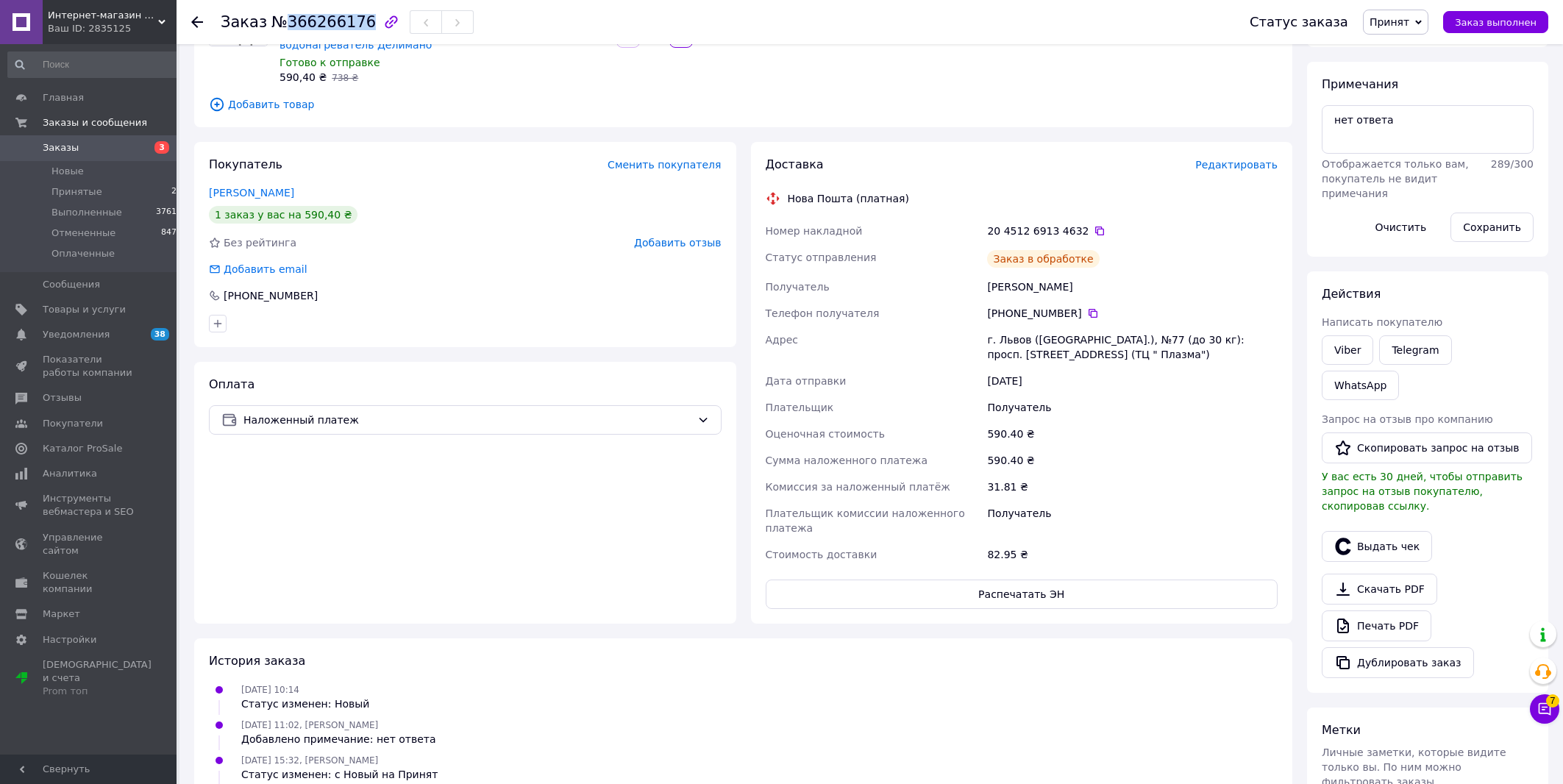
copy span "366266176"
click at [131, 144] on span "Заказы" at bounding box center [89, 147] width 93 height 13
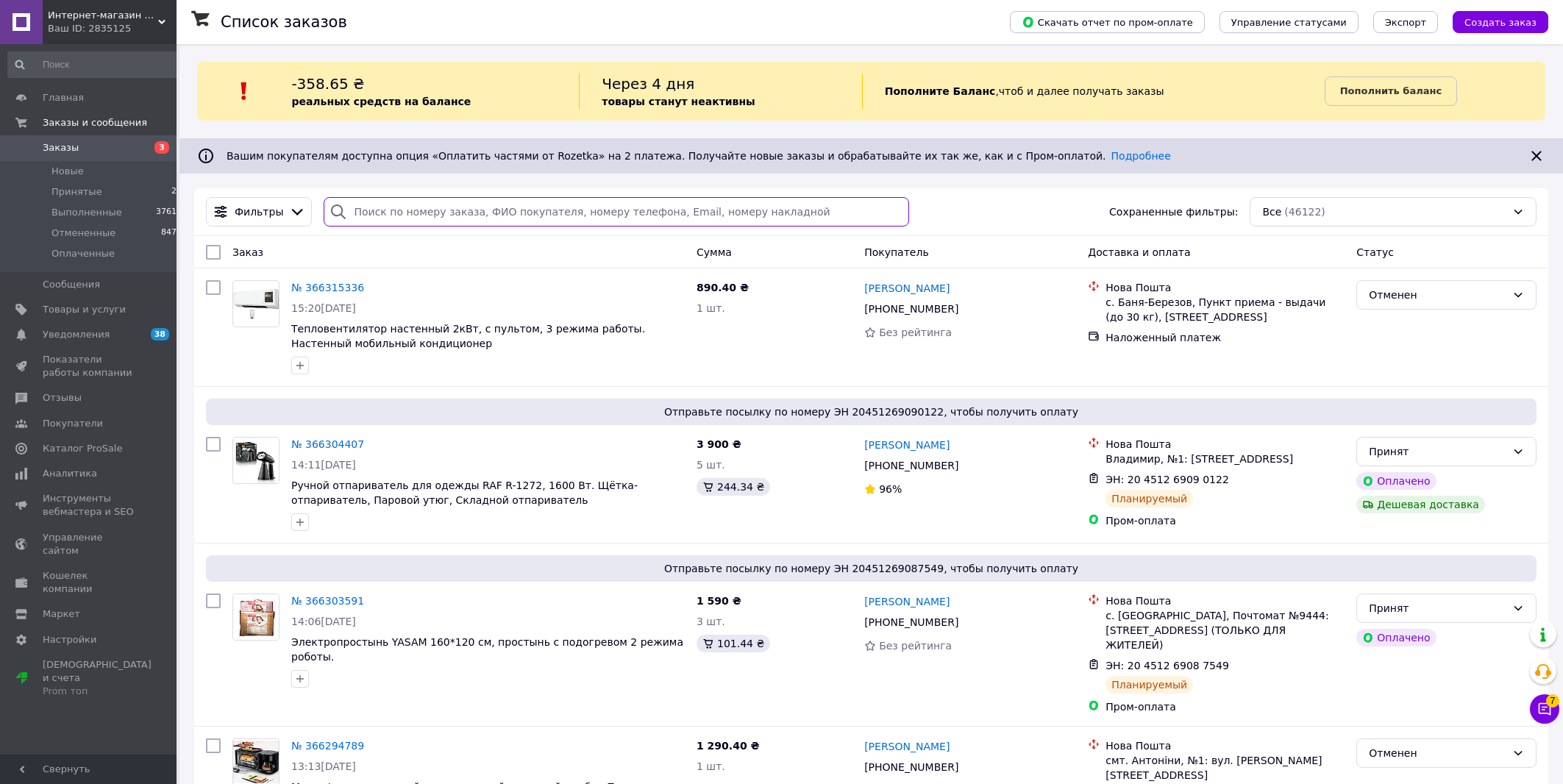
click at [744, 217] on input "search" at bounding box center [616, 211] width 585 height 29
paste input "20451266784497"
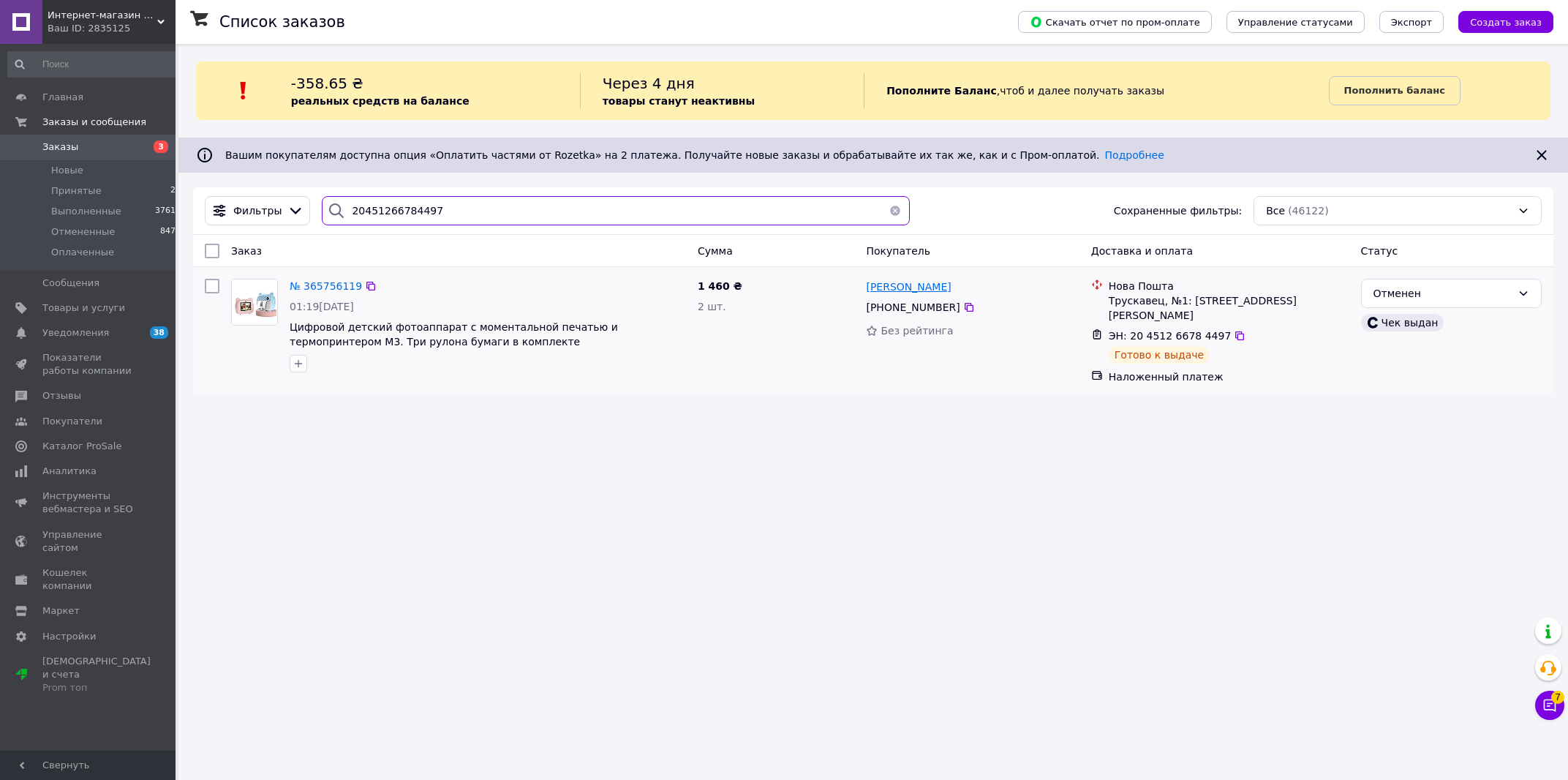
type input "20451266784497"
click at [895, 292] on span "[PERSON_NAME]" at bounding box center [908, 286] width 85 height 11
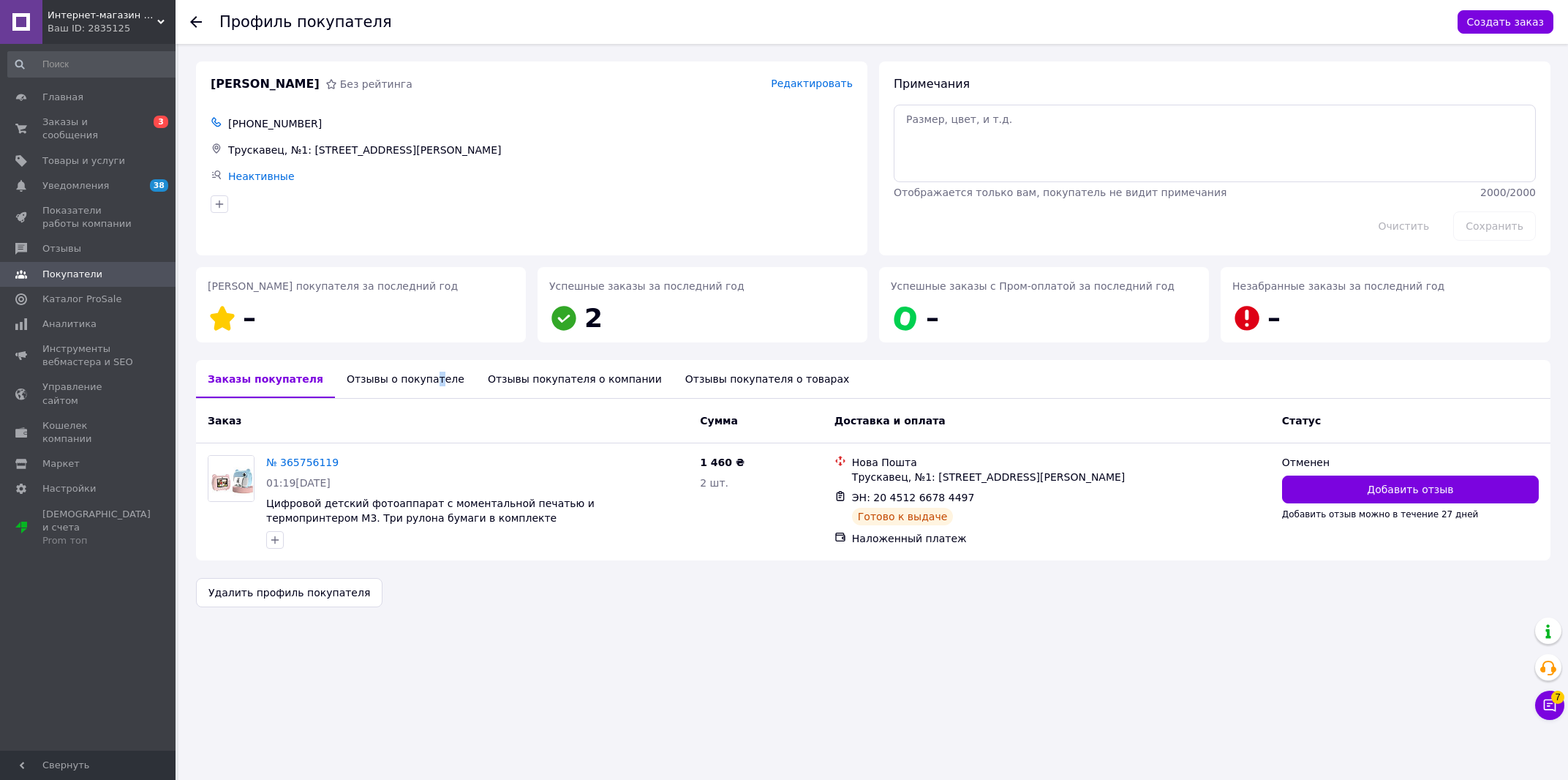
click at [409, 383] on div "Отзывы о покупателе" at bounding box center [405, 378] width 141 height 38
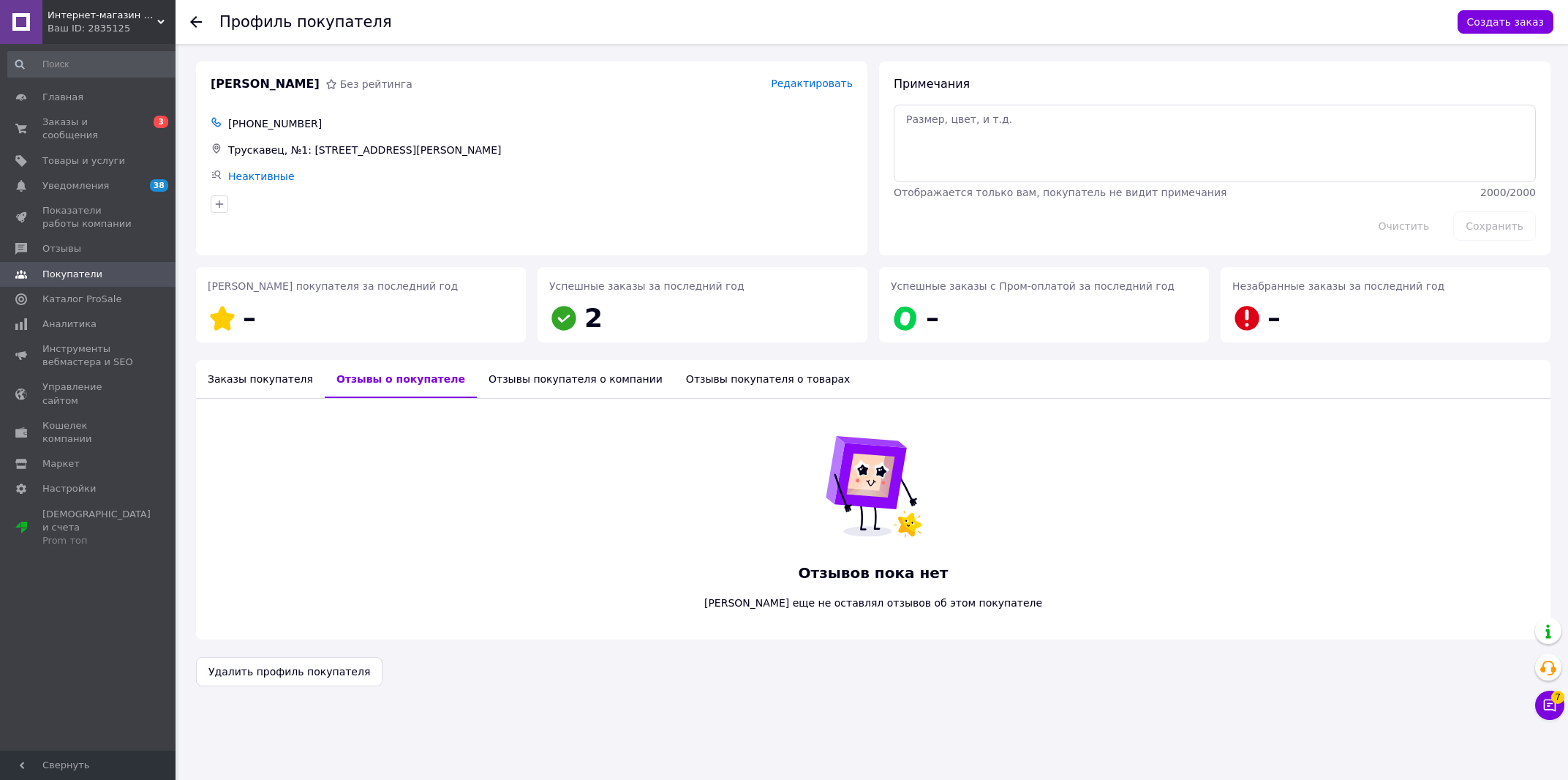
click at [254, 388] on div "Заказы покупателя" at bounding box center [260, 378] width 129 height 38
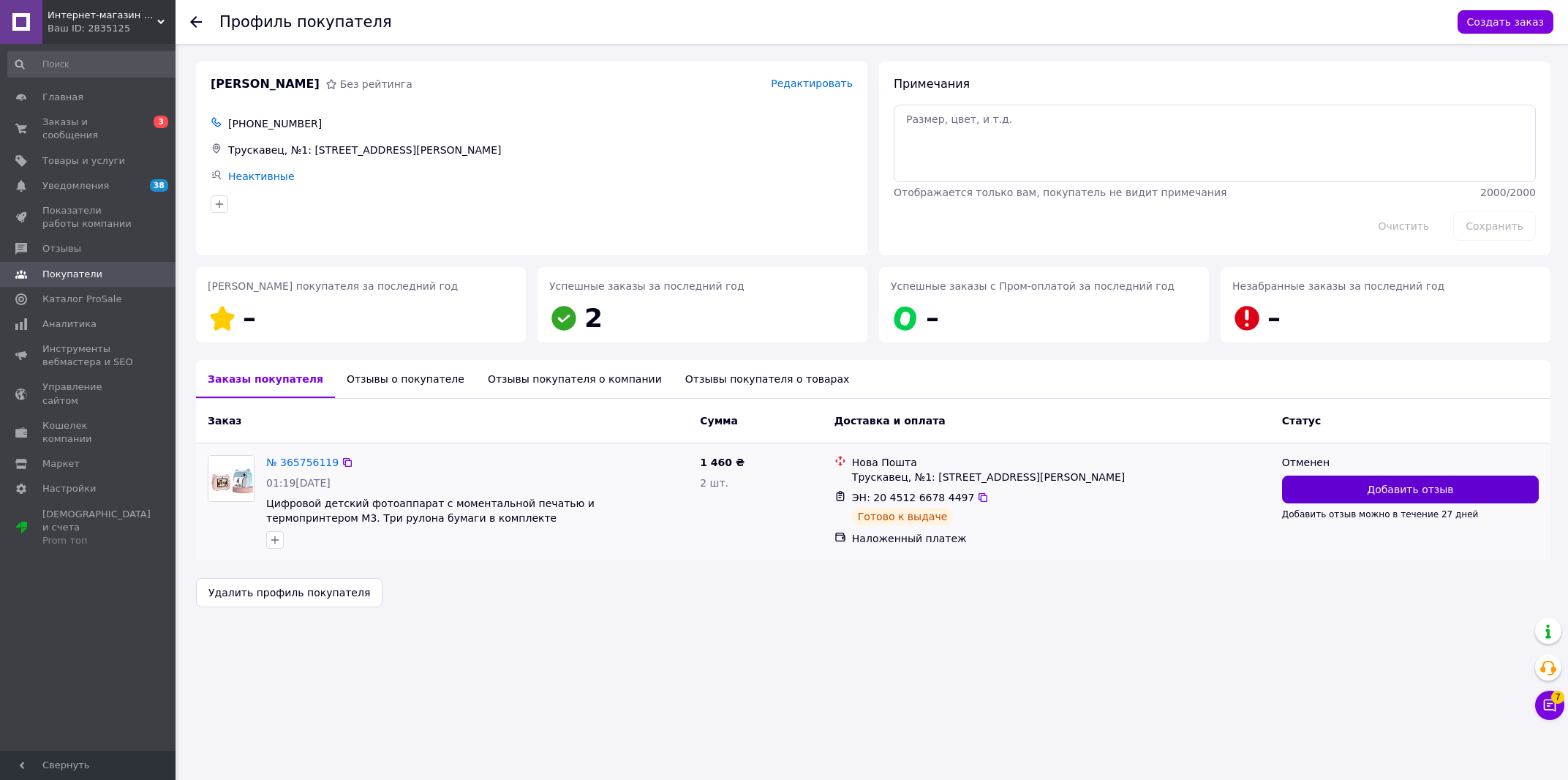
click at [1329, 488] on button "Добавить отзыв" at bounding box center [1410, 490] width 257 height 28
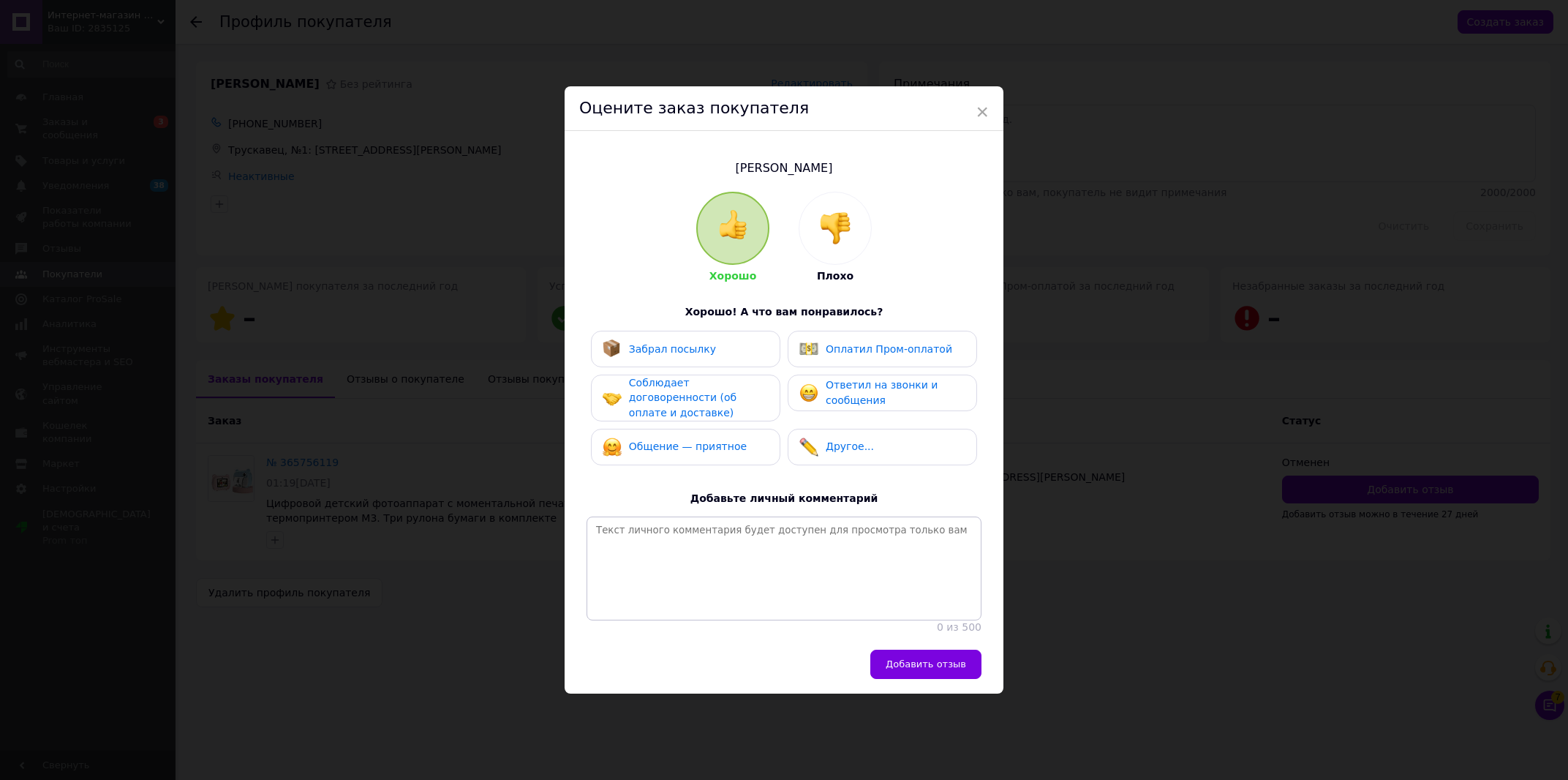
click at [853, 215] on div at bounding box center [835, 228] width 72 height 72
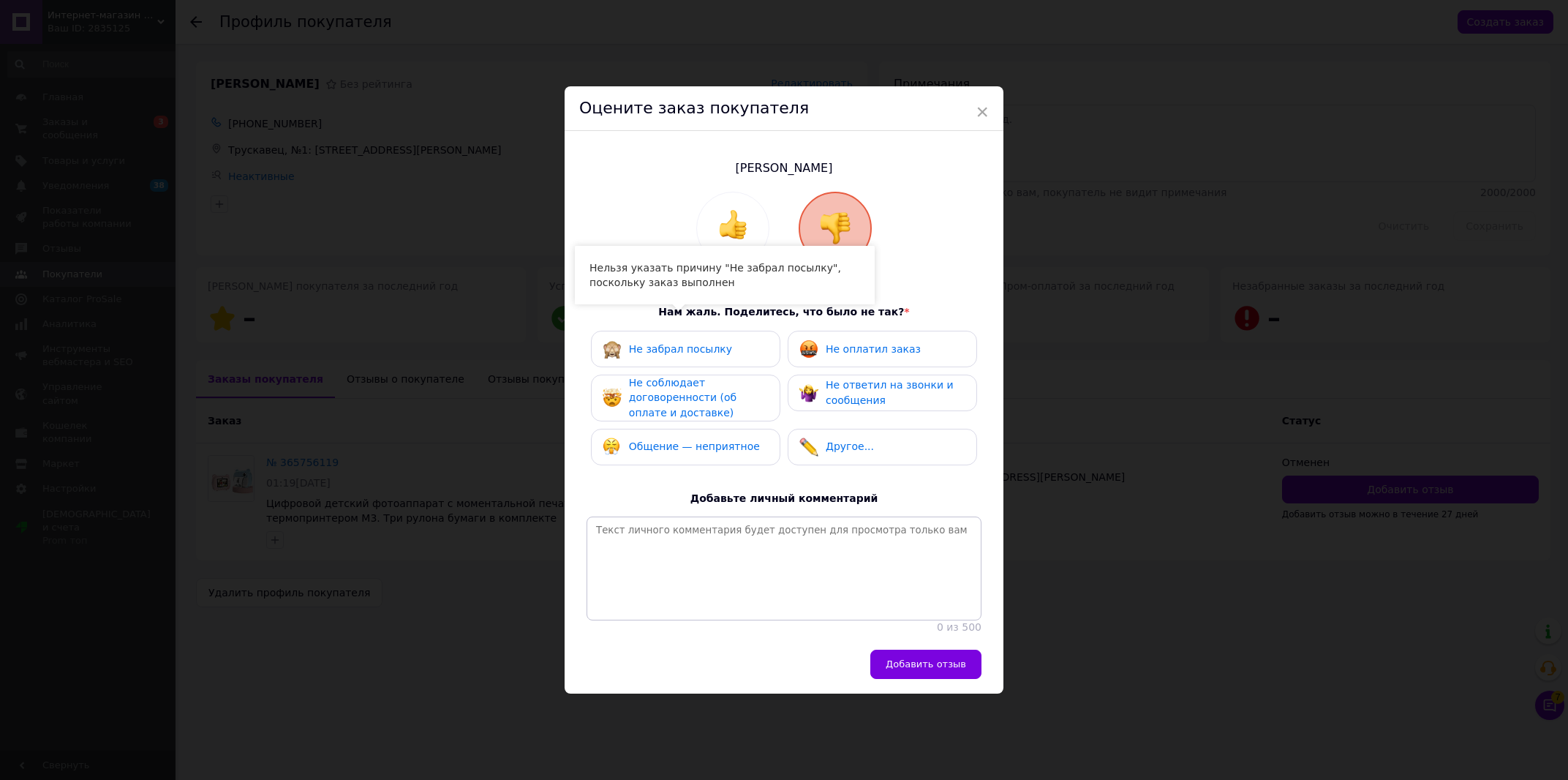
click at [720, 340] on div "Не забрал посылку" at bounding box center [685, 349] width 166 height 19
click at [689, 343] on span "Не забрал посылку" at bounding box center [681, 348] width 104 height 11
click at [530, 588] on div "× Оцените заказ покупателя [PERSON_NAME] Плохо Нам жаль. Поделитесь, что было н…" at bounding box center [784, 390] width 1568 height 780
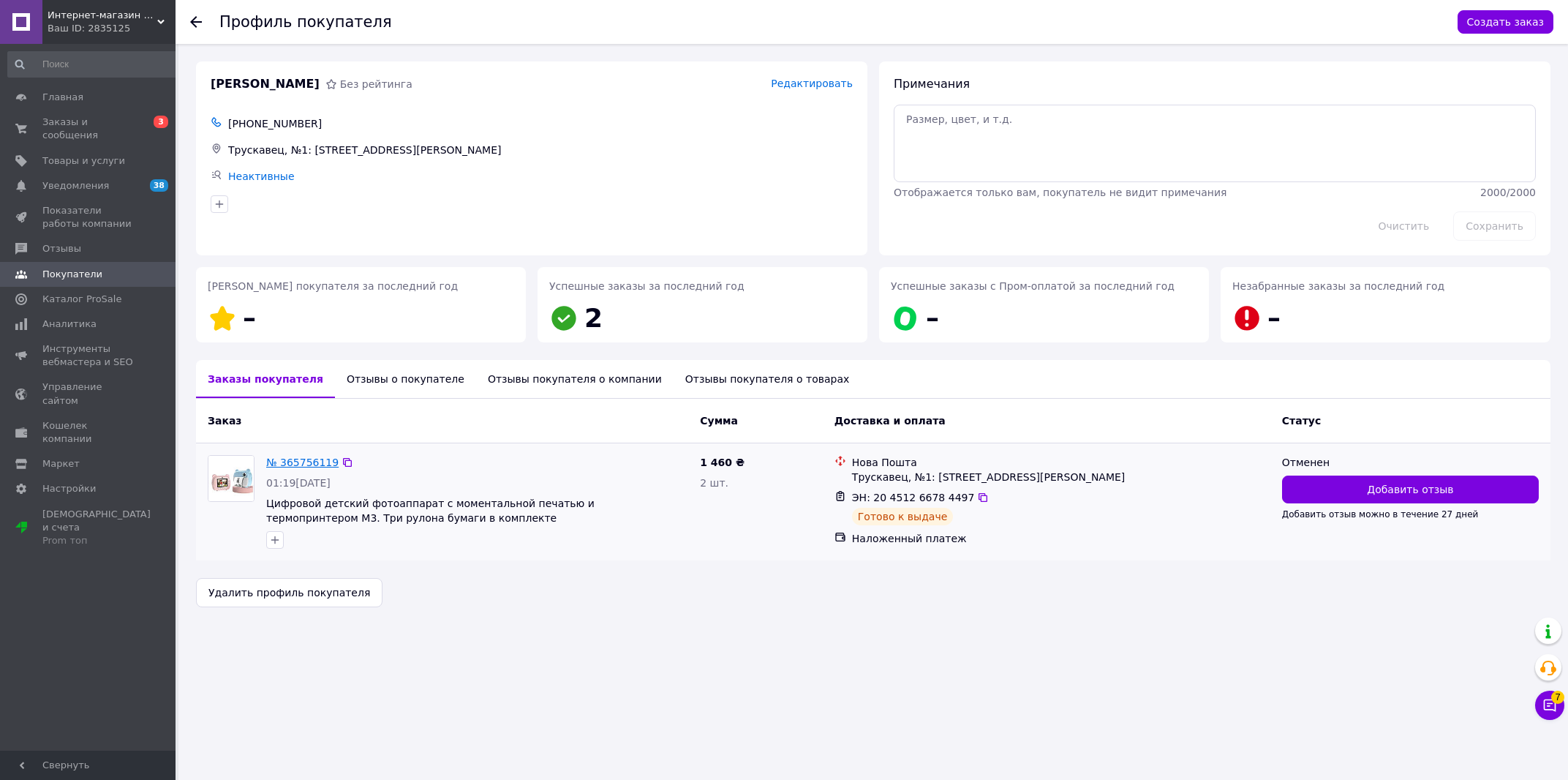
click at [300, 463] on link "№ 365756119" at bounding box center [302, 462] width 73 height 11
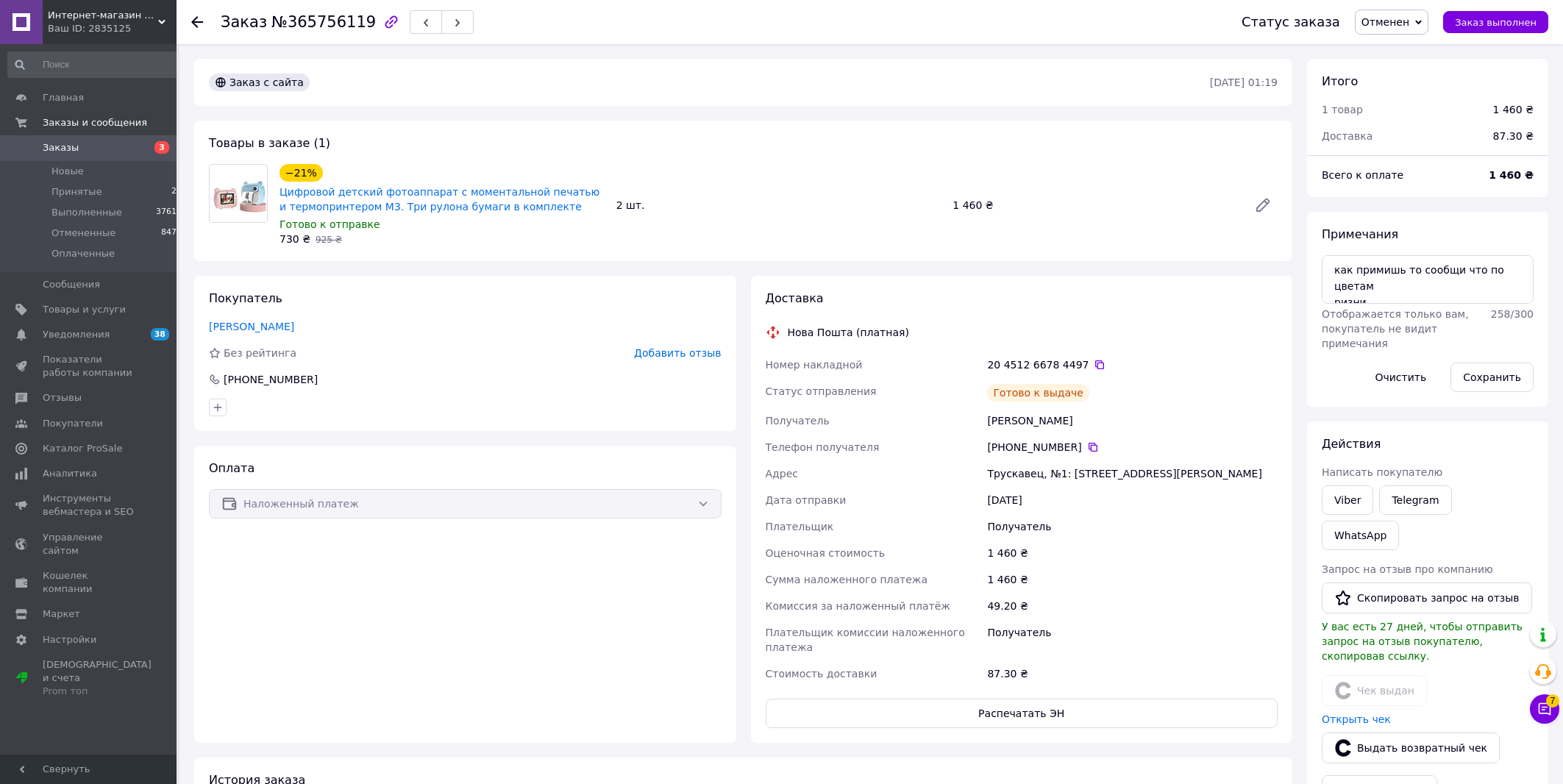
scroll to position [20, 0]
click at [1403, 732] on button "Выдать возвратный чек" at bounding box center [1410, 747] width 178 height 31
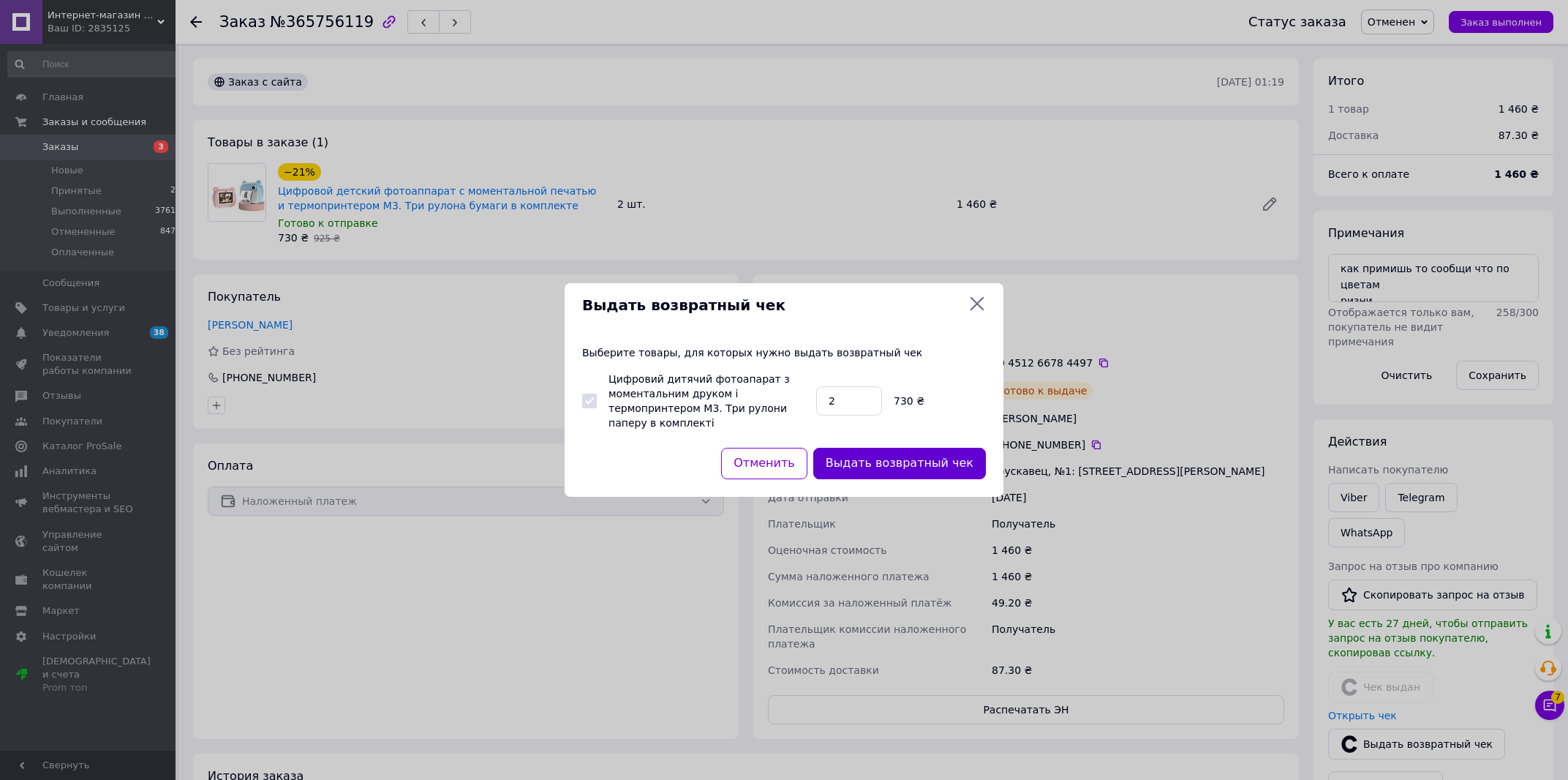
click at [935, 454] on button "Выдать возвратный чек" at bounding box center [899, 463] width 173 height 32
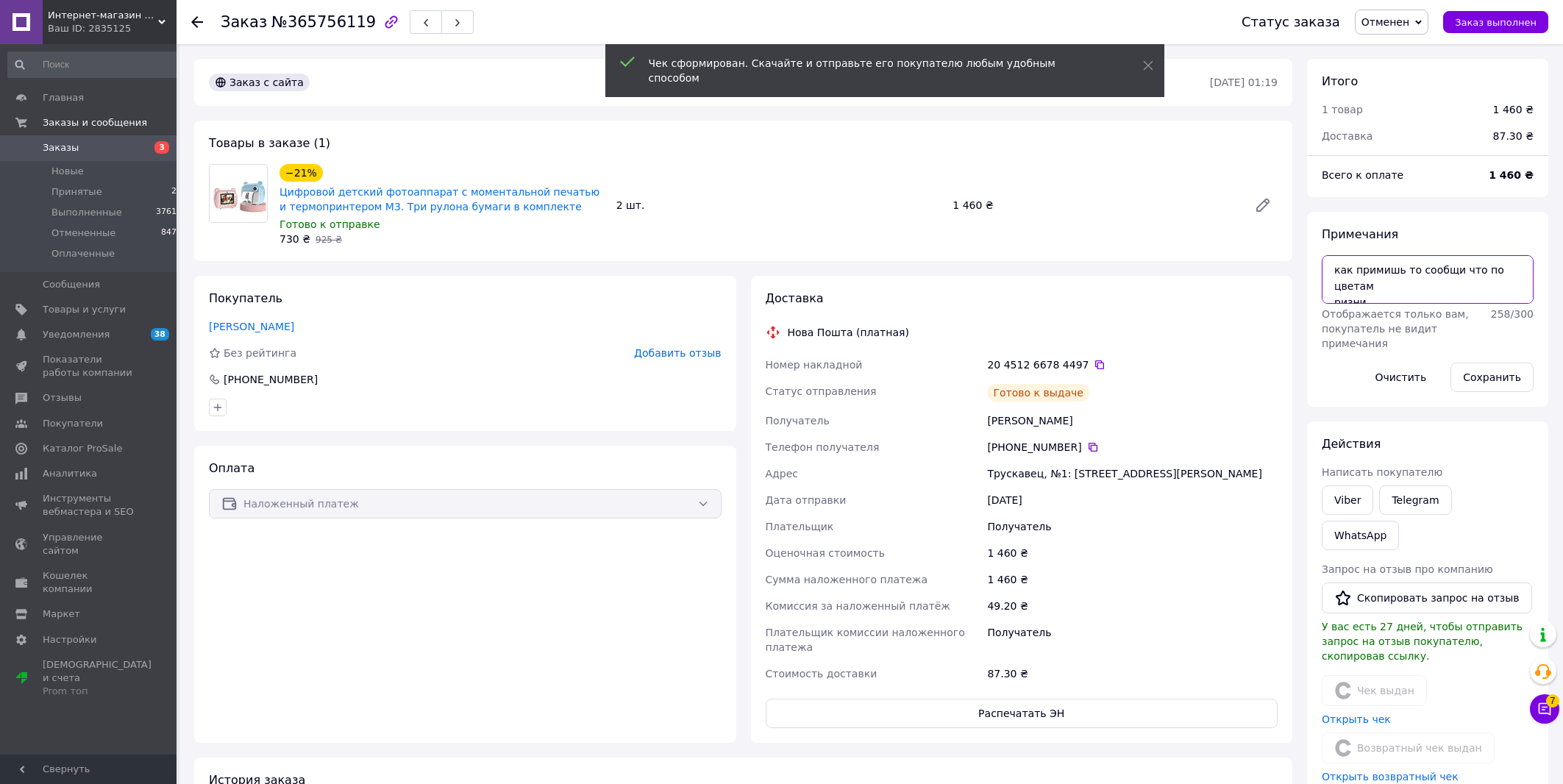
click at [1426, 295] on textarea "как примишь то сообщи что по цветам ризни" at bounding box center [1427, 279] width 212 height 49
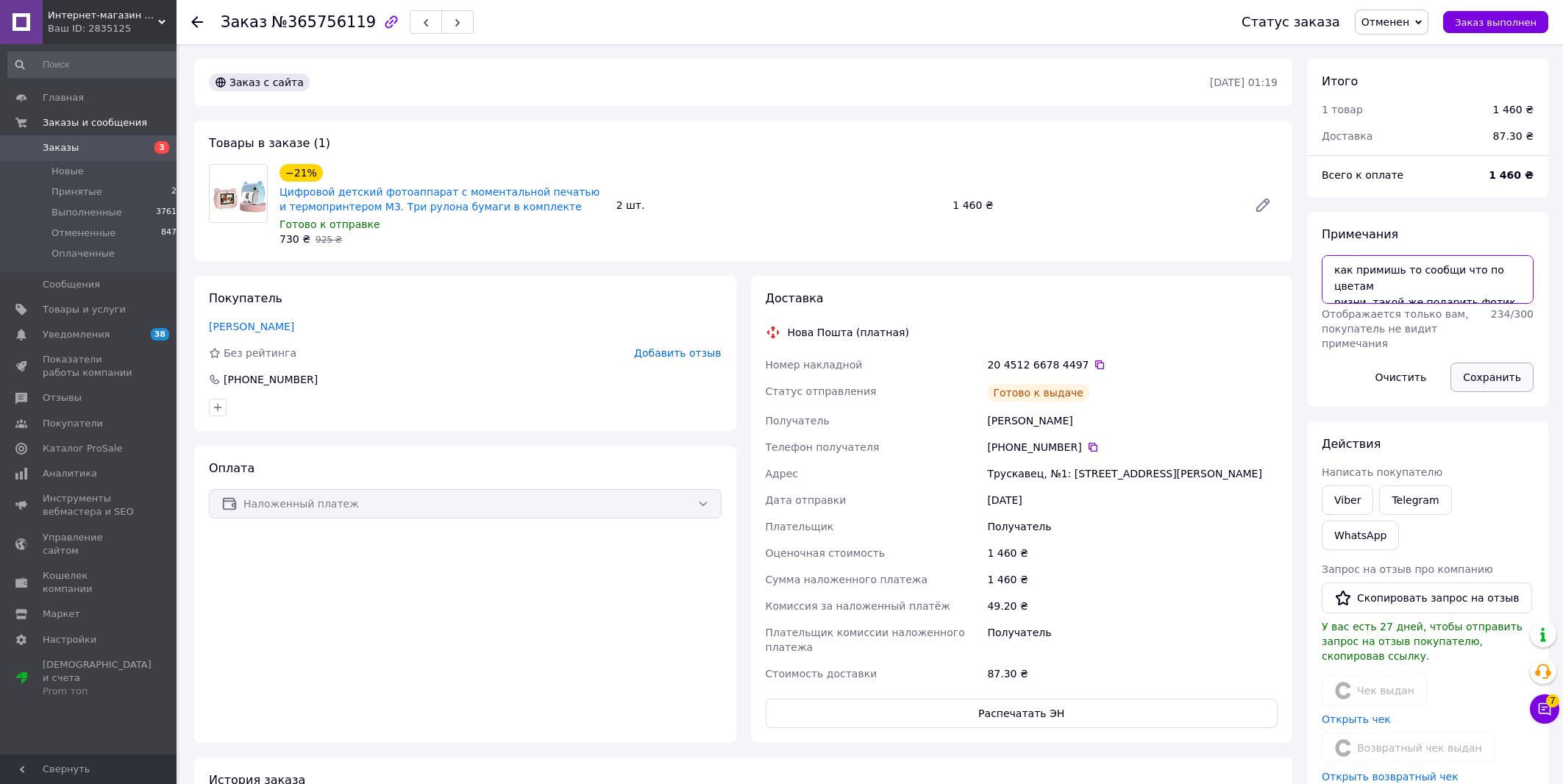
type textarea "как примишь то сообщи что по цветам ризни такой же подарить фотик"
click at [1499, 388] on button "Сохранить" at bounding box center [1492, 377] width 83 height 29
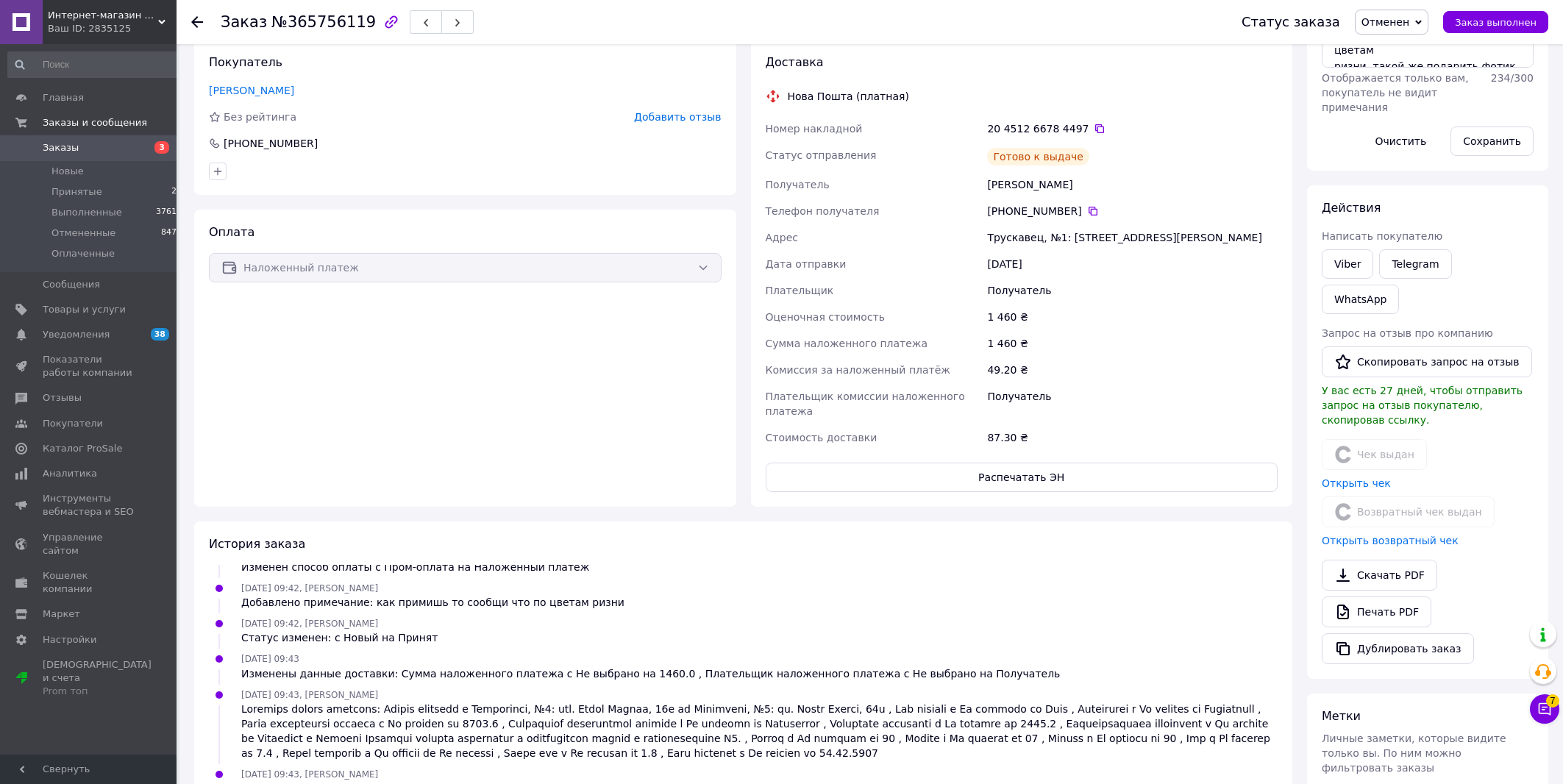
click at [135, 153] on span "Заказы" at bounding box center [89, 147] width 93 height 13
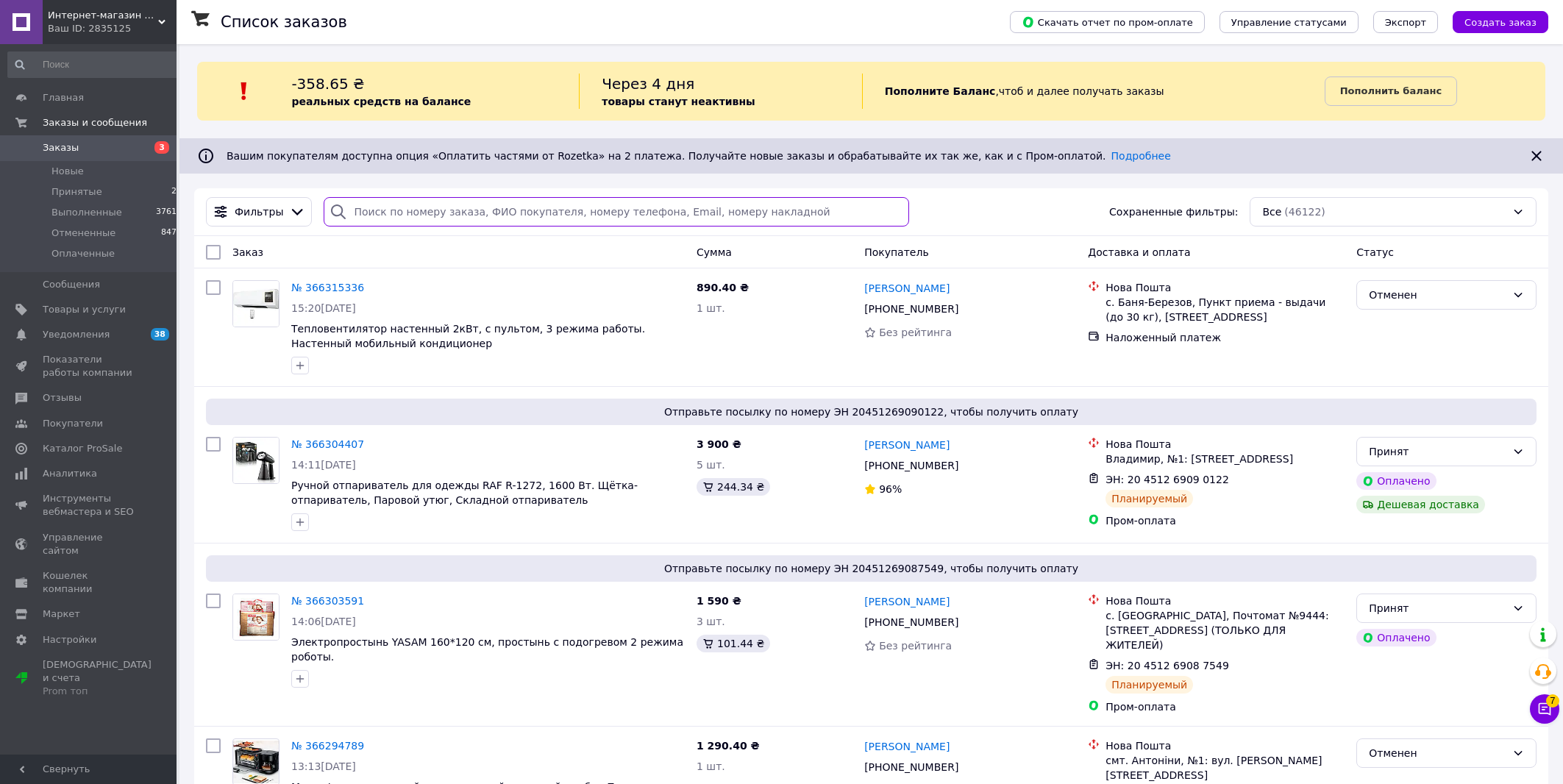
click at [732, 212] on input "search" at bounding box center [616, 211] width 585 height 29
paste input "20451265012629"
type input "20451265012629"
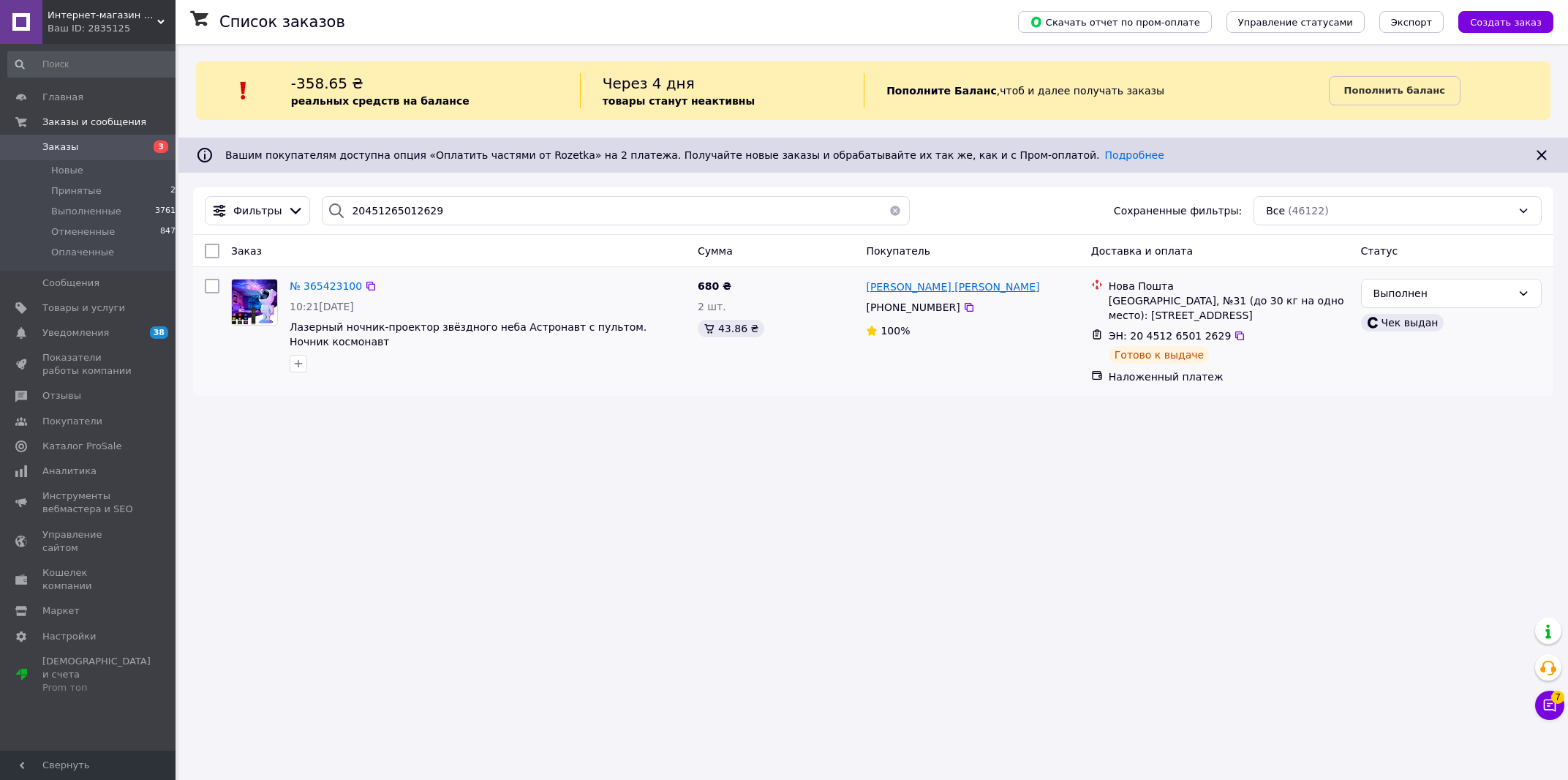
click at [895, 290] on span "[PERSON_NAME] [PERSON_NAME]" at bounding box center [953, 286] width 174 height 11
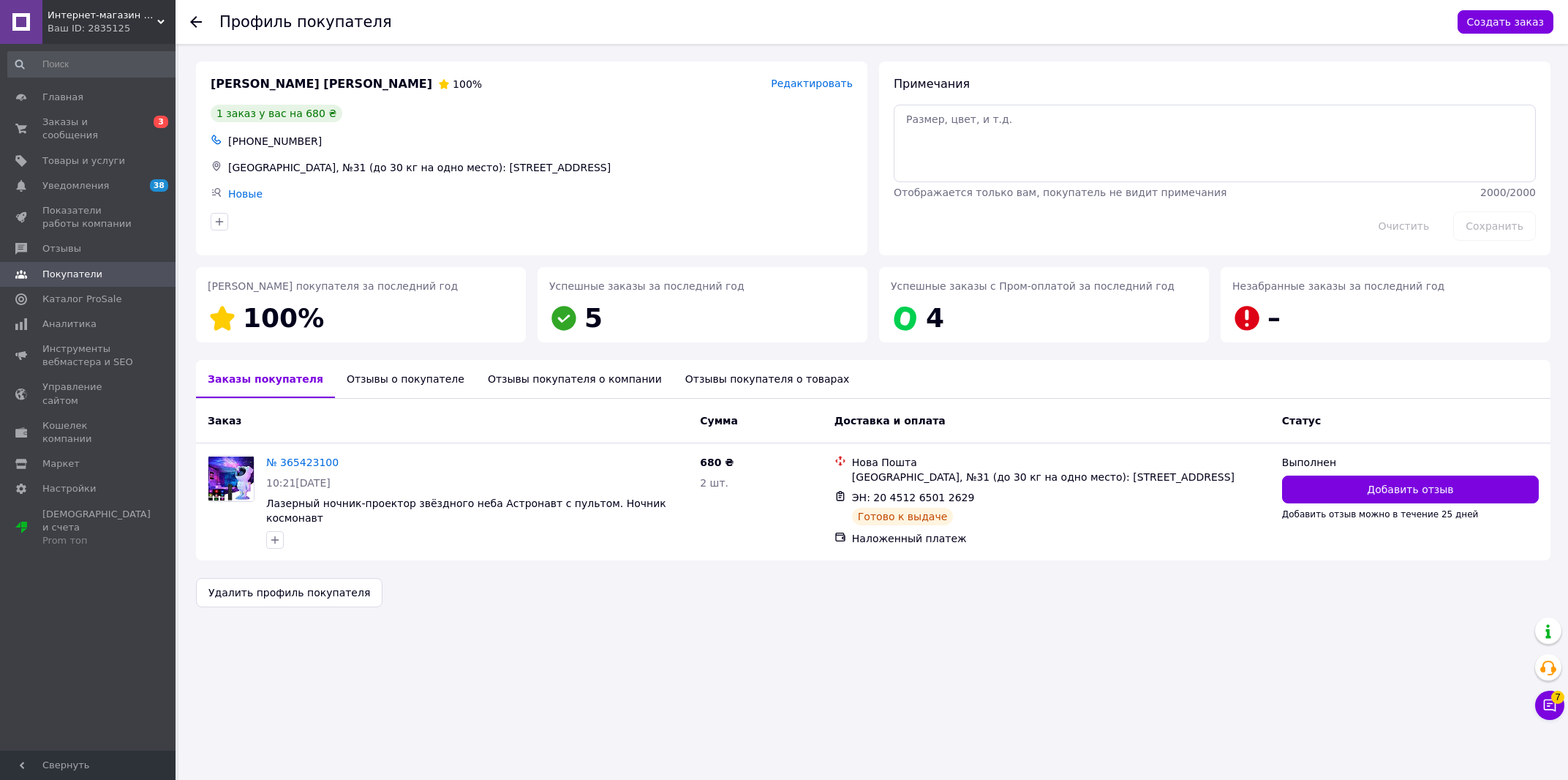
click at [373, 386] on div "Отзывы о покупателе" at bounding box center [405, 378] width 141 height 38
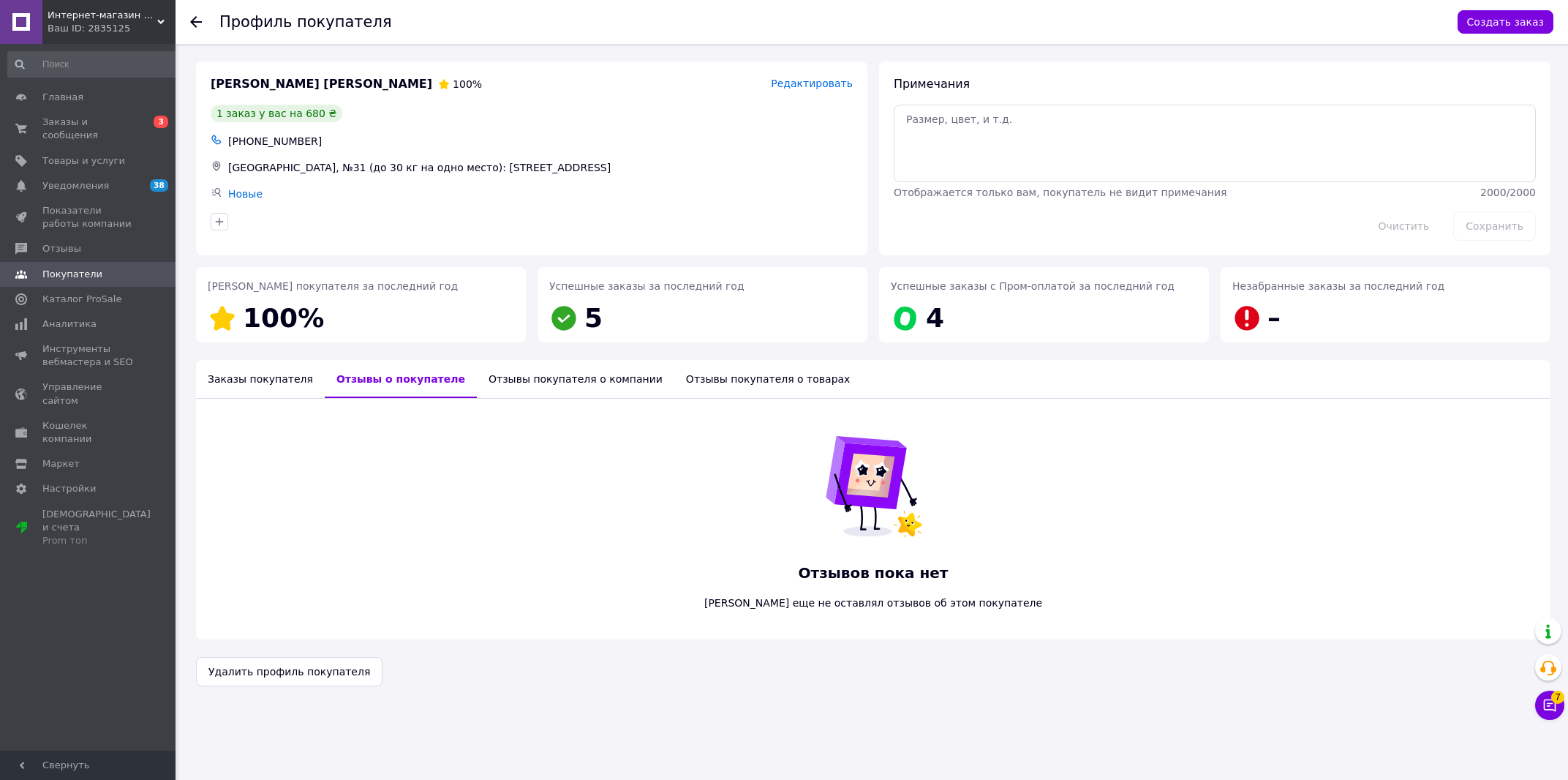
click at [253, 390] on div "Заказы покупателя" at bounding box center [260, 378] width 129 height 38
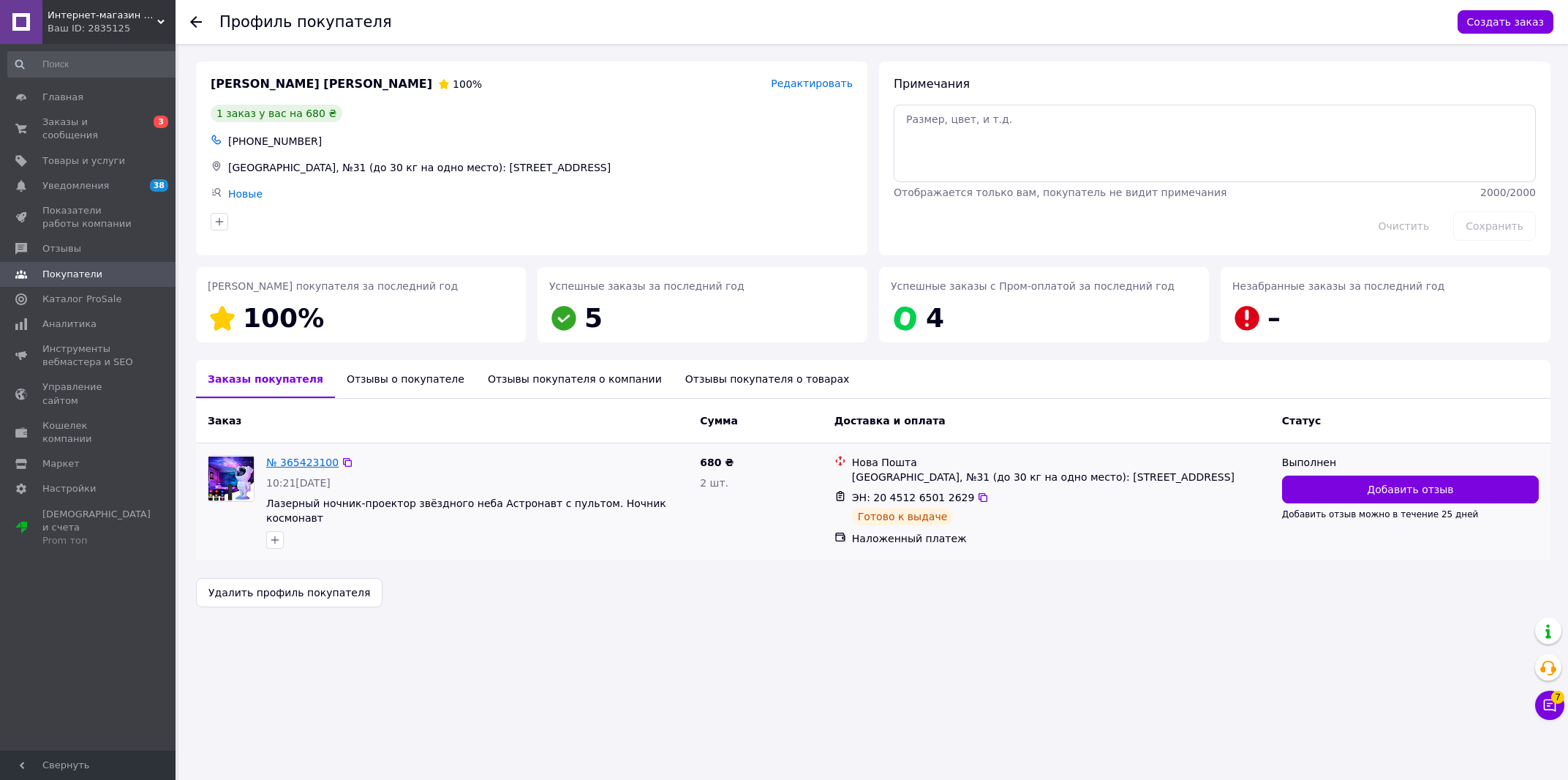
click at [302, 463] on link "№ 365423100" at bounding box center [302, 462] width 73 height 11
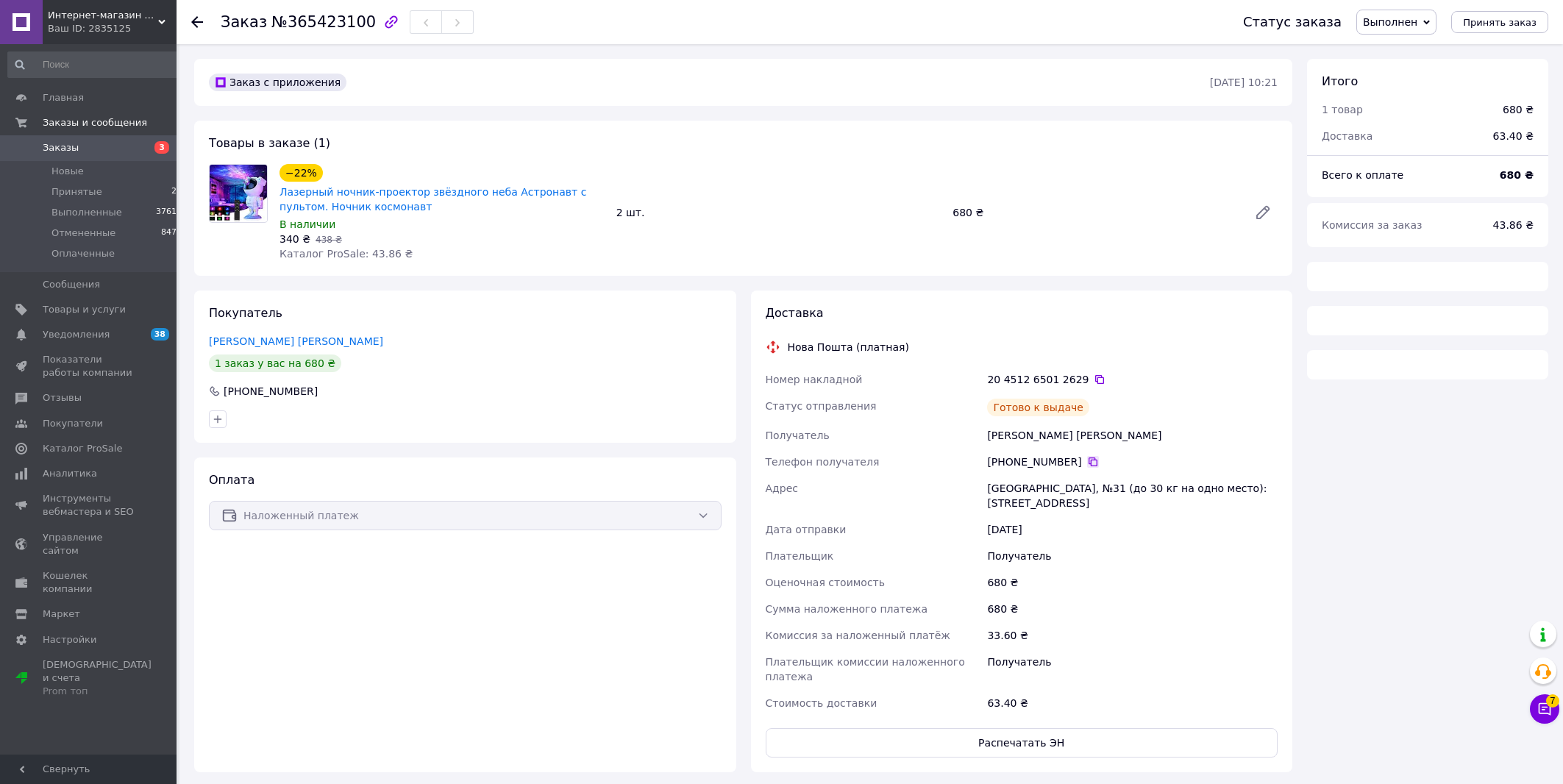
click at [1088, 459] on icon at bounding box center [1093, 462] width 9 height 9
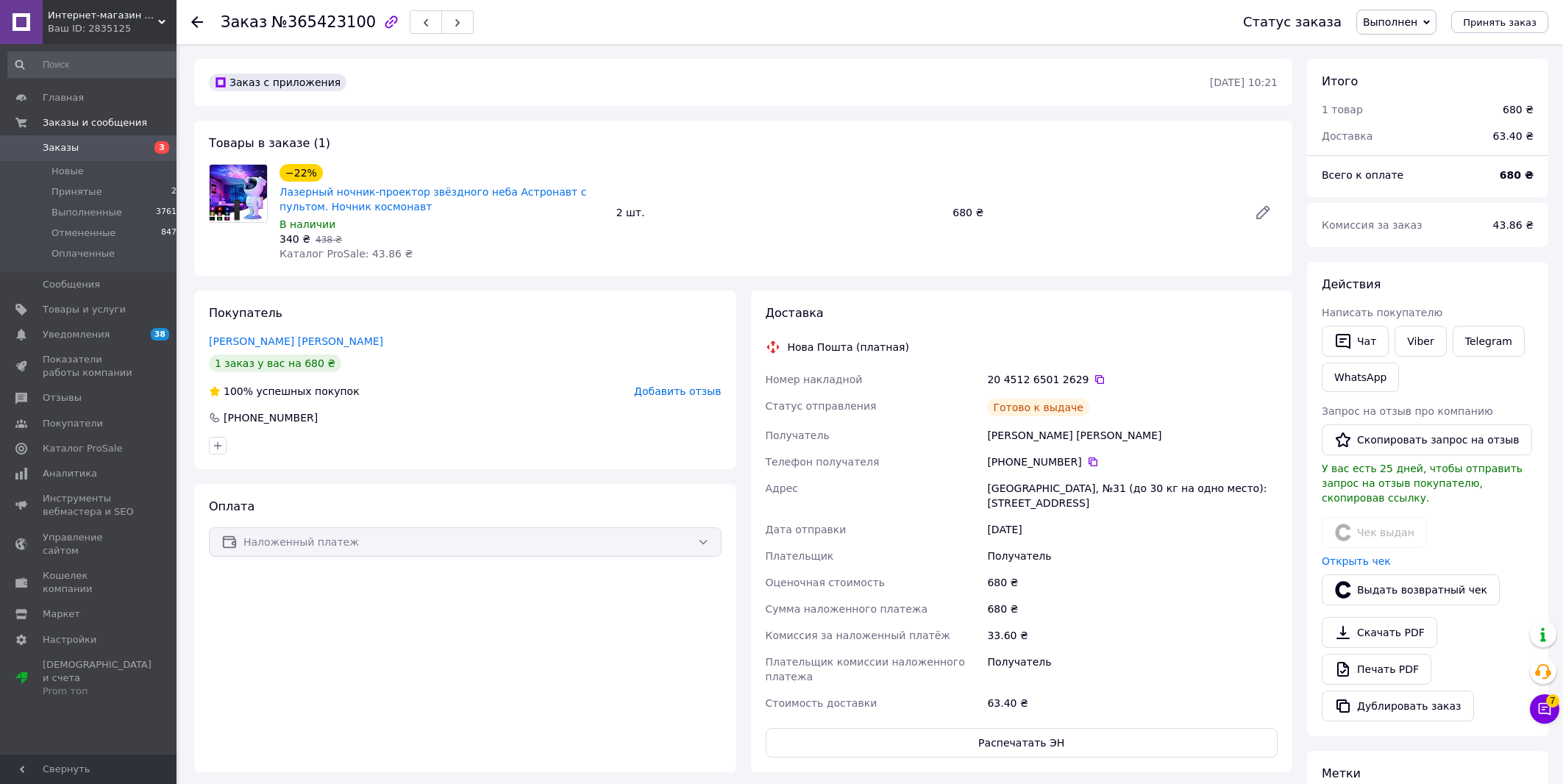
click at [122, 147] on span "Заказы" at bounding box center [89, 147] width 93 height 13
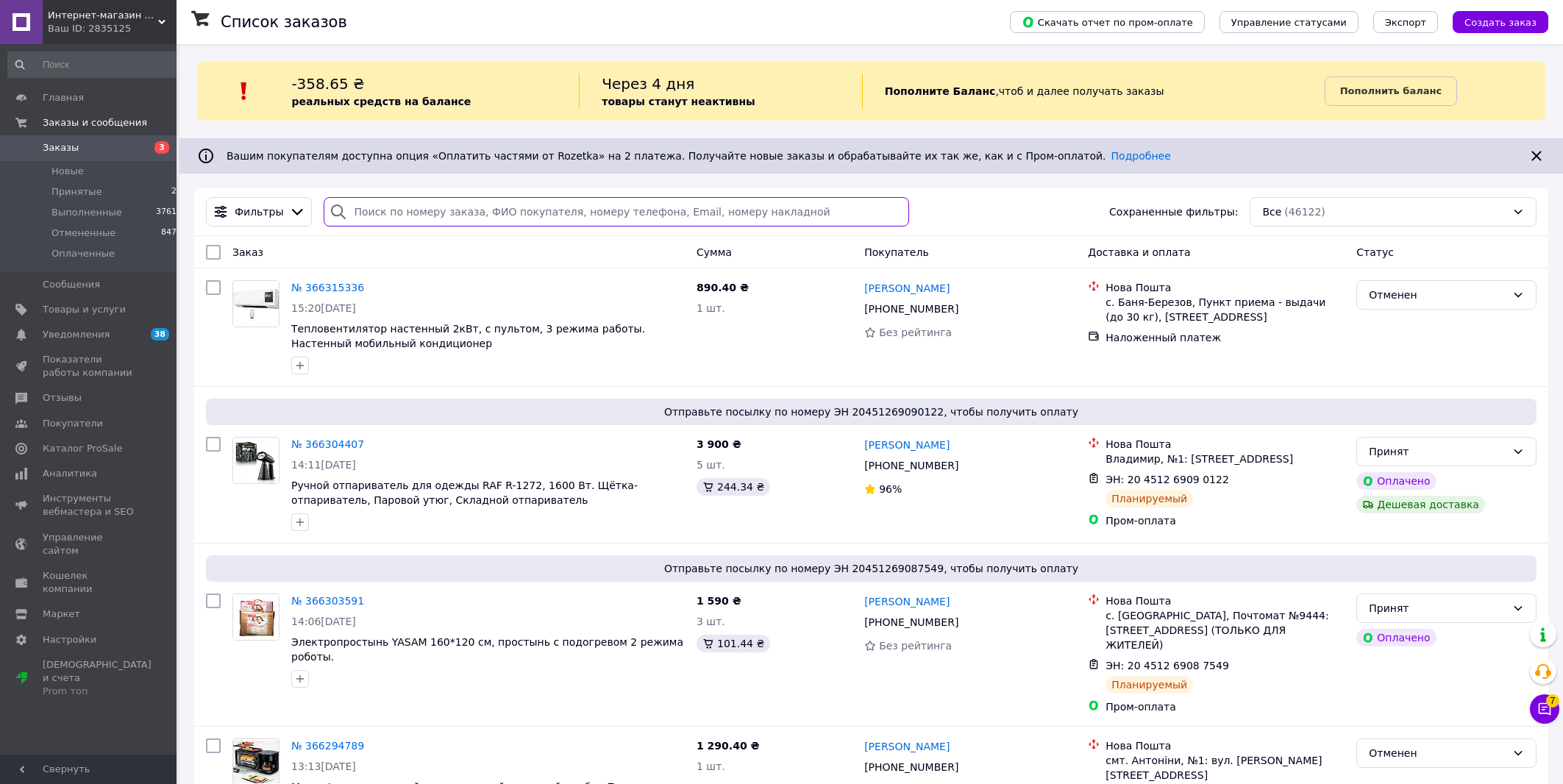
click at [740, 217] on input "search" at bounding box center [616, 211] width 585 height 29
paste input "[PHONE_NUMBER]"
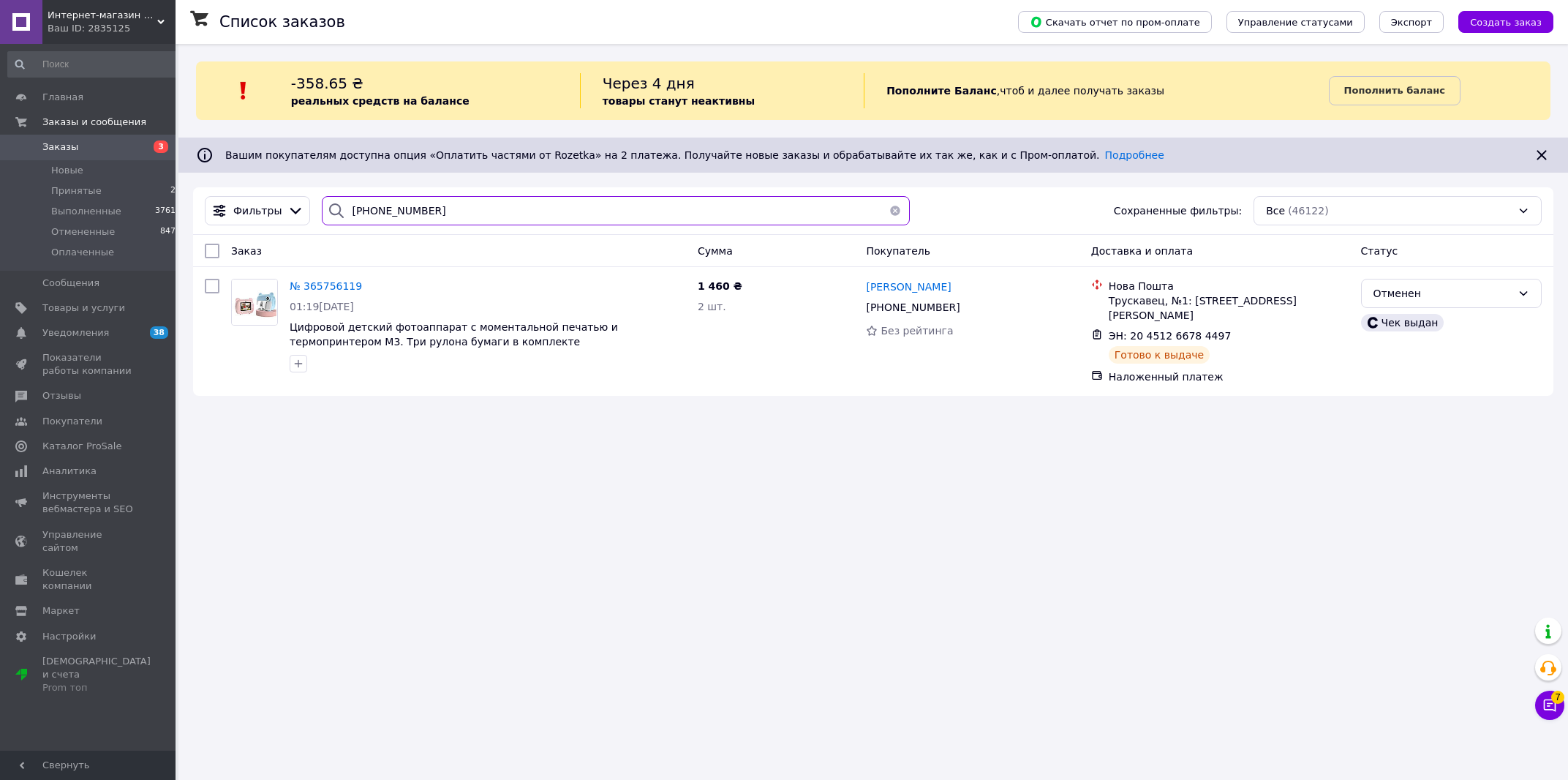
type input "[PHONE_NUMBER]"
click at [1555, 711] on icon at bounding box center [1550, 705] width 12 height 12
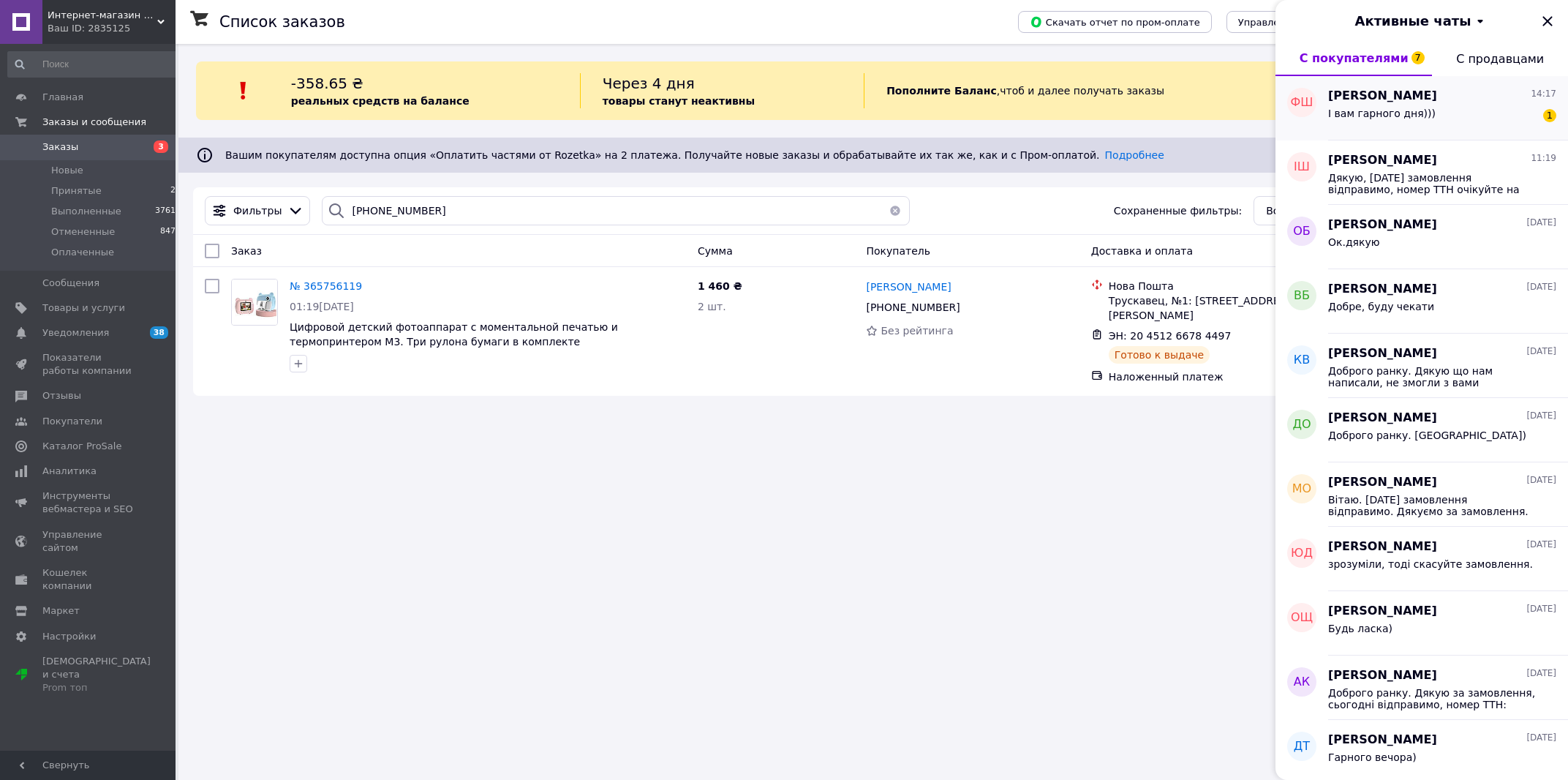
click at [1443, 120] on div "І вам гарного дня))) 1" at bounding box center [1443, 116] width 228 height 24
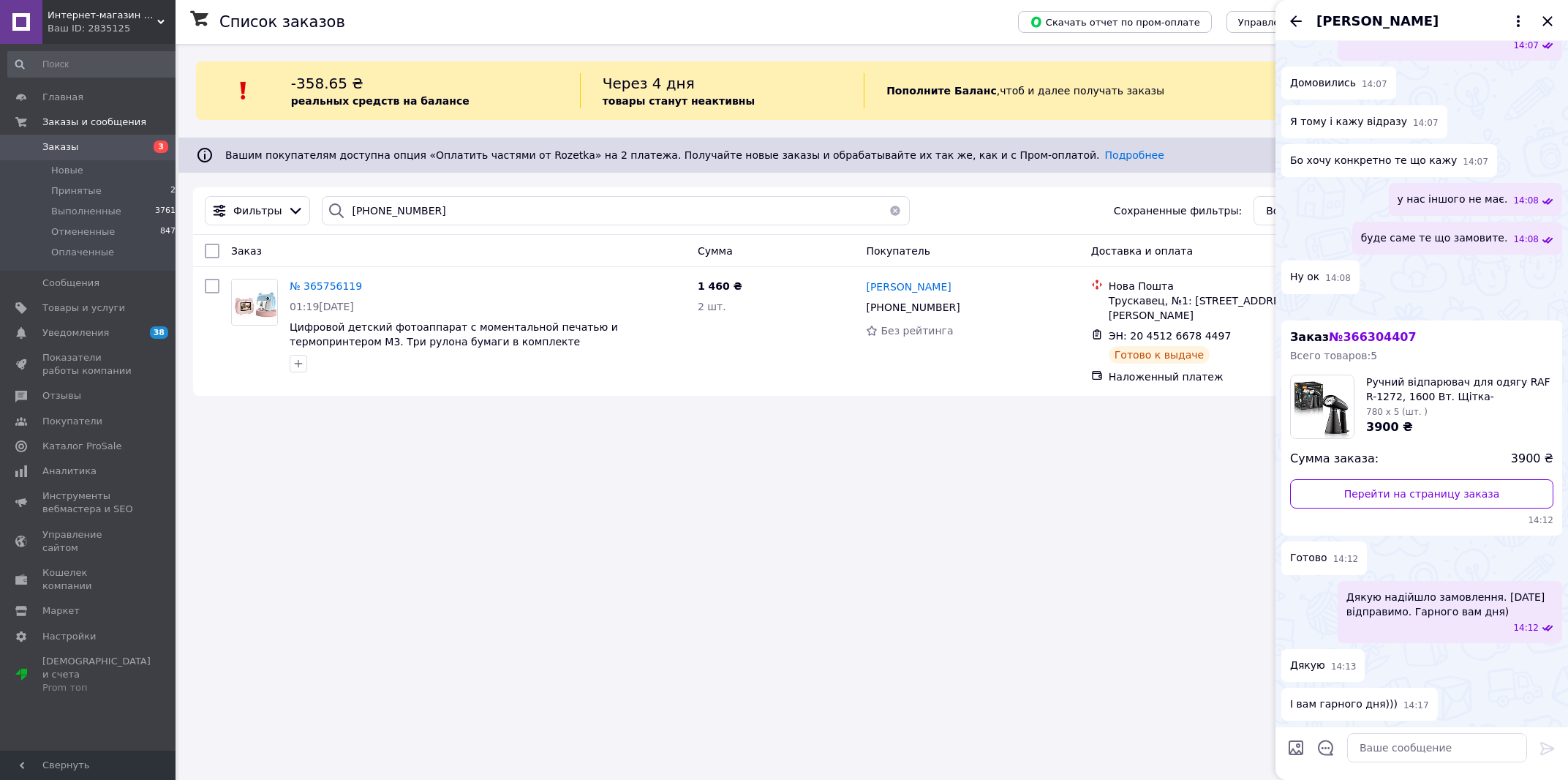
scroll to position [1165, 0]
click at [1421, 755] on textarea at bounding box center [1437, 747] width 180 height 29
type textarea "Дякую)"
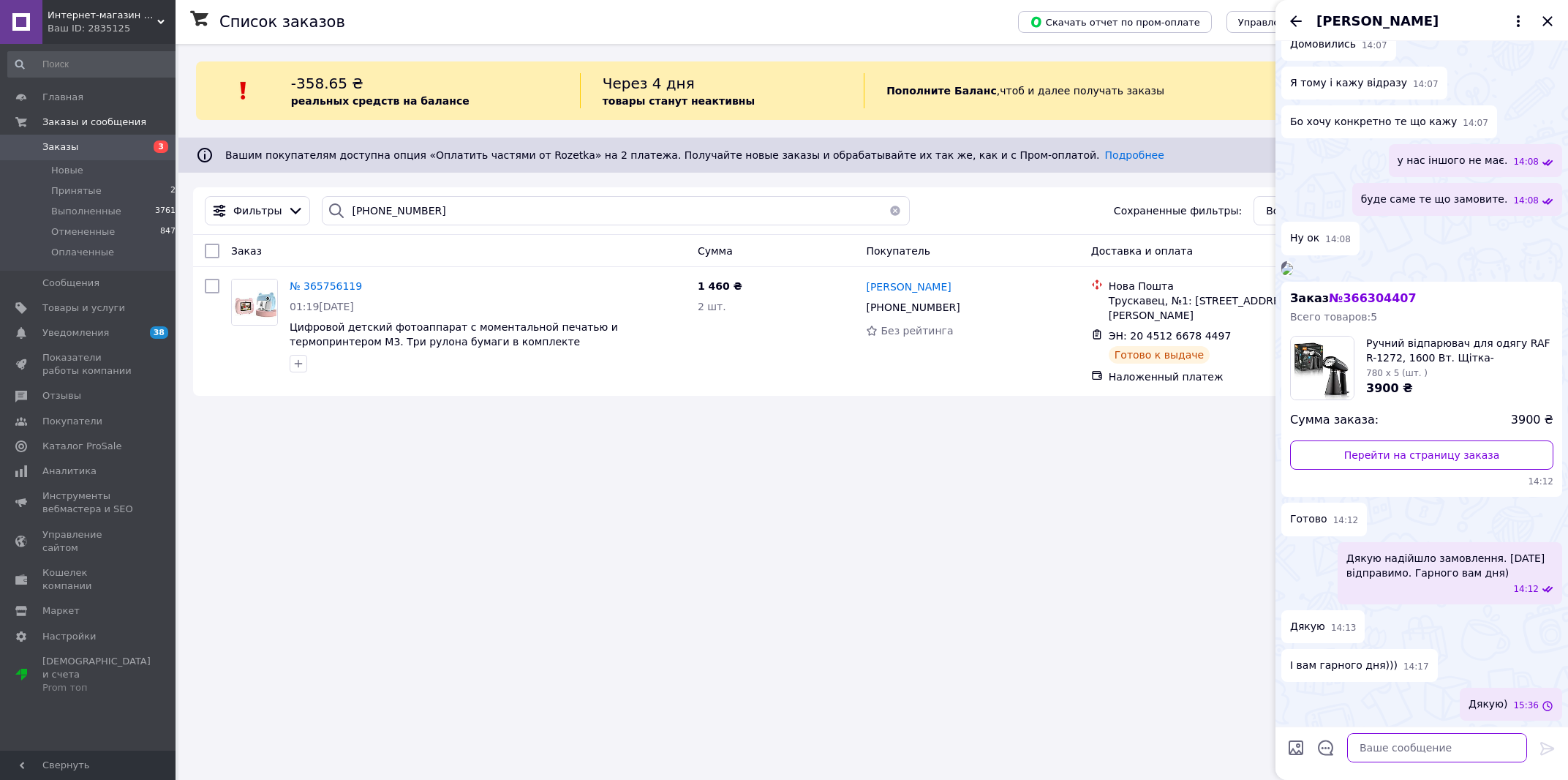
scroll to position [1205, 0]
click at [1288, 20] on icon "Назад" at bounding box center [1296, 21] width 18 height 18
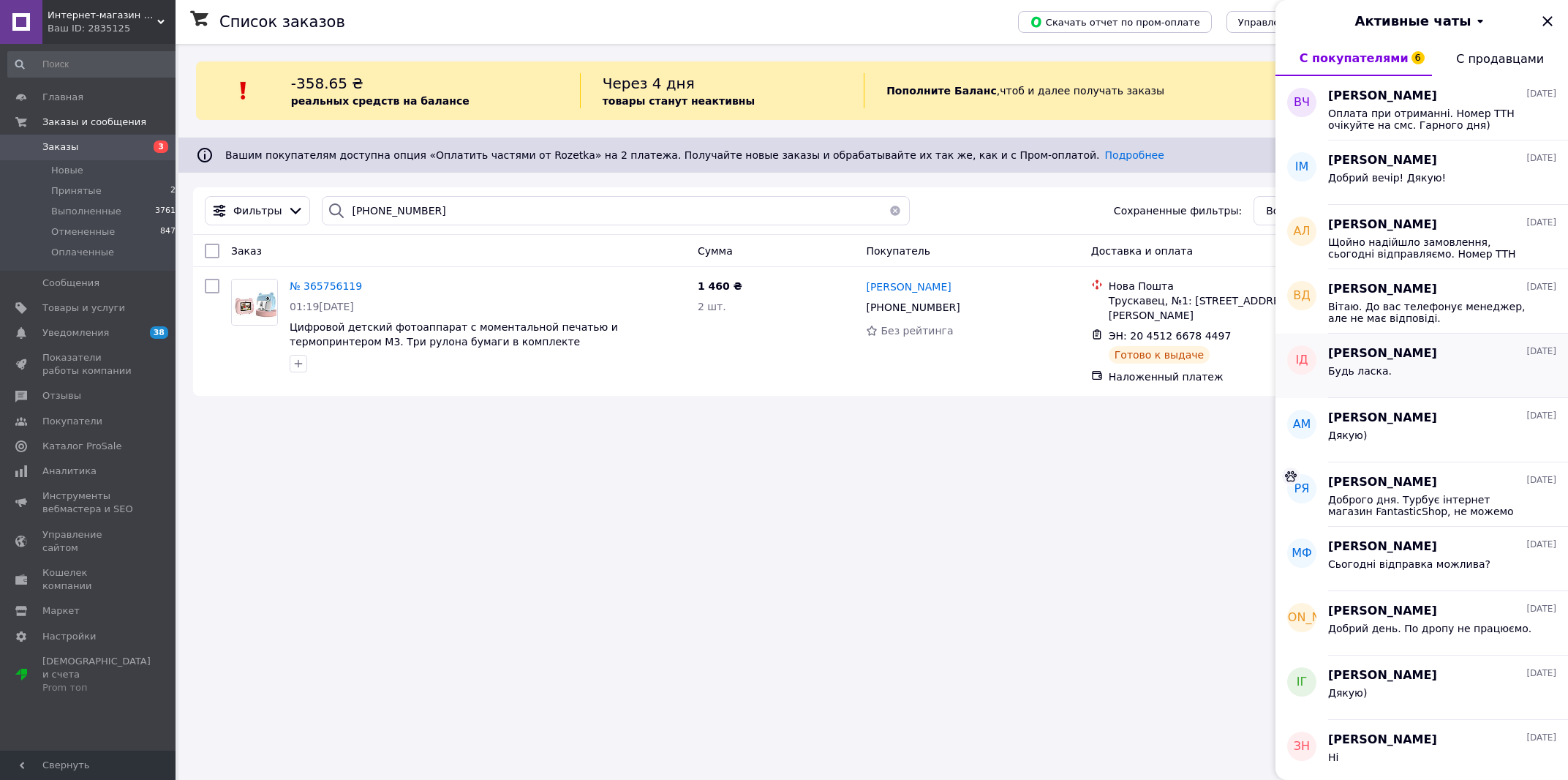
scroll to position [1083, 0]
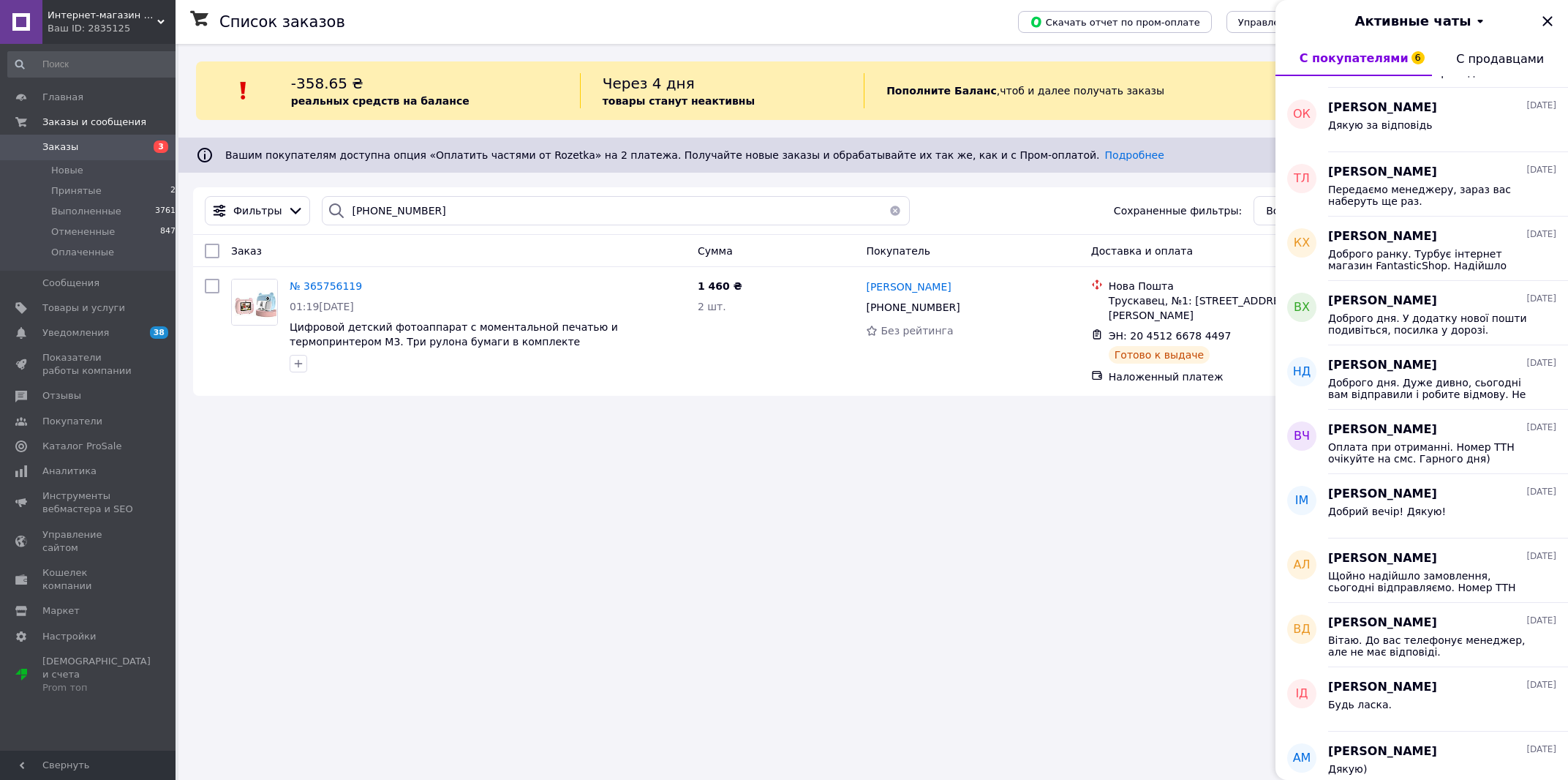
click at [1146, 495] on div "Список заказов Скачать отчет по пром-оплате Управление статусами Экспорт Создат…" at bounding box center [873, 390] width 1390 height 780
click at [1550, 20] on icon "Закрыть" at bounding box center [1548, 21] width 18 height 18
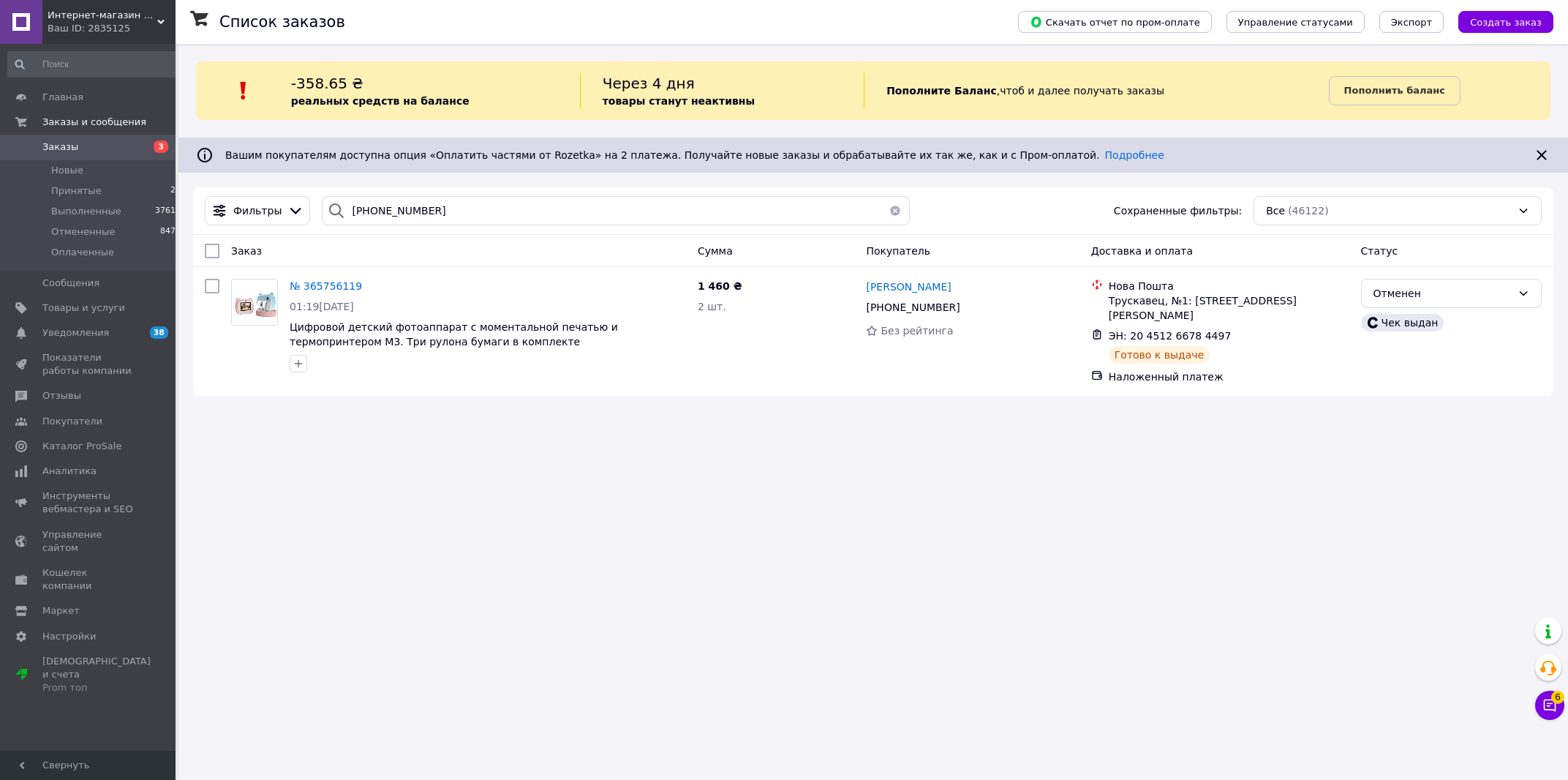
click at [121, 142] on span "Заказы" at bounding box center [89, 147] width 93 height 13
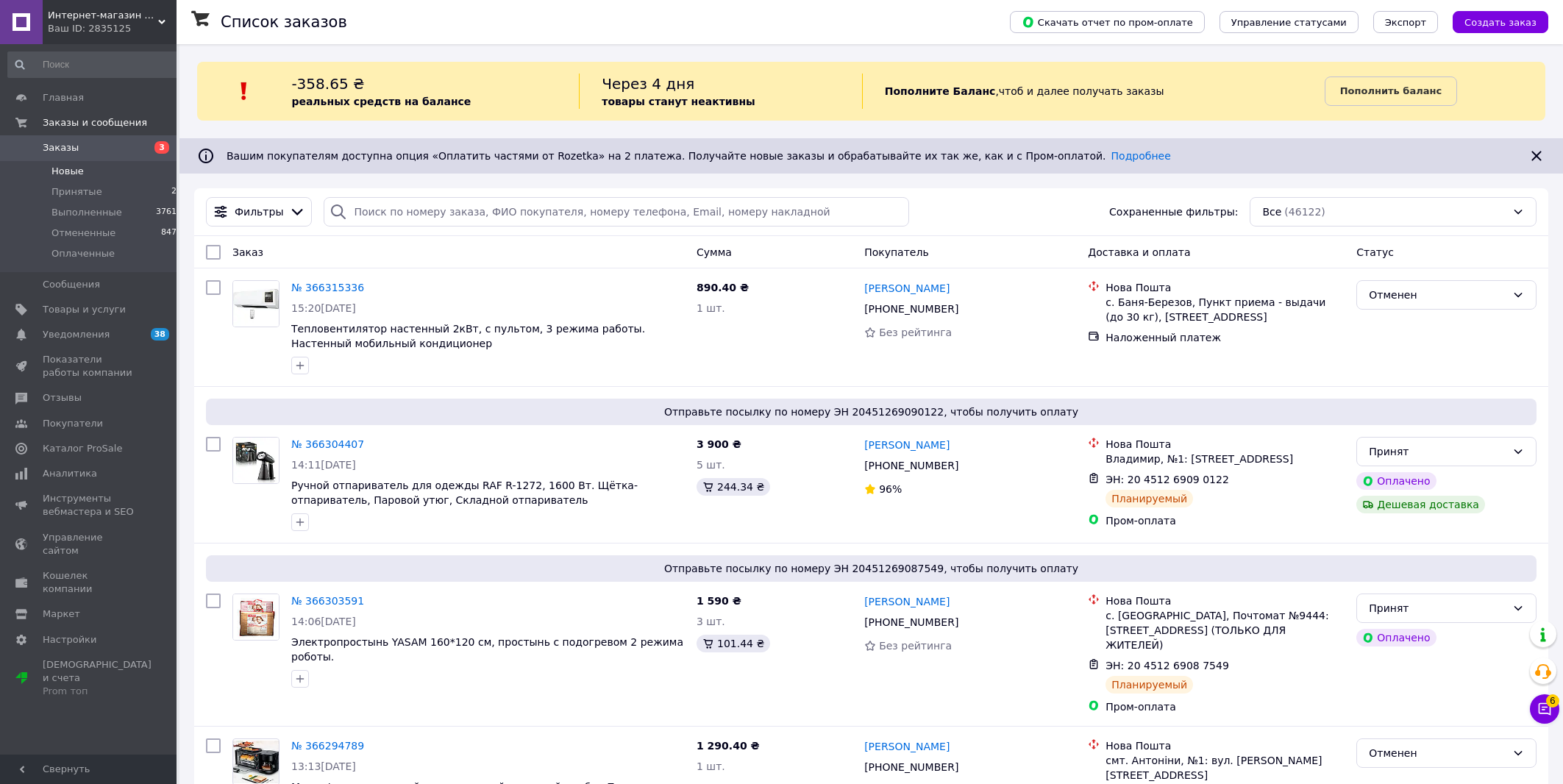
click at [98, 175] on li "Новые 0" at bounding box center [95, 171] width 191 height 20
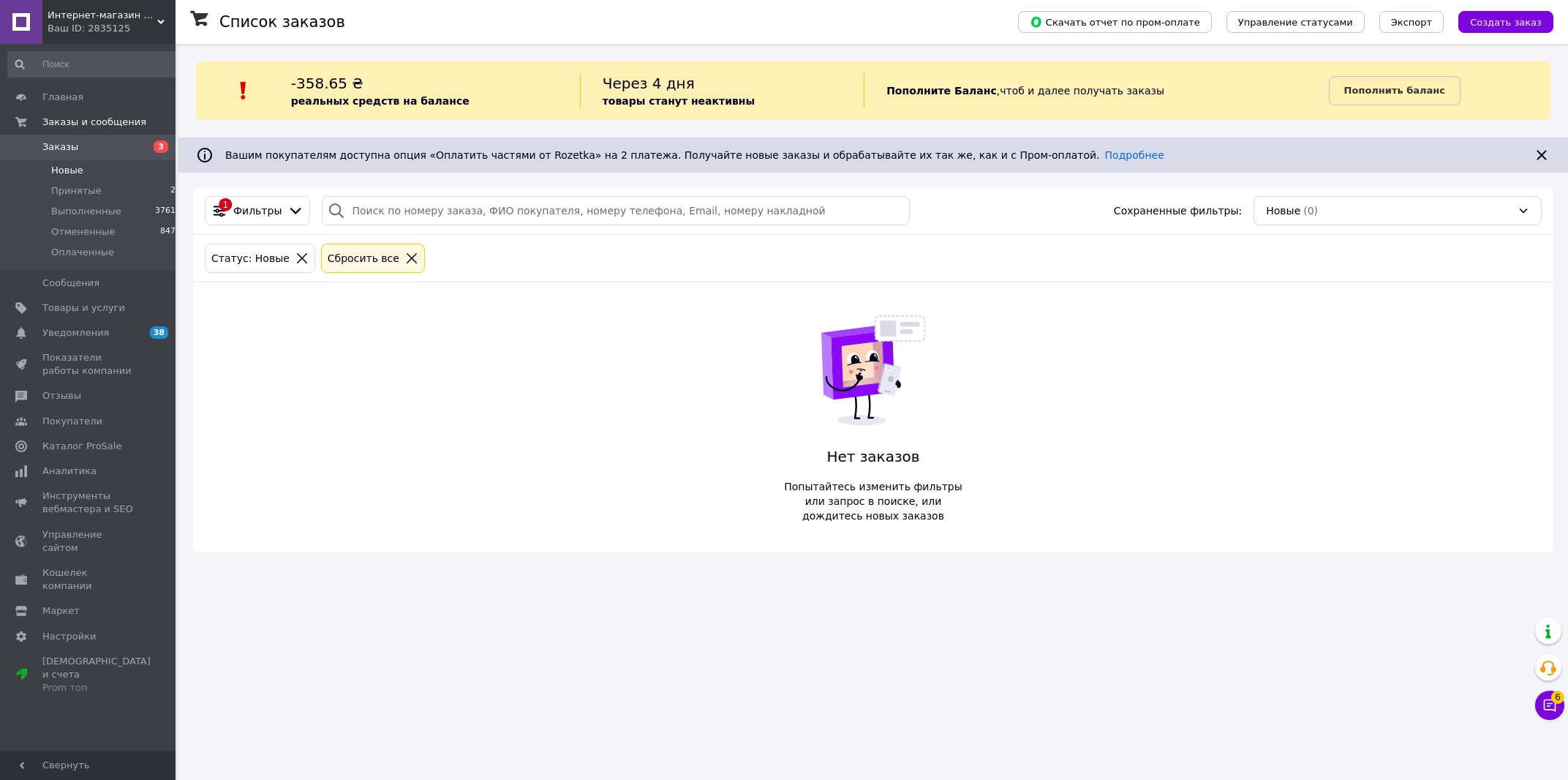
click at [112, 149] on span "Заказы" at bounding box center [89, 147] width 93 height 13
